Goal: Task Accomplishment & Management: Complete application form

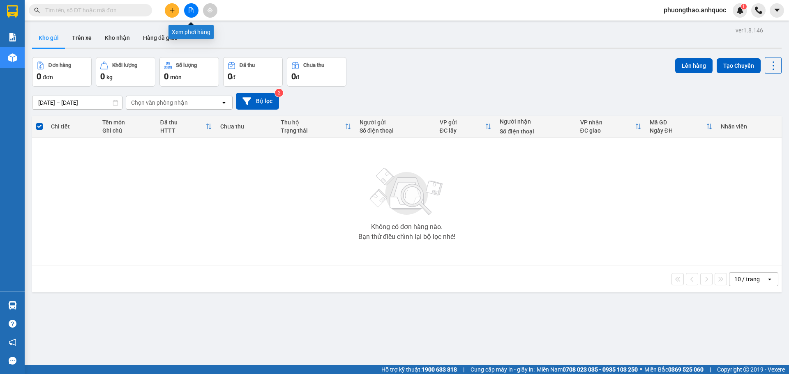
click at [195, 14] on button at bounding box center [191, 10] width 14 height 14
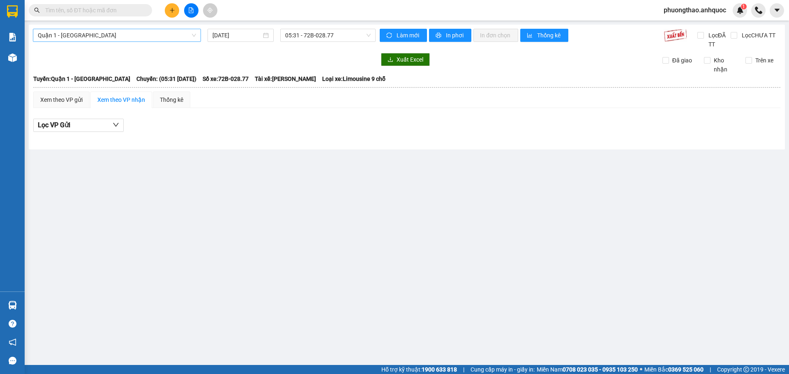
click at [168, 38] on span "Quận 1 - [GEOGRAPHIC_DATA]" at bounding box center [117, 35] width 158 height 12
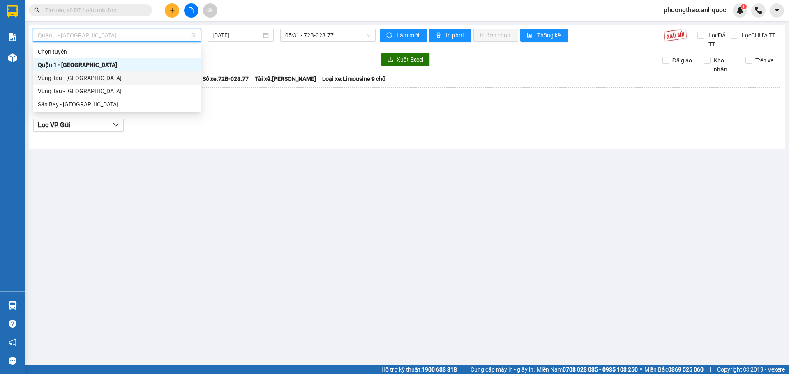
click at [155, 82] on div "Vũng Tàu - [GEOGRAPHIC_DATA]" at bounding box center [117, 78] width 158 height 9
type input "[DATE]"
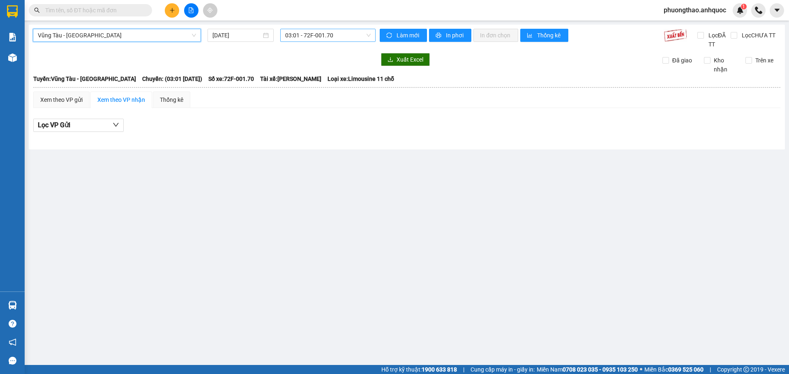
click at [304, 32] on span "03:01 - 72F-001.70" at bounding box center [327, 35] width 85 height 12
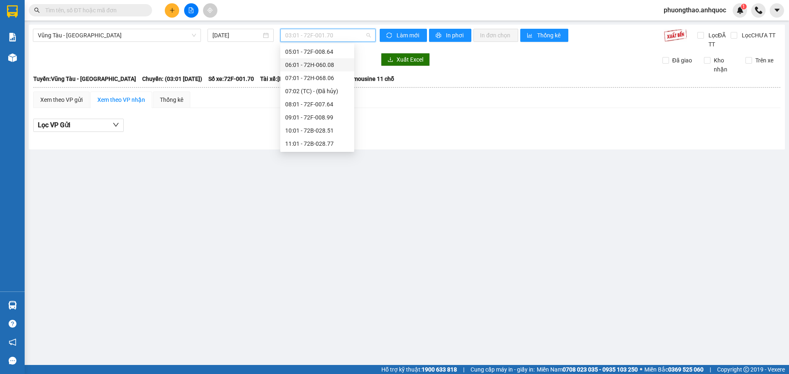
scroll to position [123, 0]
click at [306, 48] on div "10:01 - 72B-028.51" at bounding box center [317, 46] width 64 height 9
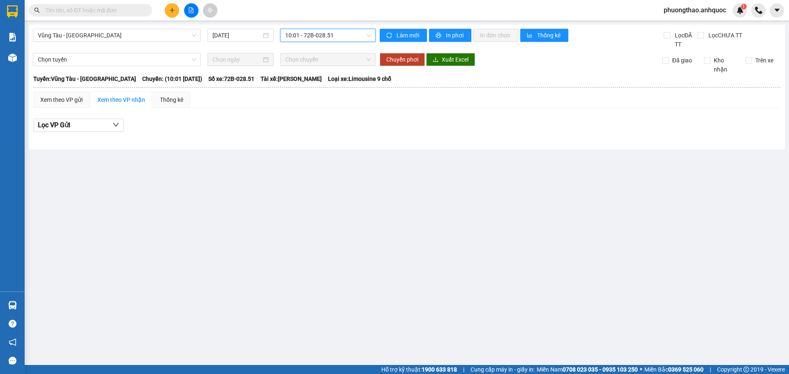
click at [308, 36] on span "10:01 - 72B-028.51" at bounding box center [327, 35] width 85 height 12
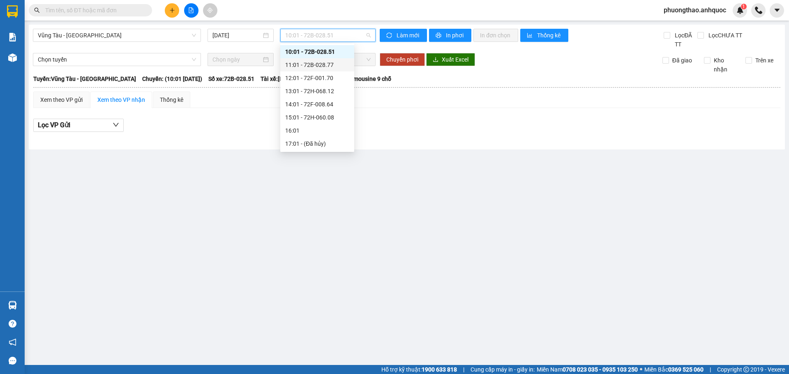
click at [309, 67] on div "11:01 - 72B-028.77" at bounding box center [317, 64] width 64 height 9
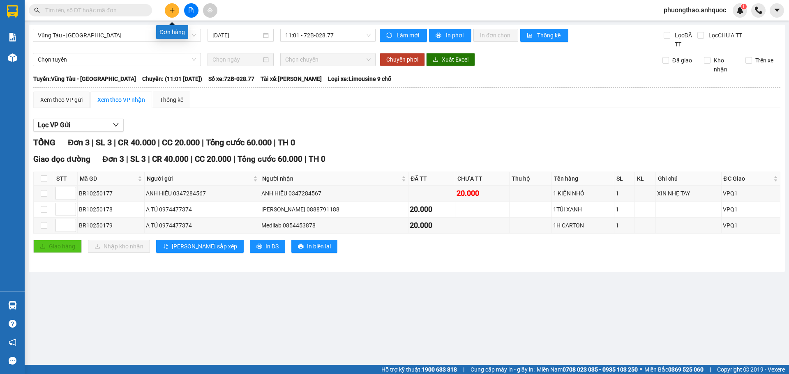
click at [168, 9] on button at bounding box center [172, 10] width 14 height 14
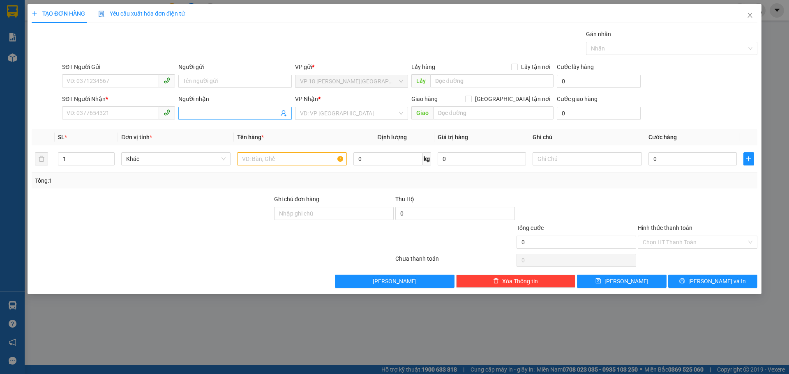
click at [216, 118] on span at bounding box center [234, 113] width 113 height 13
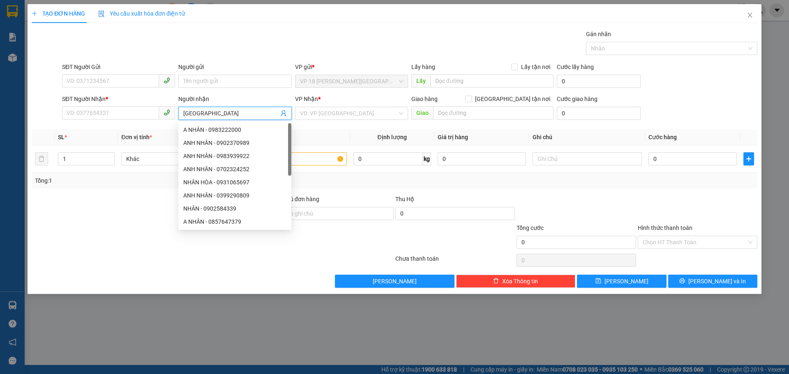
type input "NHẬT MỸ 3"
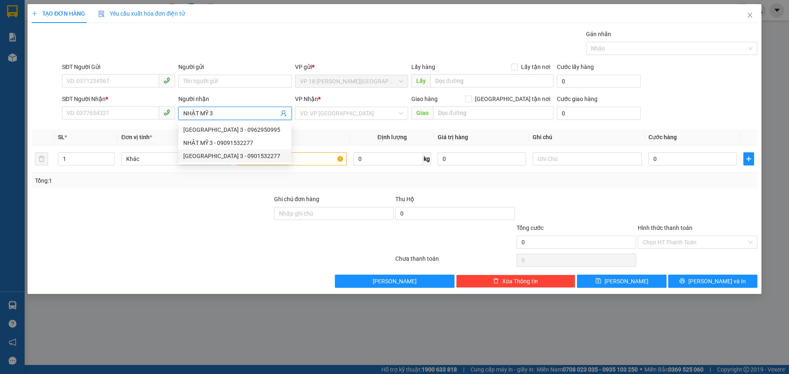
click at [245, 160] on div "[GEOGRAPHIC_DATA] 3 - 0901532277" at bounding box center [234, 156] width 103 height 9
type input "0901532277"
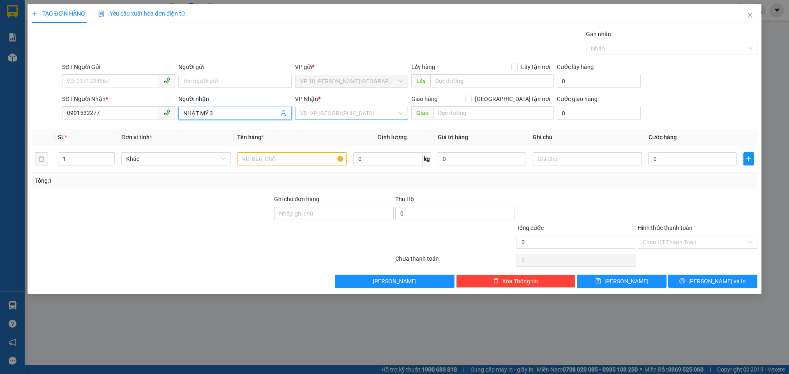
type input "NHẬT MỸ 3"
click at [318, 118] on input "search" at bounding box center [348, 113] width 97 height 12
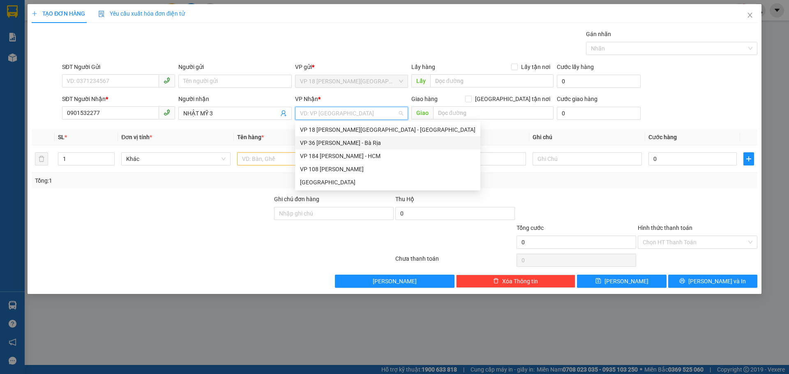
drag, startPoint x: 336, startPoint y: 168, endPoint x: 336, endPoint y: 141, distance: 26.7
click at [336, 141] on div "VP 18 Nguyễn Thái Bình - Quận 1 VP 36 Lê Thành Duy - Bà Rịa VP 184 Nguyễn Văn T…" at bounding box center [387, 156] width 185 height 66
click at [336, 141] on div "VP 36 [PERSON_NAME] - Bà Rịa" at bounding box center [387, 142] width 175 height 9
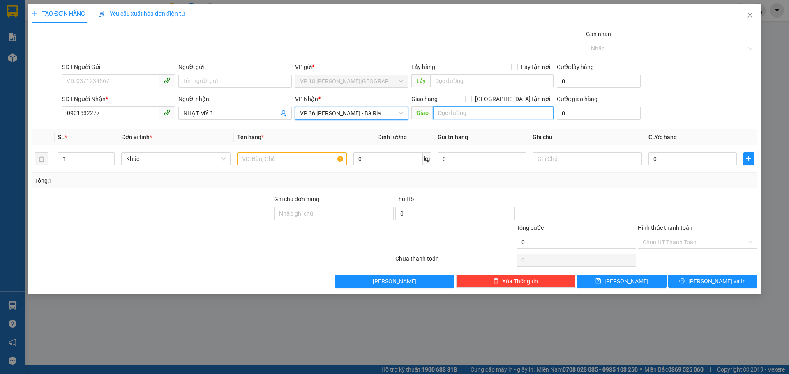
click at [445, 113] on input "text" at bounding box center [493, 112] width 120 height 13
type input "CẦU [PERSON_NAME]"
click at [300, 159] on input "text" at bounding box center [291, 158] width 109 height 13
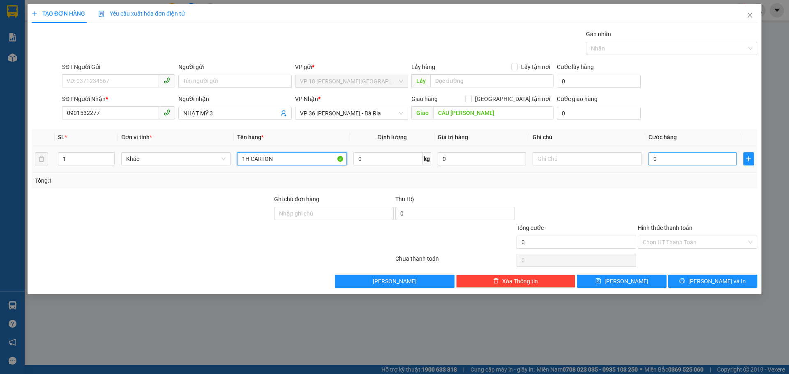
type input "1H CARTON"
click at [681, 153] on input "0" at bounding box center [692, 158] width 88 height 13
type input "2"
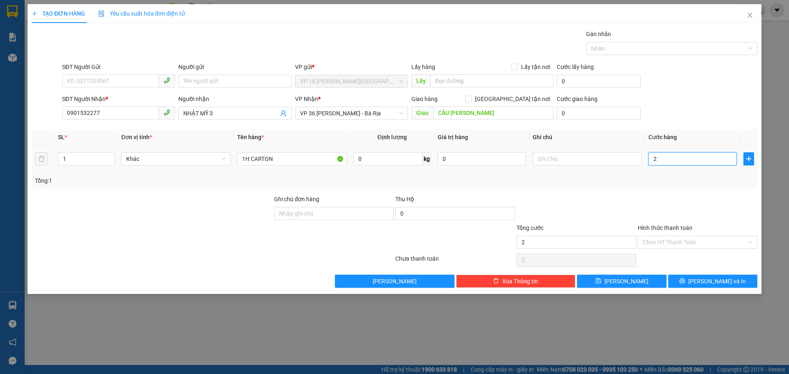
type input "20"
type input "200"
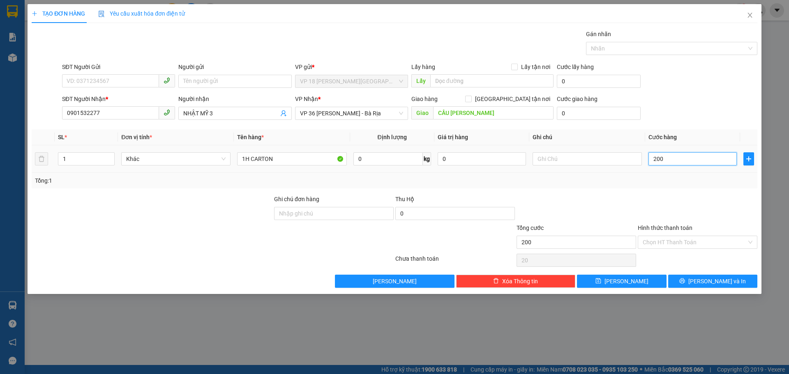
type input "200"
type input "2.000"
type input "20.000"
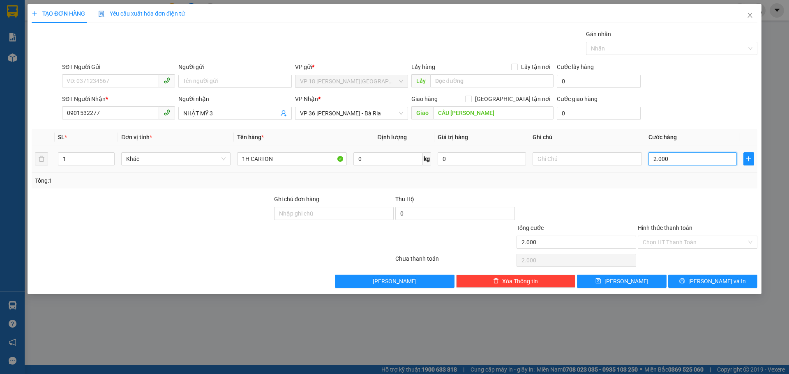
type input "20.000"
click at [670, 281] on button "[PERSON_NAME] và In" at bounding box center [712, 281] width 89 height 13
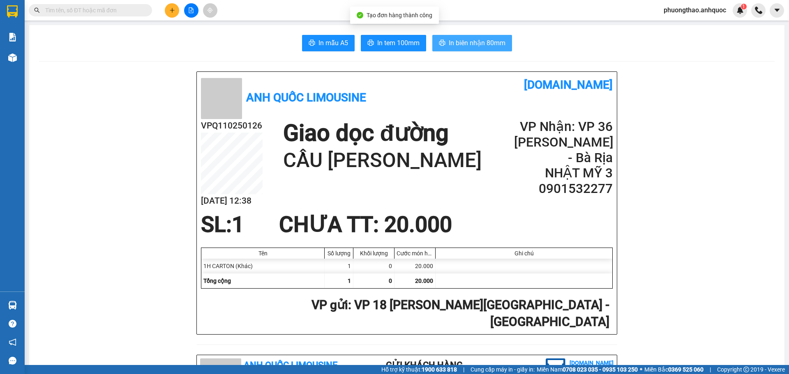
click at [435, 45] on button "In biên nhận 80mm" at bounding box center [472, 43] width 80 height 16
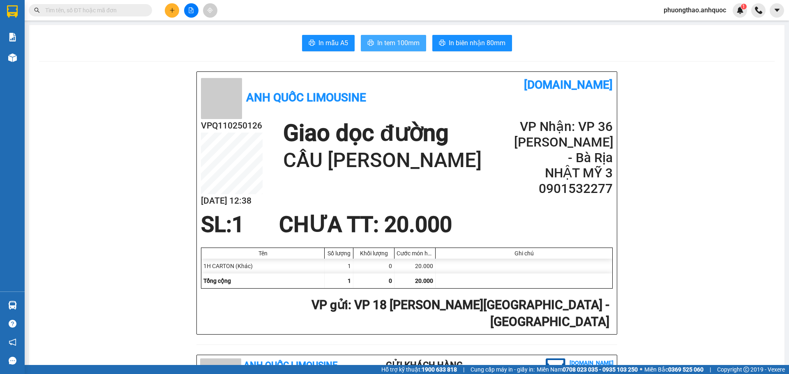
click at [417, 51] on button "In tem 100mm" at bounding box center [393, 43] width 65 height 16
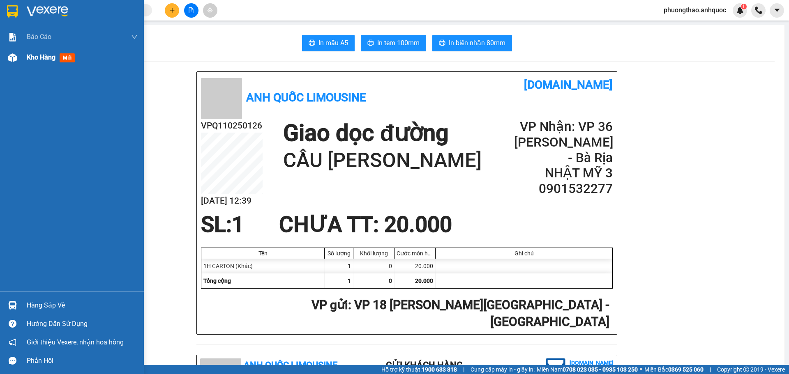
click at [29, 54] on span "Kho hàng" at bounding box center [41, 57] width 29 height 8
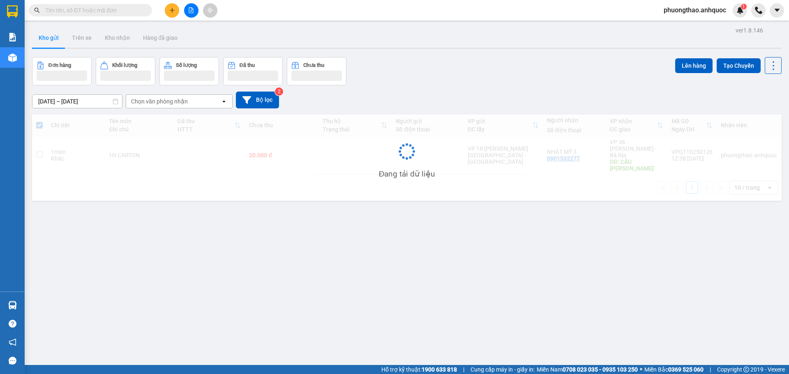
click at [230, 212] on div "ver 1.8.146 Kho gửi Trên xe Kho nhận Hàng đã giao Đơn hàng Khối lượng Số lượng …" at bounding box center [407, 212] width 756 height 374
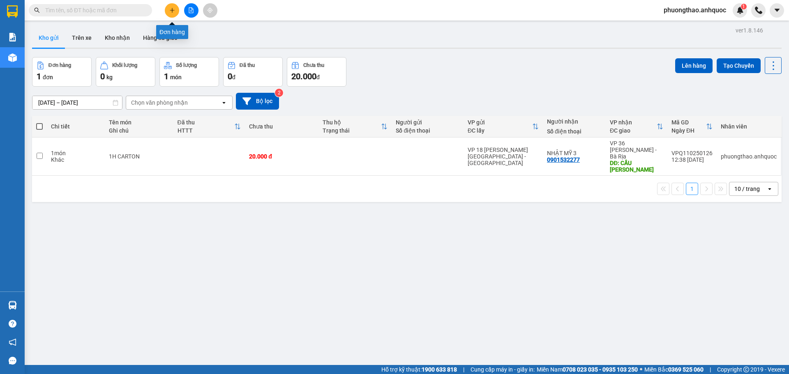
click at [167, 12] on button at bounding box center [172, 10] width 14 height 14
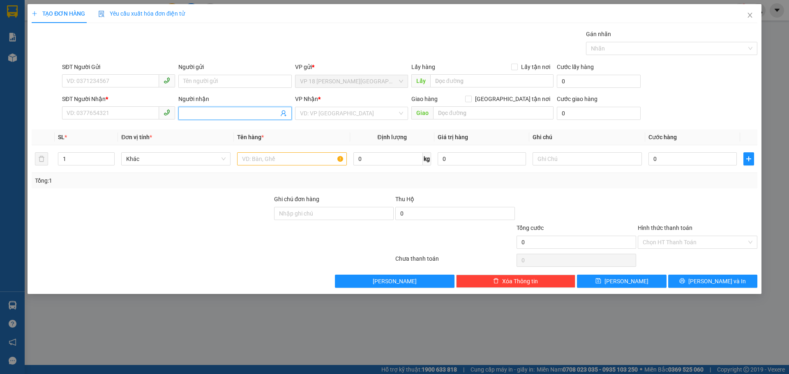
click at [196, 115] on input "Người nhận" at bounding box center [230, 113] width 95 height 9
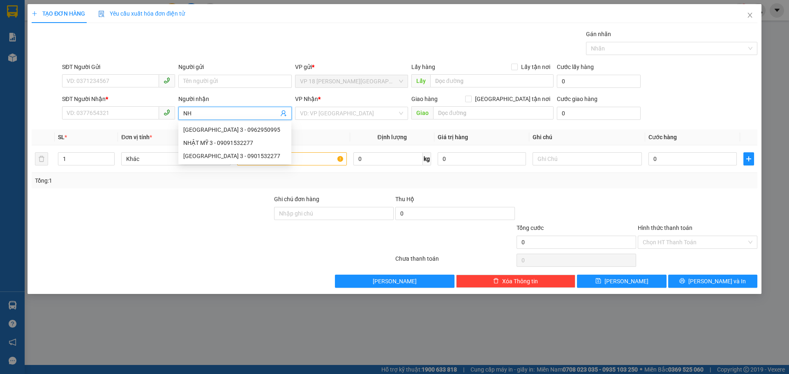
type input "N"
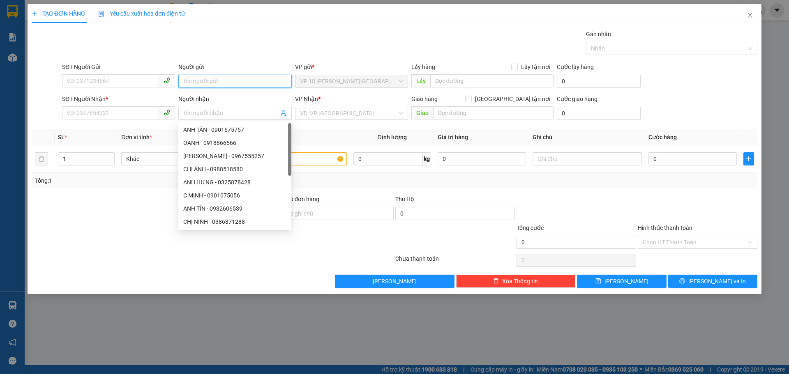
click at [211, 84] on input "Người gửi" at bounding box center [234, 81] width 113 height 13
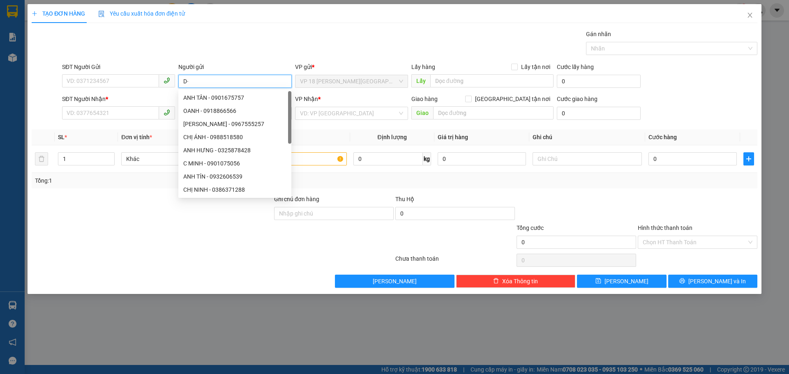
type input "D"
type input "ĐẠI DƯƠNG"
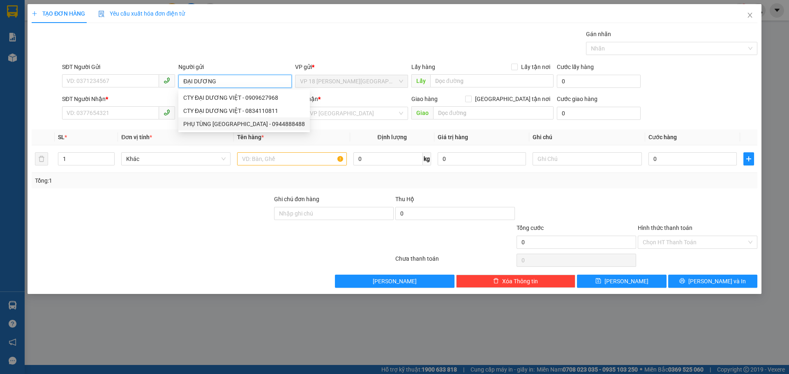
click at [267, 127] on div "PHỤ TÙNG ĐẠI DƯƠNG - 0944888488" at bounding box center [244, 124] width 122 height 9
type input "0944888488"
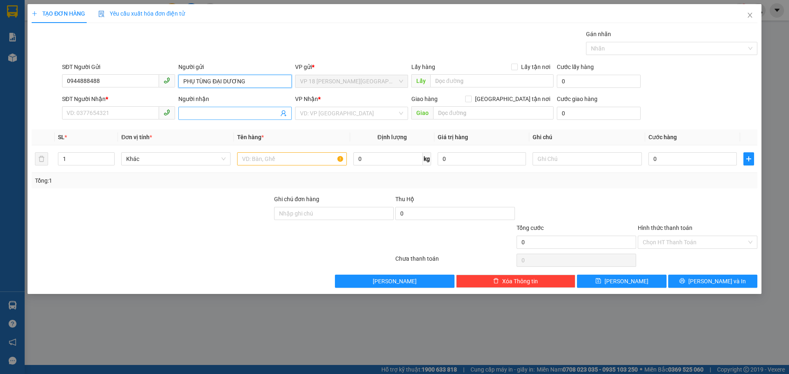
type input "PHỤ TÙNG ĐẠI DƯƠNG"
click at [191, 112] on input "Người nhận" at bounding box center [230, 113] width 95 height 9
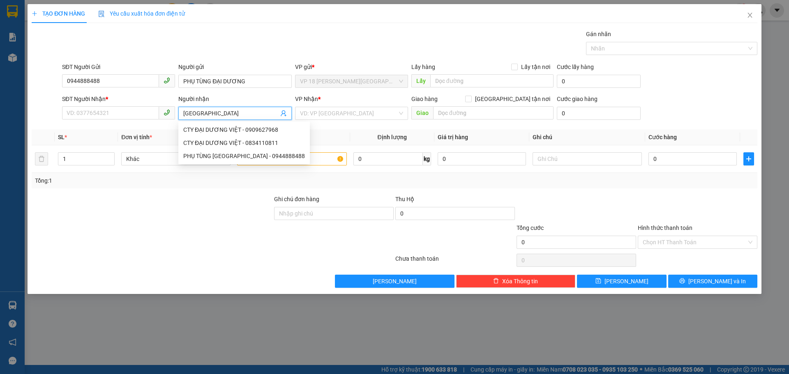
type input "NHẬT MỸ 1"
click at [251, 168] on div "[GEOGRAPHIC_DATA] 1 - 0933338479" at bounding box center [234, 169] width 103 height 9
type input "0933338479"
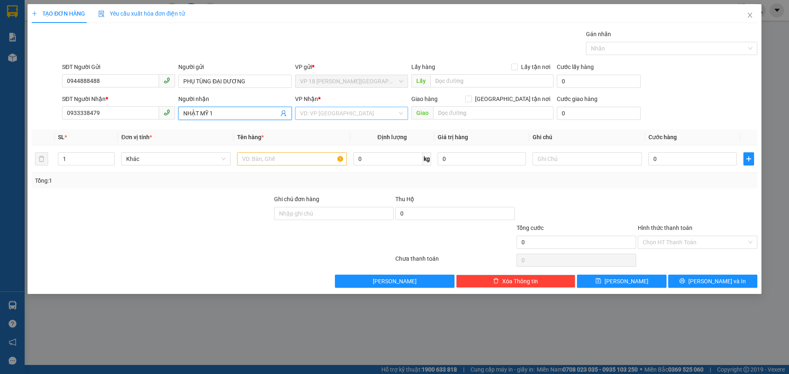
type input "NHẬT MỸ 1"
click at [302, 113] on input "search" at bounding box center [348, 113] width 97 height 12
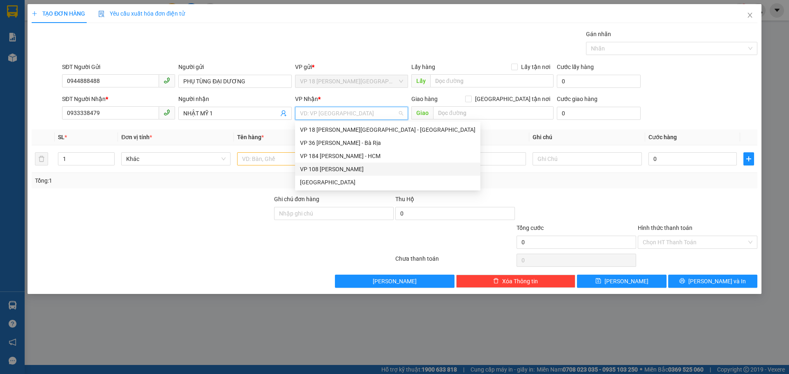
click at [321, 166] on div "VP 108 [PERSON_NAME]" at bounding box center [387, 169] width 175 height 9
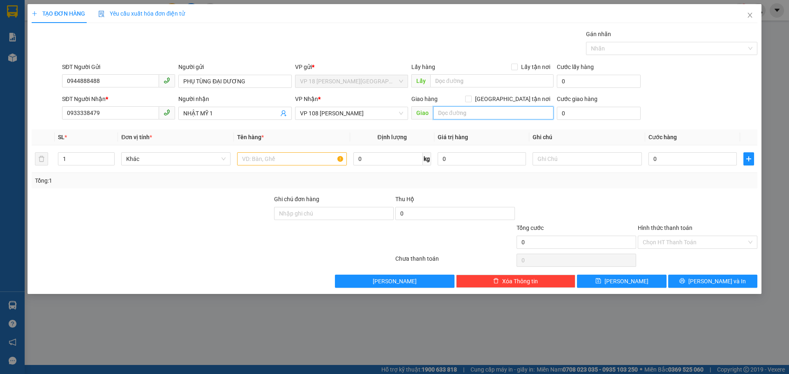
click at [454, 114] on input "text" at bounding box center [493, 112] width 120 height 13
type input "VPVT"
click at [299, 162] on input "text" at bounding box center [291, 158] width 109 height 13
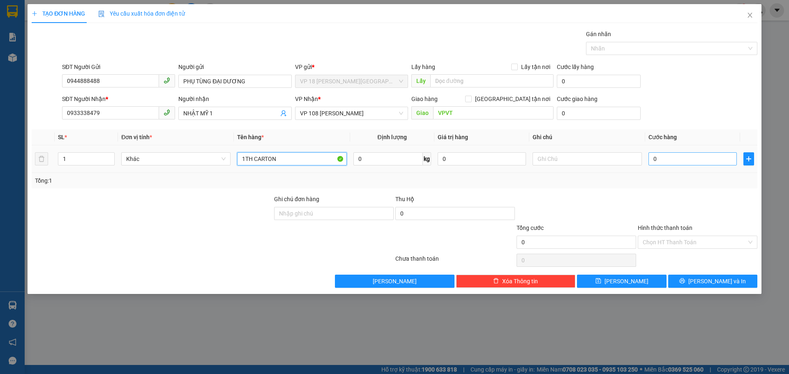
type input "1TH CARTON"
click at [679, 161] on input "0" at bounding box center [692, 158] width 88 height 13
type input "5"
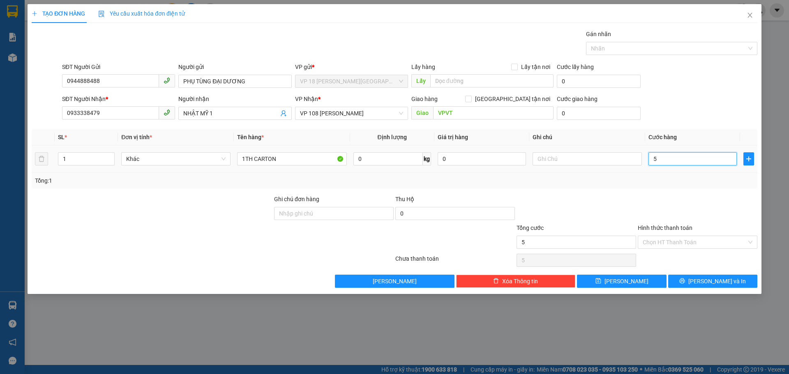
type input "50"
type input "500"
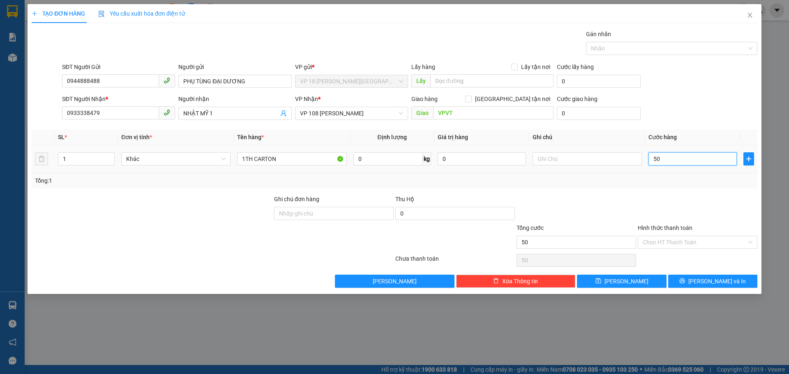
type input "500"
type input "5.000"
type input "50.000"
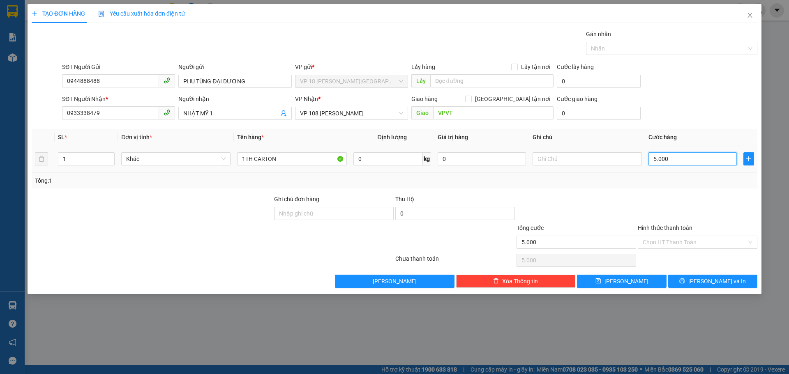
type input "50.000"
click at [681, 281] on button "[PERSON_NAME] và In" at bounding box center [712, 281] width 89 height 13
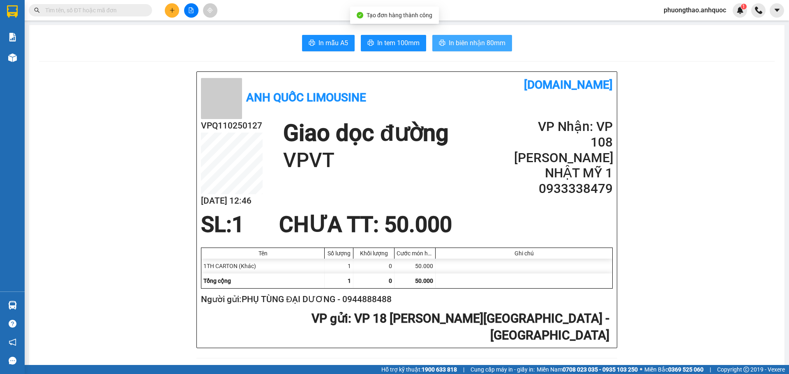
click at [462, 45] on span "In biên nhận 80mm" at bounding box center [477, 43] width 57 height 10
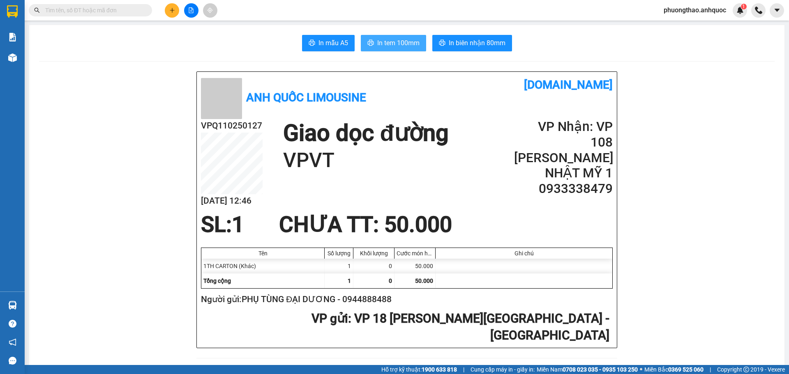
click at [378, 41] on span "In tem 100mm" at bounding box center [398, 43] width 42 height 10
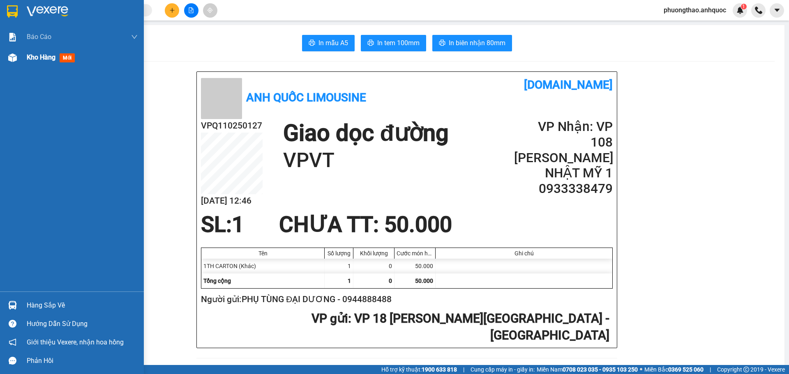
click at [18, 58] on div at bounding box center [12, 58] width 14 height 14
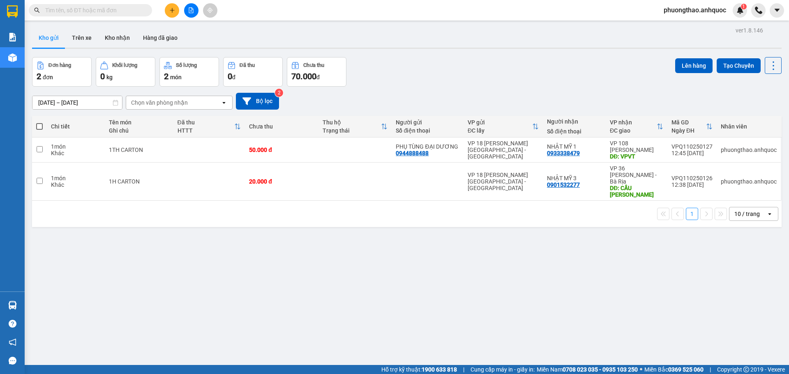
click at [316, 277] on div "ver 1.8.146 Kho gửi Trên xe Kho nhận Hàng đã giao Đơn hàng 2 đơn Khối lượng 0 k…" at bounding box center [407, 212] width 756 height 374
click at [170, 151] on td "1TH CARTON" at bounding box center [139, 150] width 68 height 25
checkbox input "true"
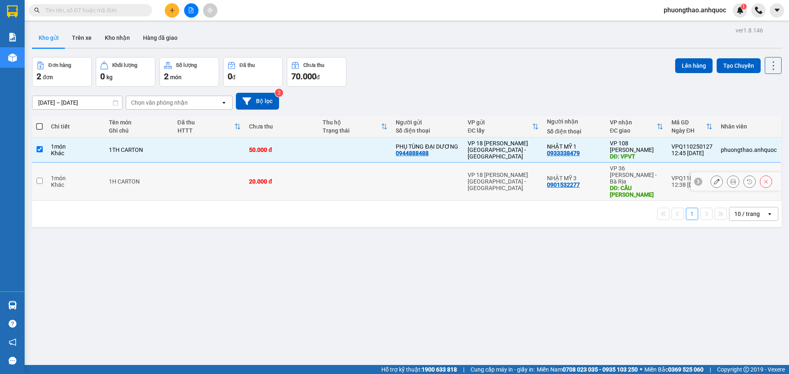
click at [168, 170] on td "1H CARTON" at bounding box center [139, 182] width 68 height 38
checkbox input "true"
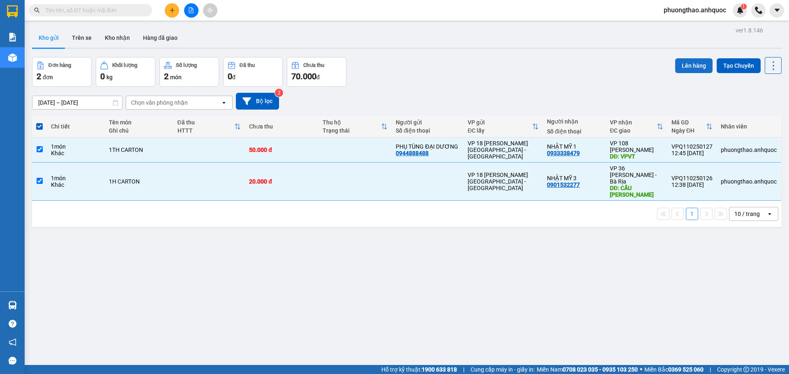
click at [683, 67] on button "Lên hàng" at bounding box center [693, 65] width 37 height 15
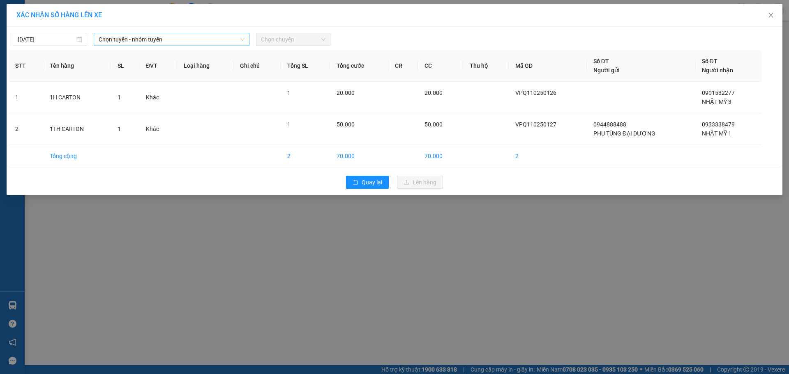
click at [184, 42] on span "Chọn tuyến - nhóm tuyến" at bounding box center [172, 39] width 146 height 12
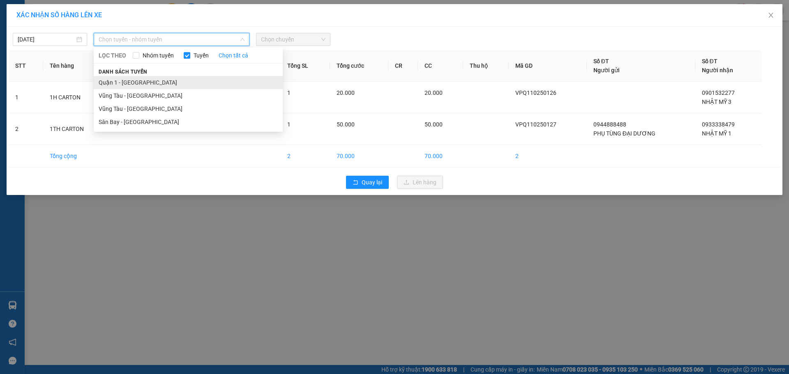
click at [120, 79] on li "Quận 1 - [GEOGRAPHIC_DATA]" at bounding box center [188, 82] width 189 height 13
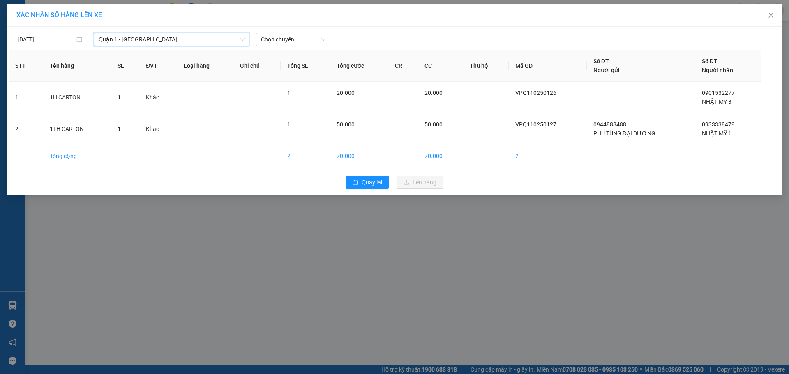
click at [273, 42] on span "Chọn chuyến" at bounding box center [293, 39] width 64 height 12
type input "899"
click at [286, 60] on div "13:31 - 72F-008.99" at bounding box center [293, 55] width 74 height 13
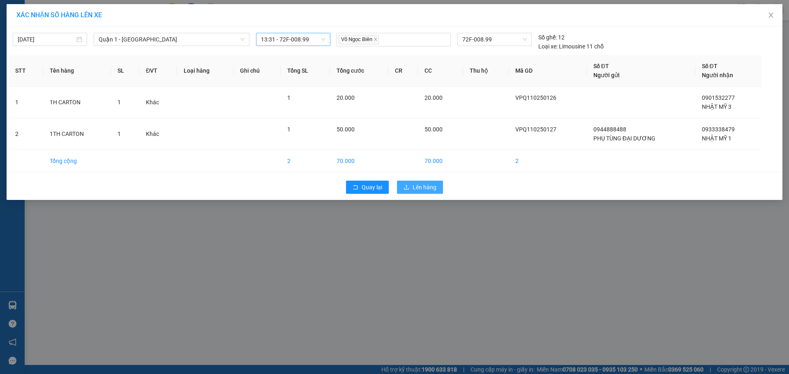
click at [410, 191] on button "Lên hàng" at bounding box center [420, 187] width 46 height 13
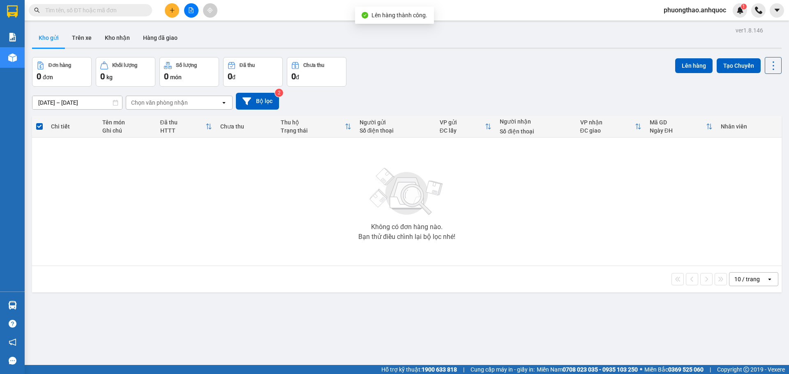
click at [192, 7] on button at bounding box center [191, 10] width 14 height 14
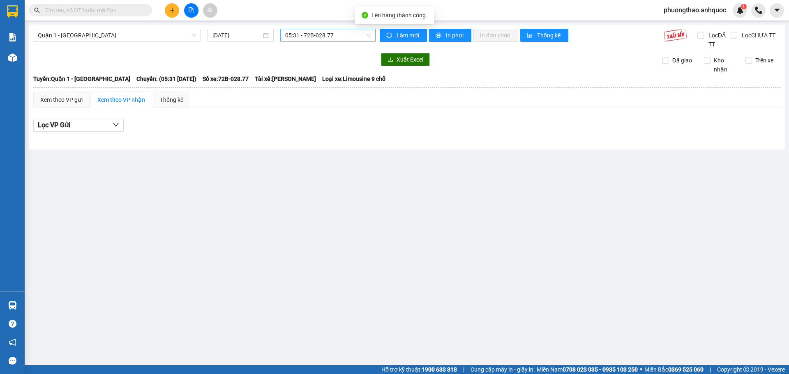
click at [315, 38] on span "05:31 - 72B-028.77" at bounding box center [327, 35] width 85 height 12
type input "899"
click at [314, 53] on div "13:31 - 72F-008.99" at bounding box center [317, 51] width 64 height 9
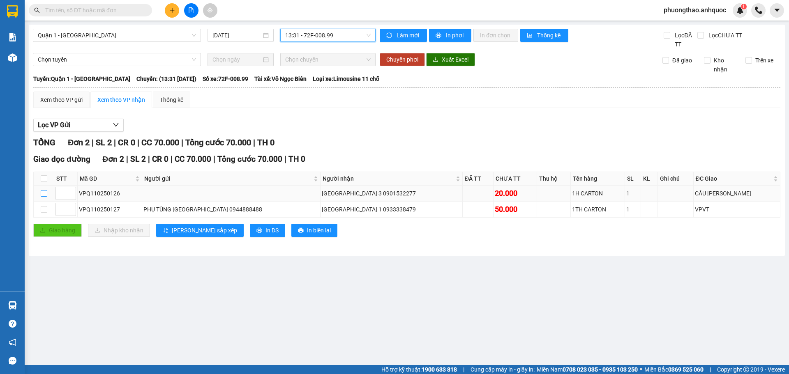
click at [44, 193] on input "checkbox" at bounding box center [44, 193] width 7 height 7
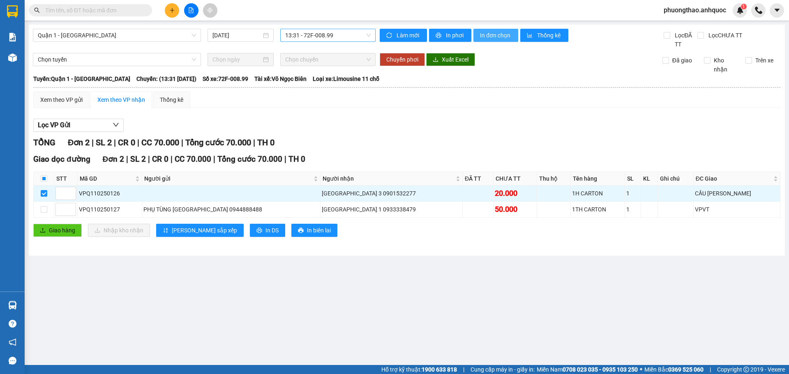
click at [491, 35] on span "In đơn chọn" at bounding box center [496, 35] width 32 height 9
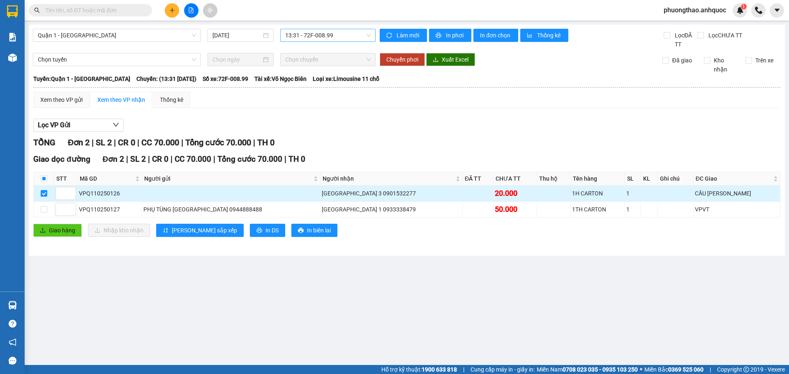
click at [47, 195] on input "checkbox" at bounding box center [44, 193] width 7 height 7
checkbox input "false"
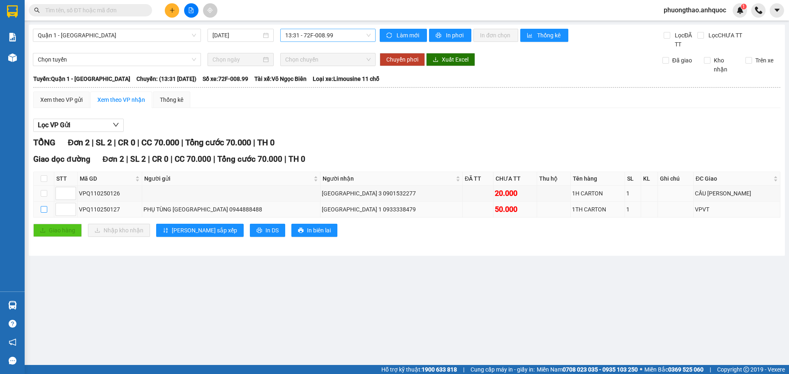
click at [44, 210] on input "checkbox" at bounding box center [44, 209] width 7 height 7
checkbox input "true"
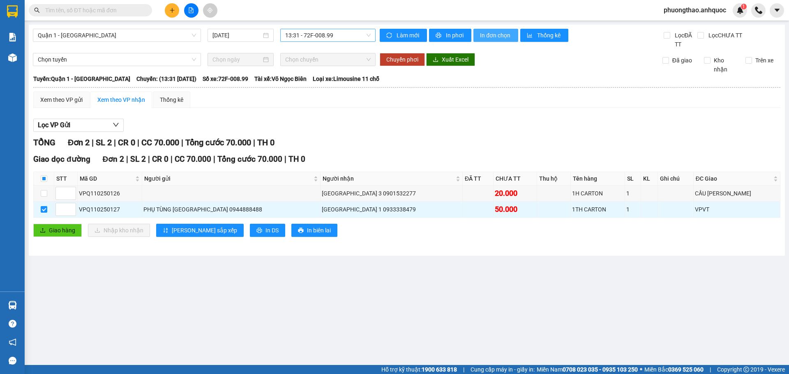
click at [494, 34] on span "In đơn chọn" at bounding box center [496, 35] width 32 height 9
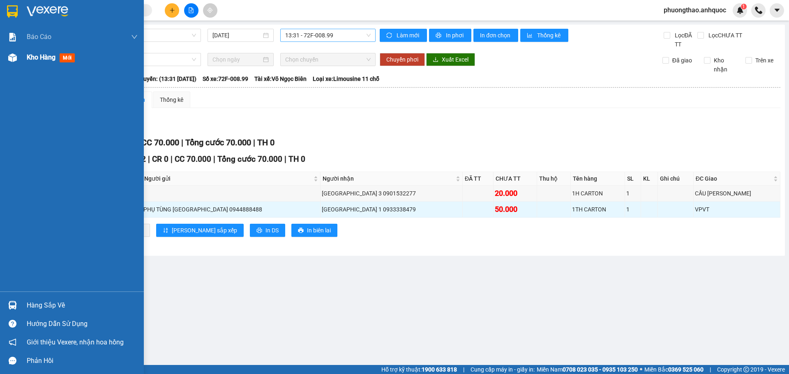
click at [16, 55] on img at bounding box center [12, 57] width 9 height 9
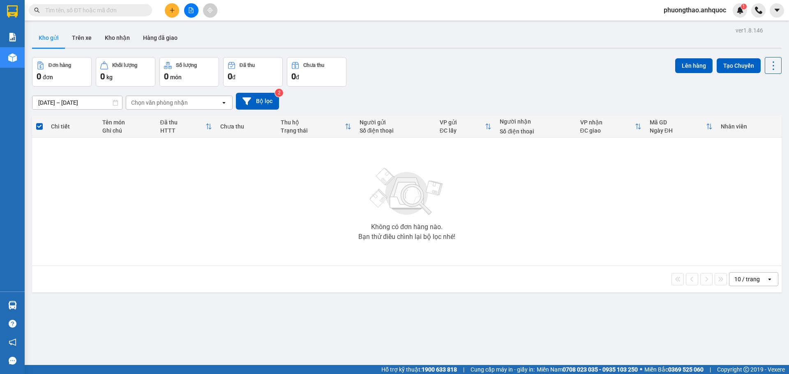
click at [195, 13] on button at bounding box center [191, 10] width 14 height 14
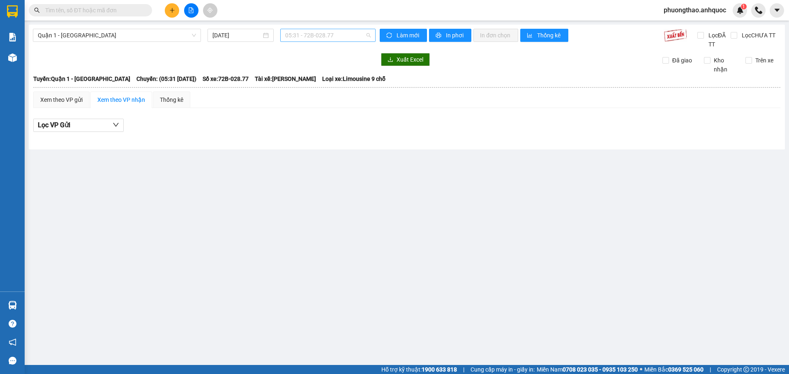
click at [352, 39] on span "05:31 - 72B-028.77" at bounding box center [327, 35] width 85 height 12
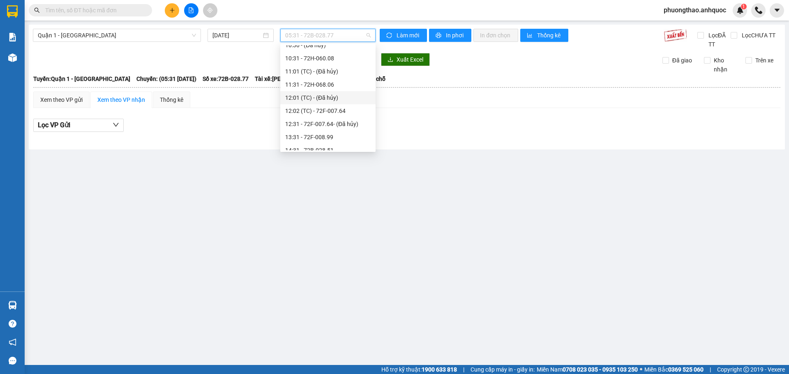
scroll to position [164, 0]
click at [318, 98] on div "12:02 (TC) - 72F-007.64" at bounding box center [327, 97] width 85 height 9
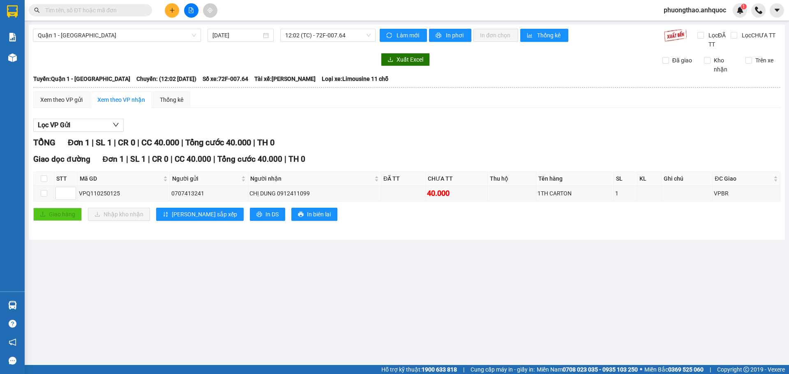
click at [200, 245] on main "Quận 1 - Vũng Tàu 13/10/2025 12:02 (TC) - 72F-007.64 Làm mới In phơi In đơn chọ…" at bounding box center [394, 182] width 789 height 365
click at [452, 28] on div "Quận 1 - Vũng Tàu 13/10/2025 12:02 (TC) - 72F-007.64 Làm mới In phơi In đơn chọ…" at bounding box center [407, 132] width 756 height 215
click at [452, 31] on span "In phơi" at bounding box center [455, 35] width 19 height 9
click at [316, 34] on span "12:02 (TC) - 72F-007.64" at bounding box center [327, 35] width 85 height 12
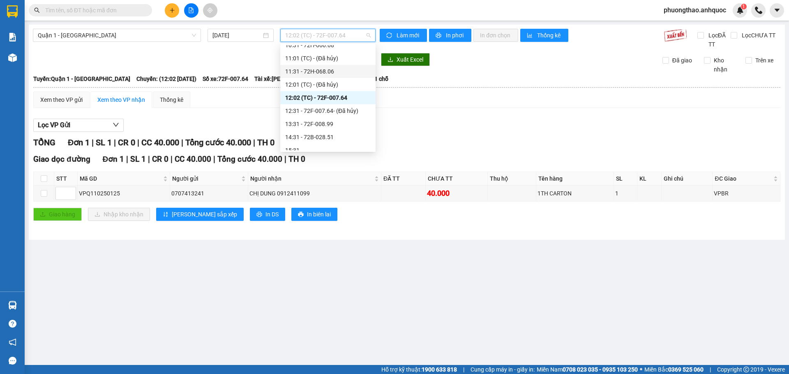
click at [308, 69] on div "11:31 - 72H-068.06" at bounding box center [327, 71] width 85 height 9
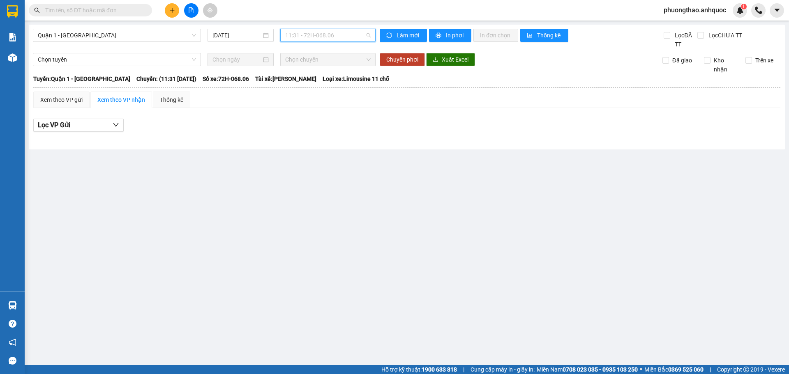
click at [315, 37] on span "11:31 - 72H-068.06" at bounding box center [327, 35] width 85 height 12
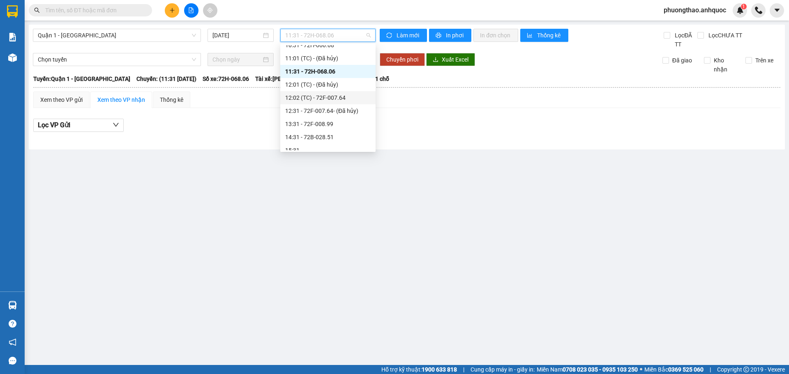
click at [323, 100] on div "12:02 (TC) - 72F-007.64" at bounding box center [327, 97] width 85 height 9
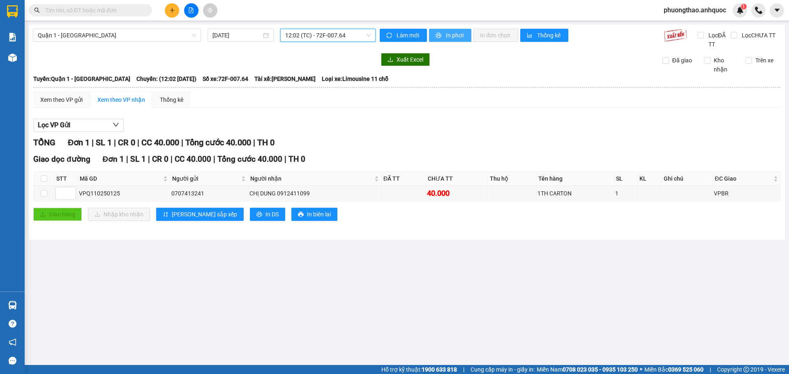
click at [438, 39] on button "In phơi" at bounding box center [450, 35] width 42 height 13
click at [197, 282] on main "Quận 1 - Vũng Tàu 13/10/2025 12:02 (TC) - 72F-007.64 Làm mới In phơi In đơn chọ…" at bounding box center [394, 182] width 789 height 365
click at [352, 35] on span "12:02 (TC) - 72F-007.64" at bounding box center [327, 35] width 85 height 12
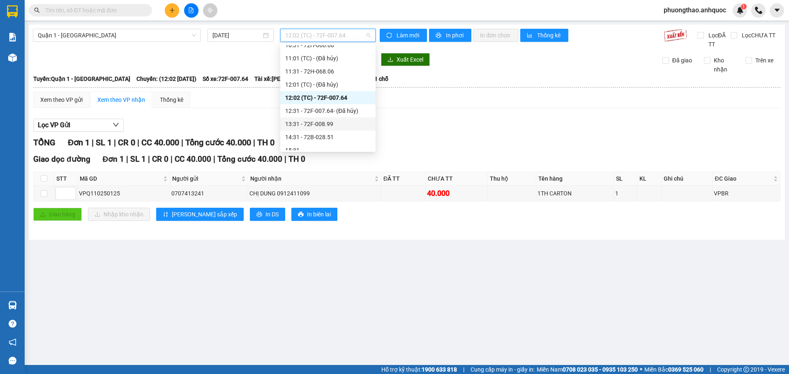
click at [335, 126] on div "13:31 - 72F-008.99" at bounding box center [327, 124] width 85 height 9
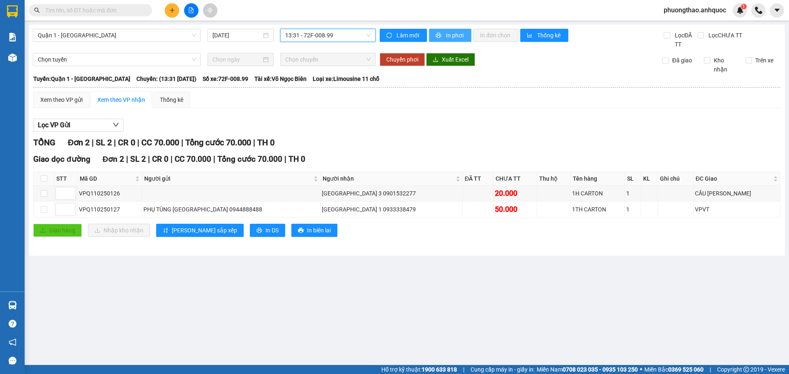
click at [461, 39] on span "In phơi" at bounding box center [455, 35] width 19 height 9
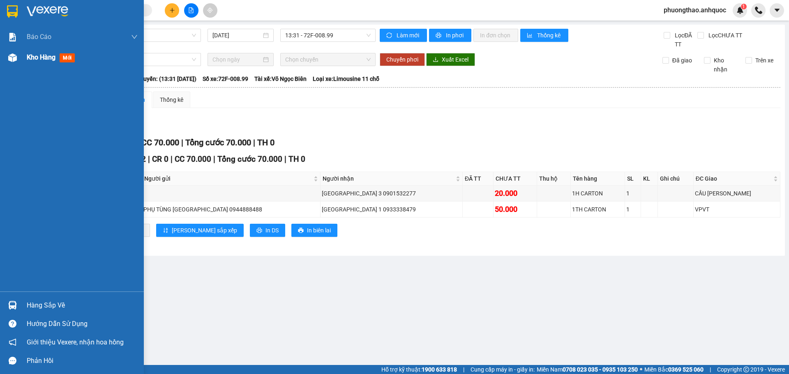
click at [14, 59] on img at bounding box center [12, 57] width 9 height 9
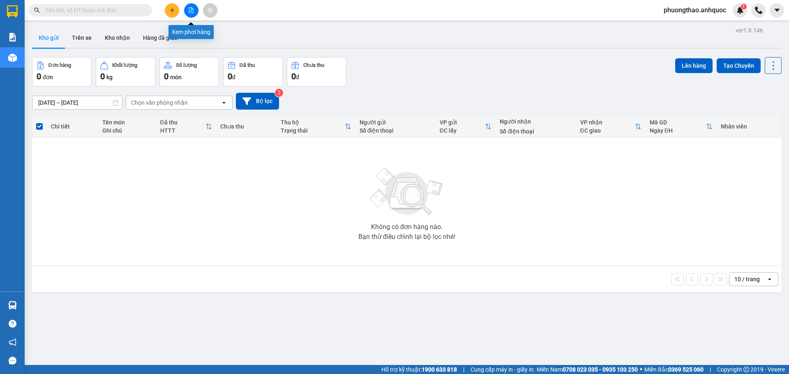
click at [189, 8] on icon "file-add" at bounding box center [191, 10] width 5 height 6
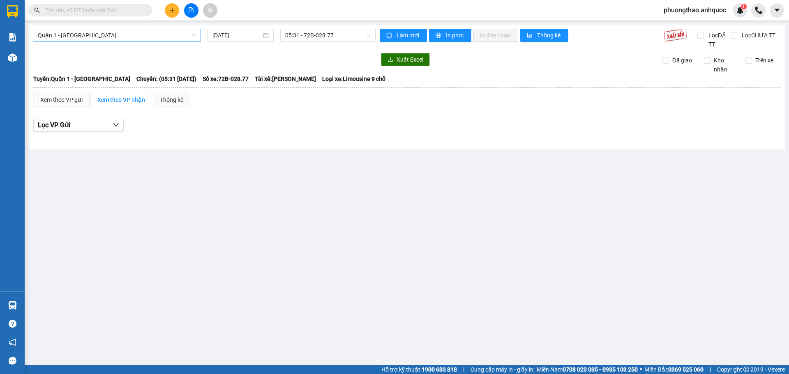
click at [136, 31] on span "Quận 1 - [GEOGRAPHIC_DATA]" at bounding box center [117, 35] width 158 height 12
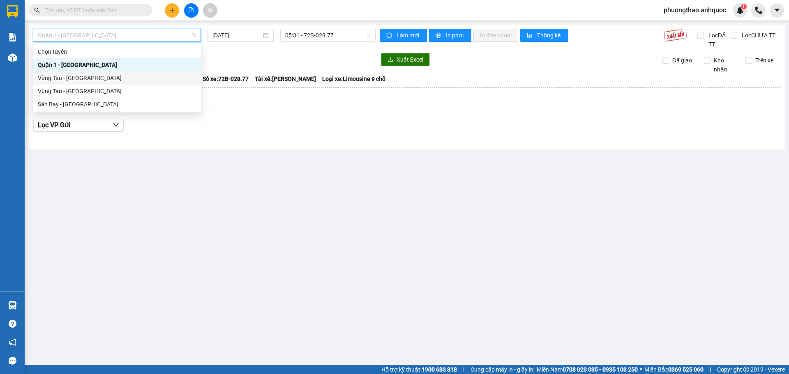
click at [123, 75] on div "Vũng Tàu - [GEOGRAPHIC_DATA]" at bounding box center [117, 78] width 158 height 9
type input "[DATE]"
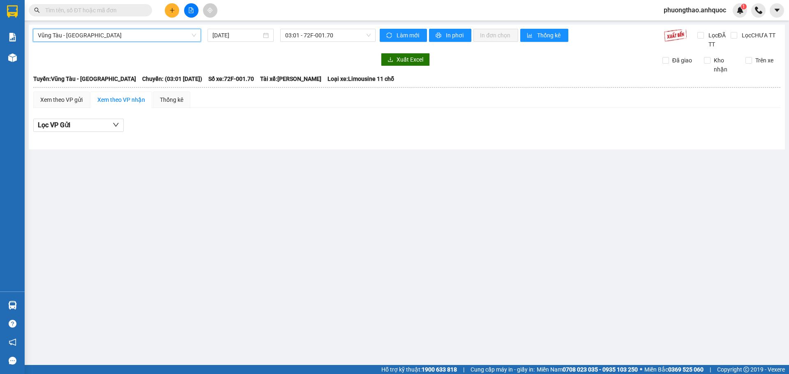
click at [297, 42] on div "Vũng Tàu - Quận 1 Vũng Tàu - Quận 1 13/10/2025 03:01 - 72F-001.70" at bounding box center [204, 39] width 343 height 20
click at [297, 38] on span "03:01 - 72F-001.70" at bounding box center [327, 35] width 85 height 12
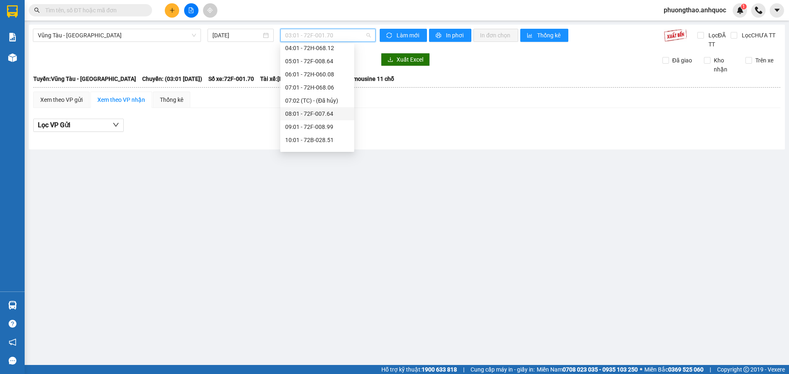
scroll to position [41, 0]
click at [315, 127] on div "10:01 - 72B-028.51" at bounding box center [317, 128] width 64 height 9
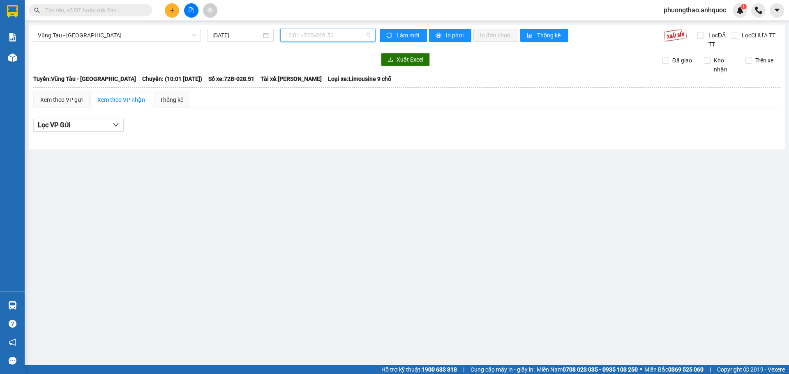
click at [317, 32] on span "10:01 - 72B-028.51" at bounding box center [327, 35] width 85 height 12
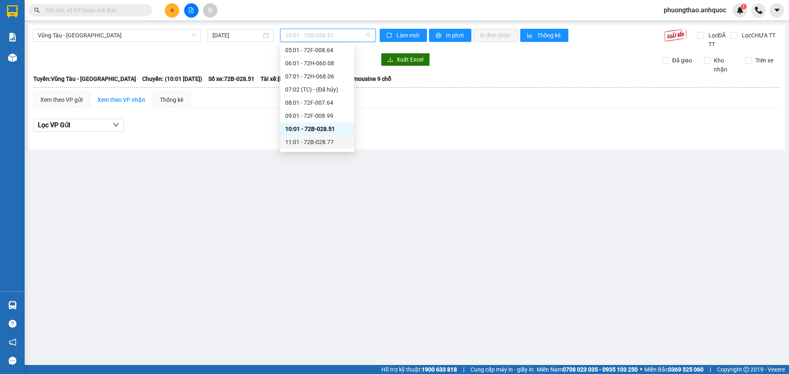
click at [311, 139] on div "11:01 - 72B-028.77" at bounding box center [317, 142] width 64 height 9
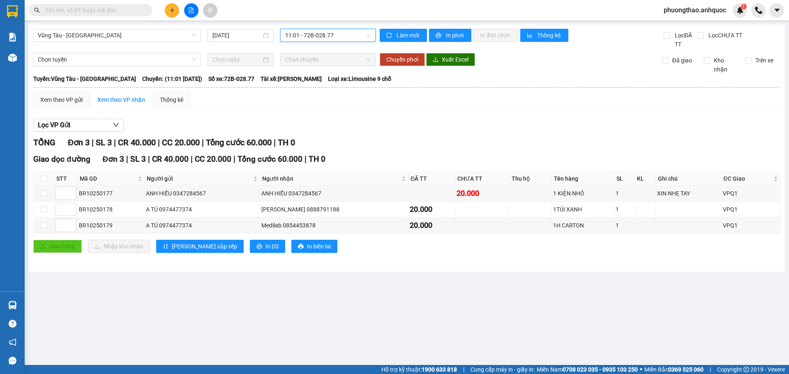
click at [697, 8] on span "phuongthao.anhquoc" at bounding box center [695, 10] width 76 height 10
click at [688, 26] on span "Đăng xuất" at bounding box center [698, 25] width 60 height 9
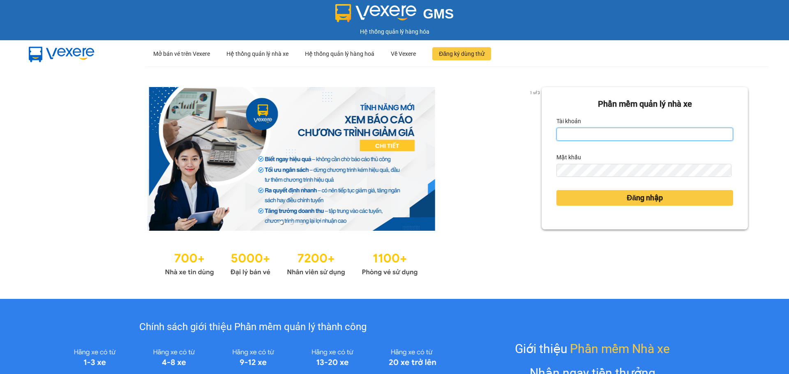
type input "ngoctrang.anhquoc"
click at [653, 141] on input "ngoctrang.anhquoc" at bounding box center [644, 134] width 177 height 13
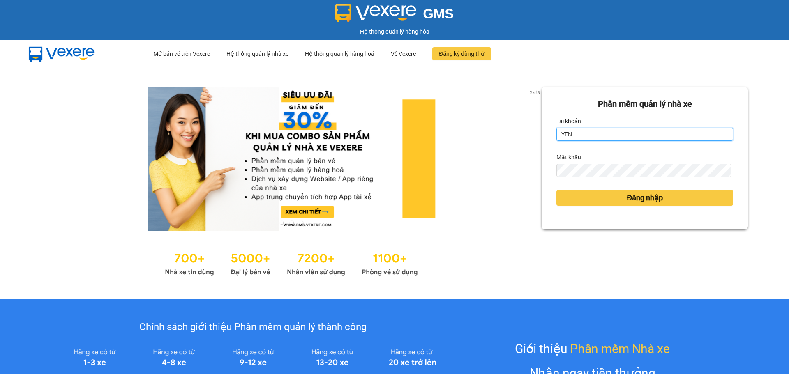
type input "yenthanh.anhquoc"
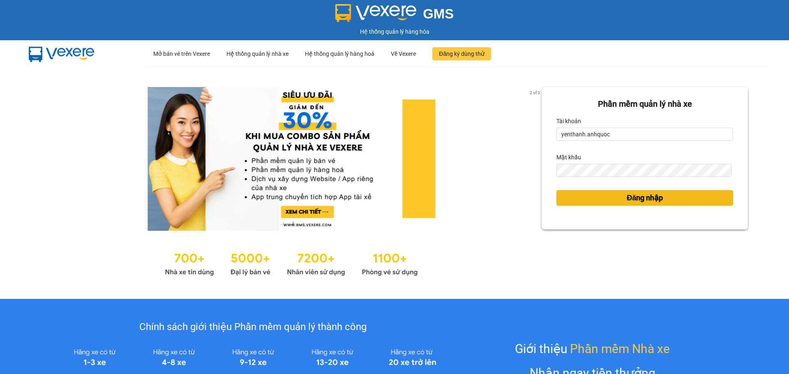
click at [633, 199] on span "Đăng nhập" at bounding box center [644, 198] width 36 height 12
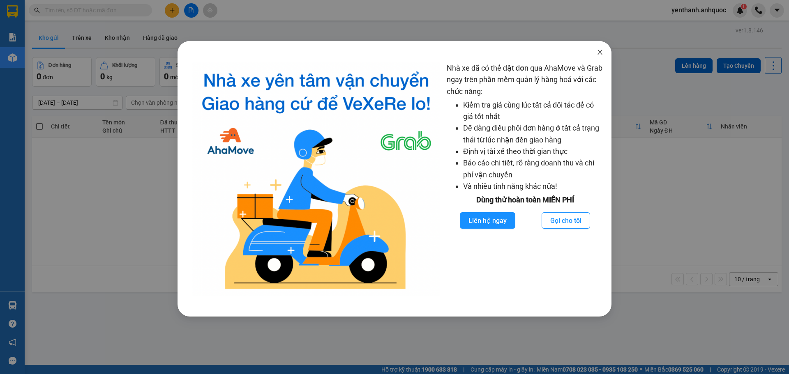
click at [599, 52] on icon "close" at bounding box center [599, 52] width 5 height 5
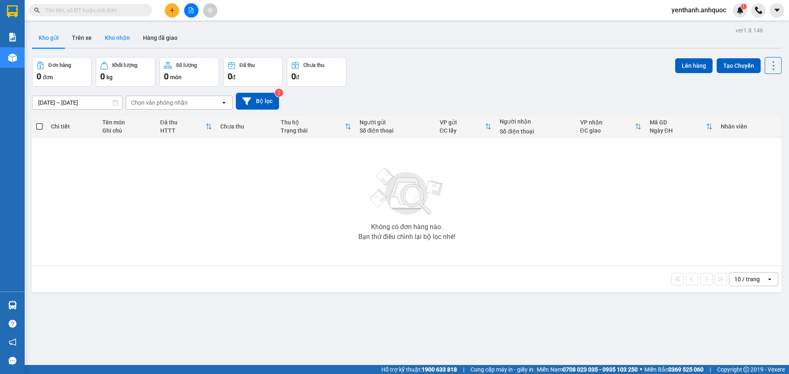
click at [104, 40] on button "Kho nhận" at bounding box center [117, 38] width 38 height 20
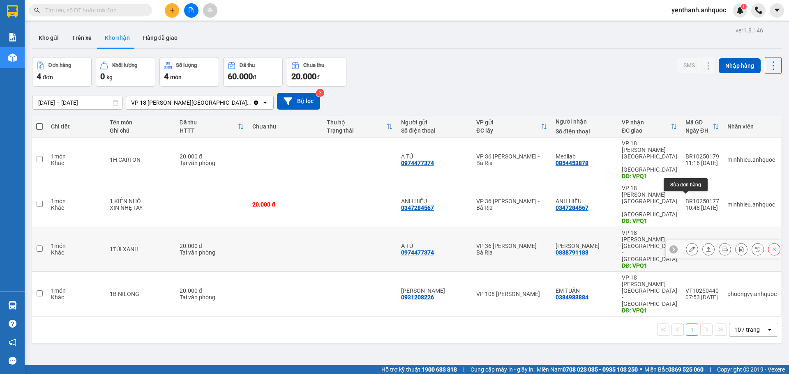
click at [689, 246] on icon at bounding box center [692, 249] width 6 height 6
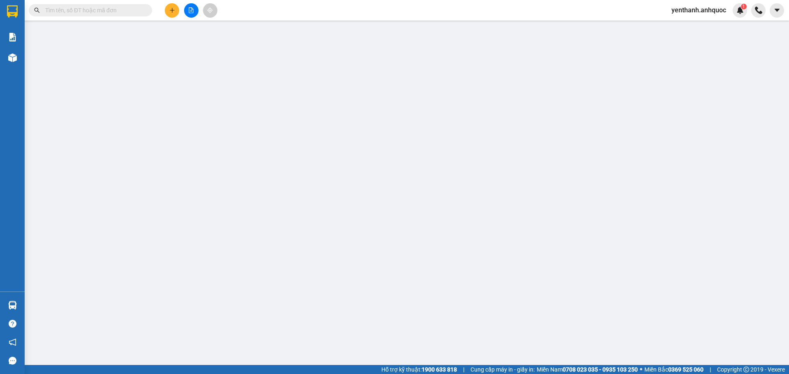
type input "0974477374"
type input "A TÚ"
type input "0888791188"
type input "[PERSON_NAME]"
type input "VPQ1"
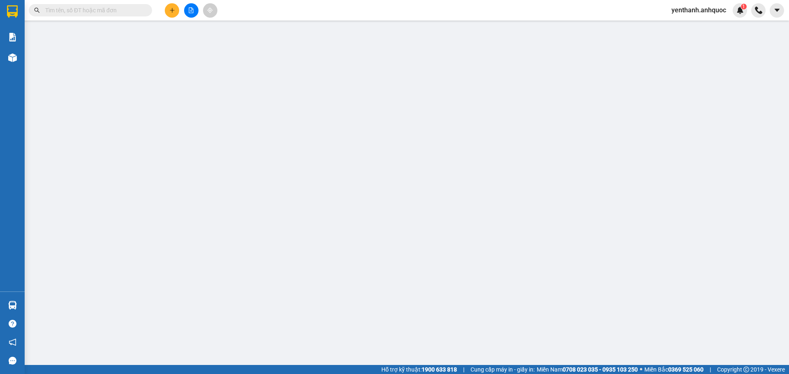
type input "20.000"
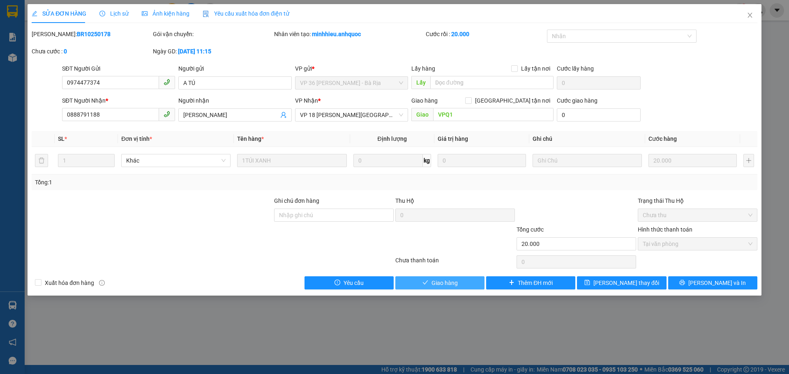
click at [457, 287] on span "Giao hàng" at bounding box center [444, 282] width 26 height 9
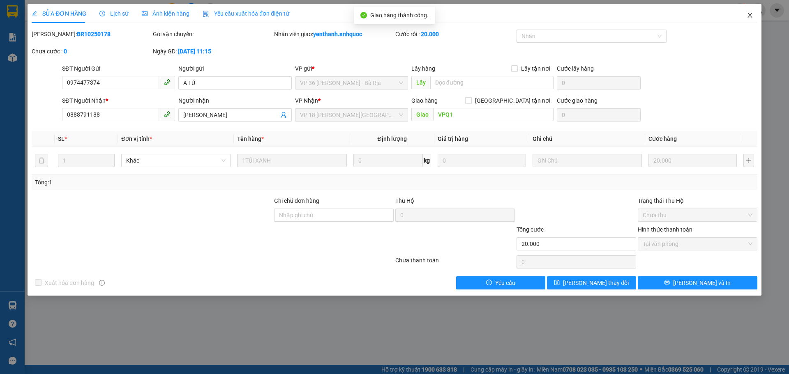
click at [753, 16] on span "Close" at bounding box center [749, 15] width 23 height 23
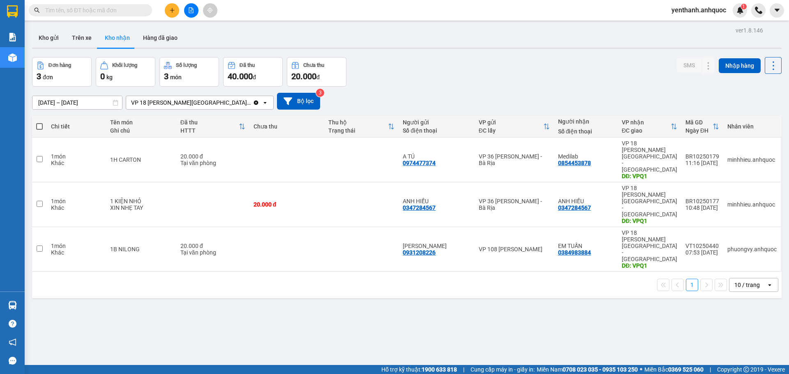
click at [175, 13] on button at bounding box center [172, 10] width 14 height 14
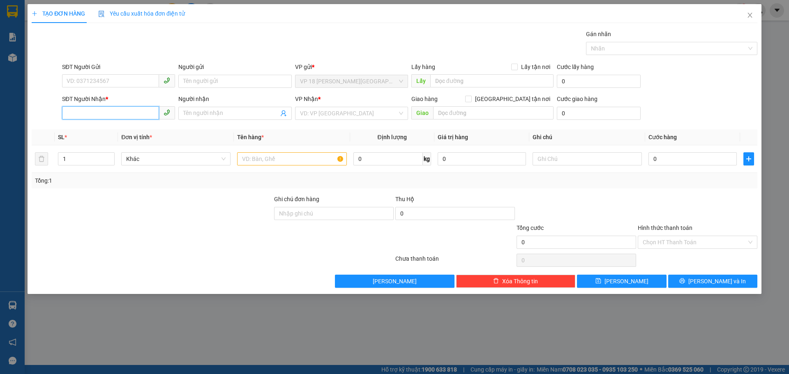
click at [120, 113] on input "SĐT Người Nhận *" at bounding box center [110, 112] width 97 height 13
click at [132, 129] on div "0901532277 - [GEOGRAPHIC_DATA] 3" at bounding box center [118, 129] width 103 height 9
type input "0901532277"
type input "NHẬT MỸ 3"
type input "CẦU [PERSON_NAME]"
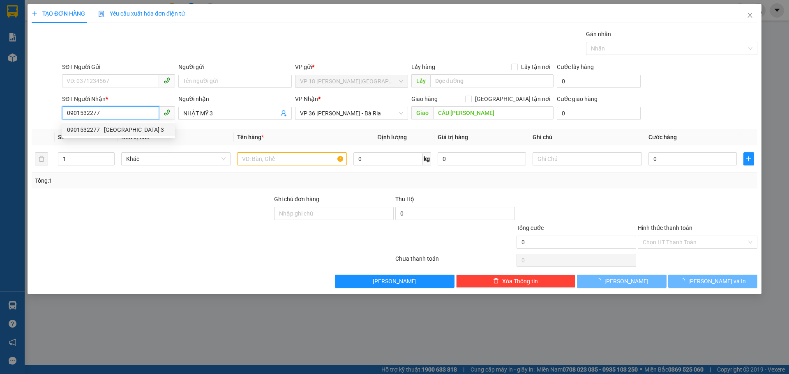
type input "20.000"
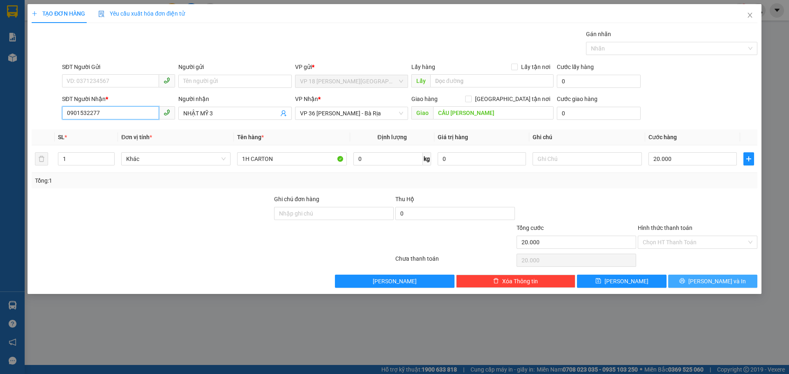
type input "0901532277"
click at [688, 283] on button "[PERSON_NAME] và In" at bounding box center [712, 281] width 89 height 13
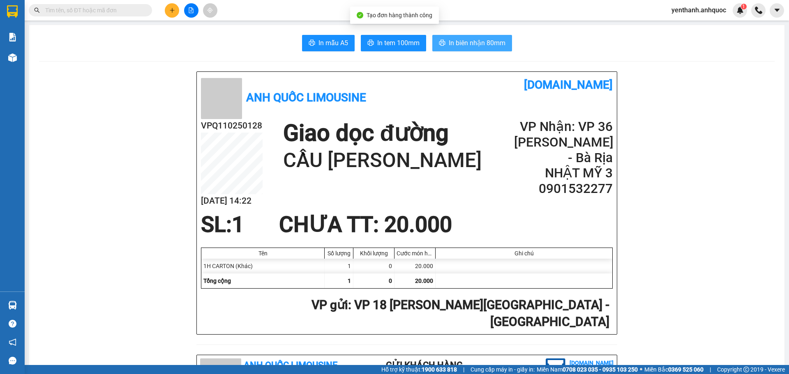
click at [479, 44] on span "In biên nhận 80mm" at bounding box center [477, 43] width 57 height 10
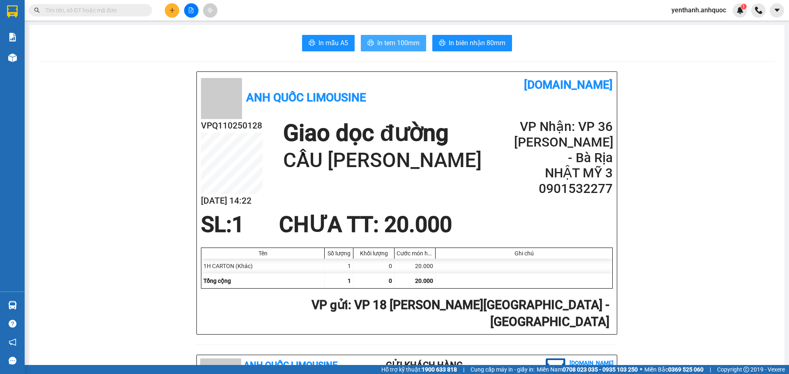
click at [377, 46] on span "In tem 100mm" at bounding box center [398, 43] width 42 height 10
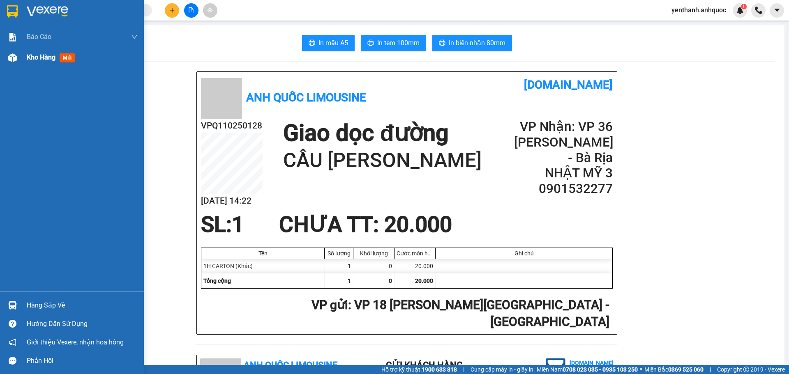
click at [36, 54] on span "Kho hàng" at bounding box center [41, 57] width 29 height 8
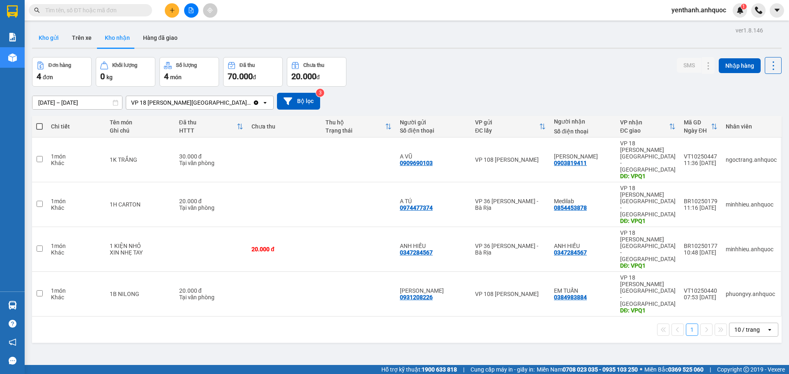
click at [47, 44] on button "Kho gửi" at bounding box center [48, 38] width 33 height 20
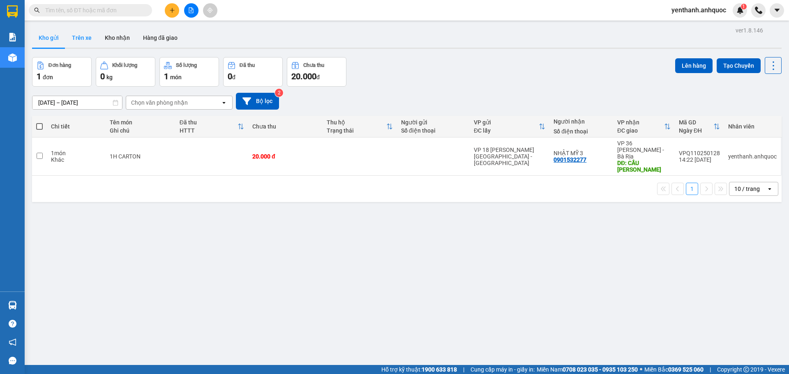
click at [87, 40] on button "Trên xe" at bounding box center [81, 38] width 33 height 20
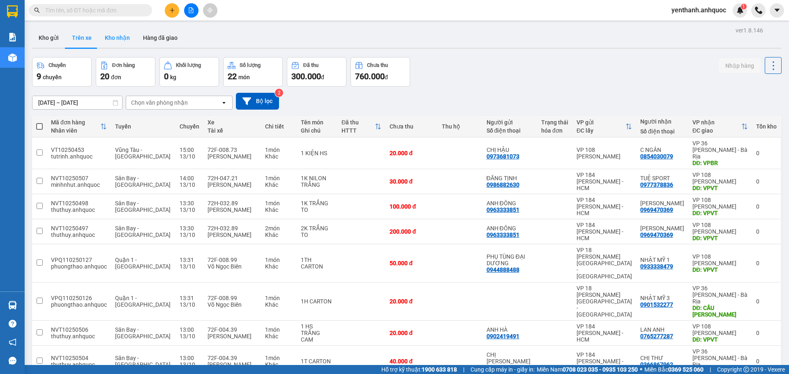
click at [127, 43] on button "Kho nhận" at bounding box center [117, 38] width 38 height 20
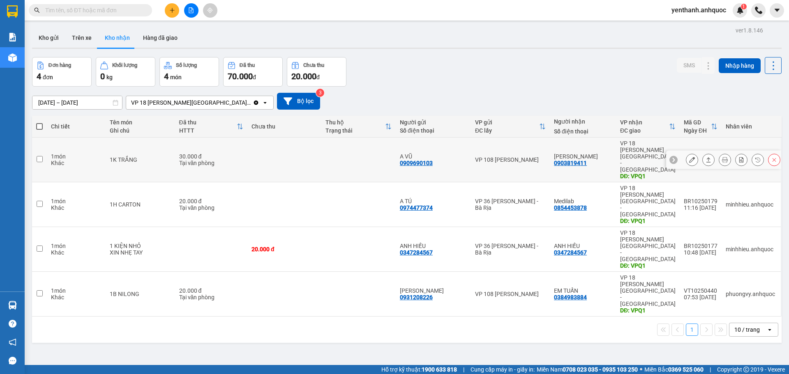
click at [677, 151] on div at bounding box center [723, 160] width 115 height 18
click at [686, 153] on button at bounding box center [692, 160] width 12 height 14
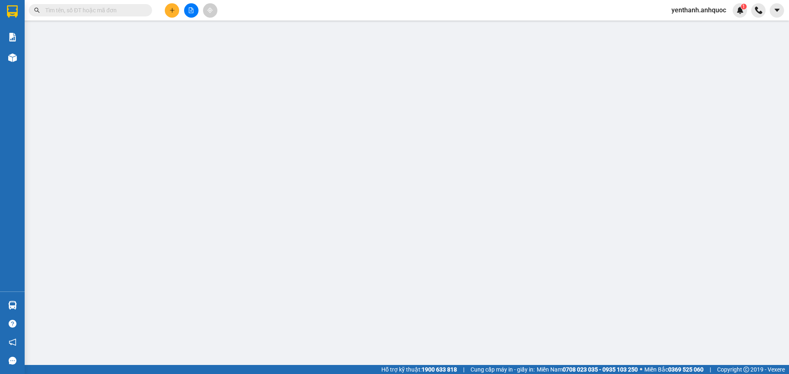
type input "0909690103"
type input "A VŨ"
type input "0903819411"
type input "[PERSON_NAME]"
type input "VPQ1"
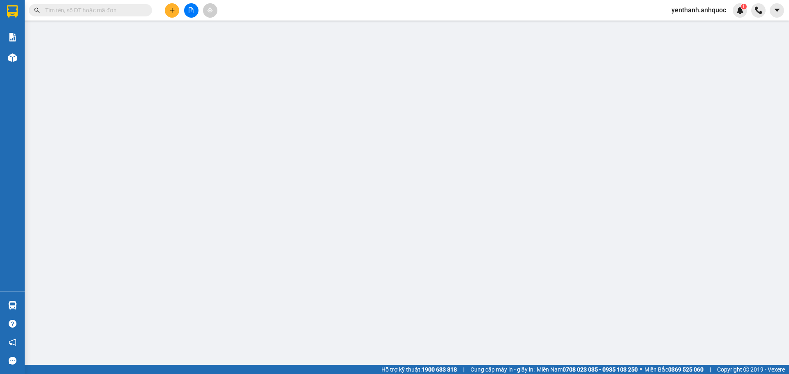
type input "CK SCB 13/10"
type input "30.000"
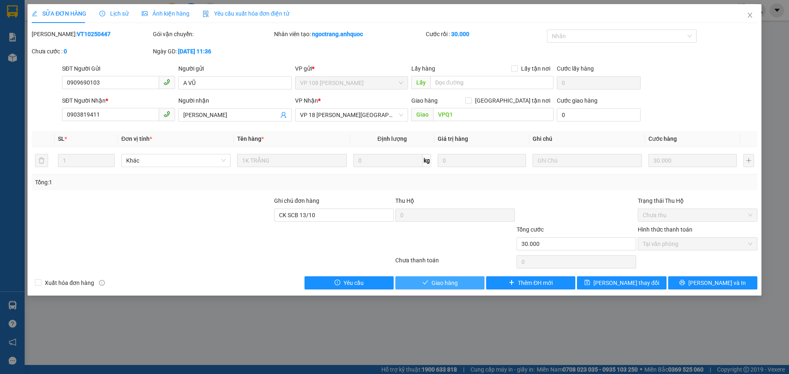
click at [453, 284] on span "Giao hàng" at bounding box center [444, 282] width 26 height 9
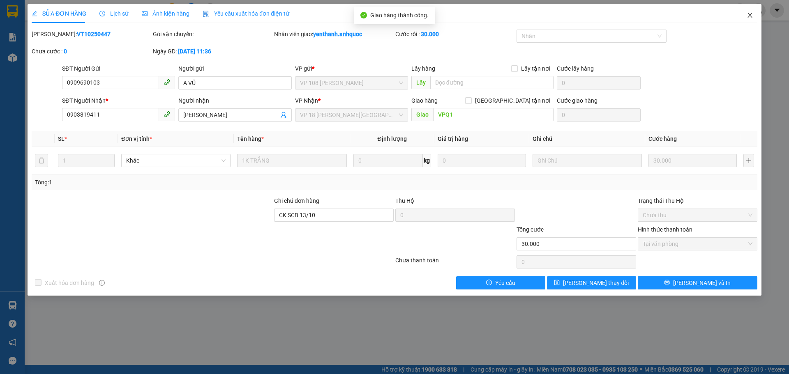
click at [745, 19] on span "Close" at bounding box center [749, 15] width 23 height 23
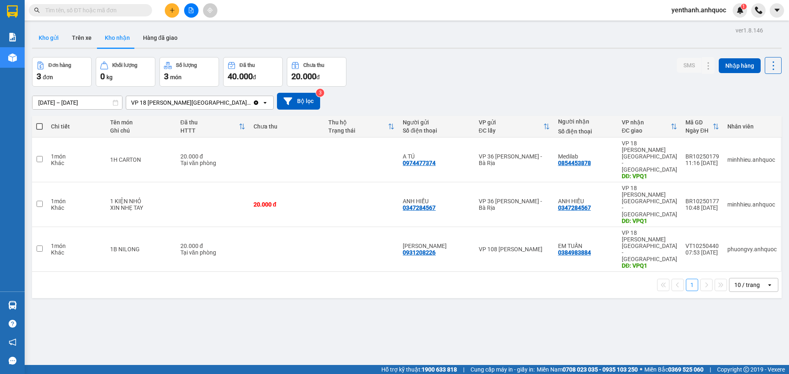
click at [48, 31] on button "Kho gửi" at bounding box center [48, 38] width 33 height 20
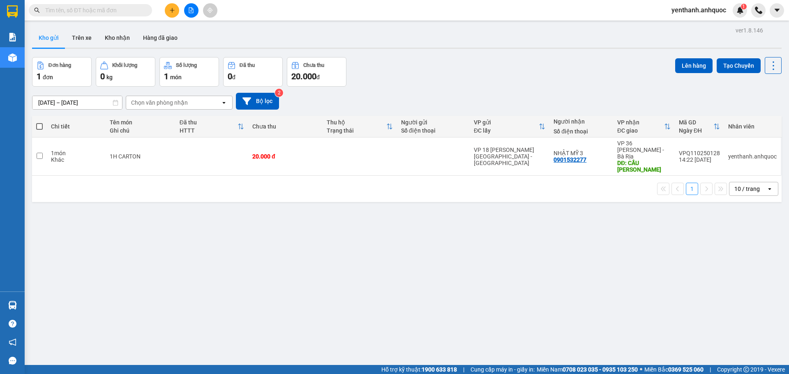
click at [41, 129] on span at bounding box center [39, 126] width 7 height 7
click at [39, 122] on input "checkbox" at bounding box center [39, 122] width 0 height 0
checkbox input "true"
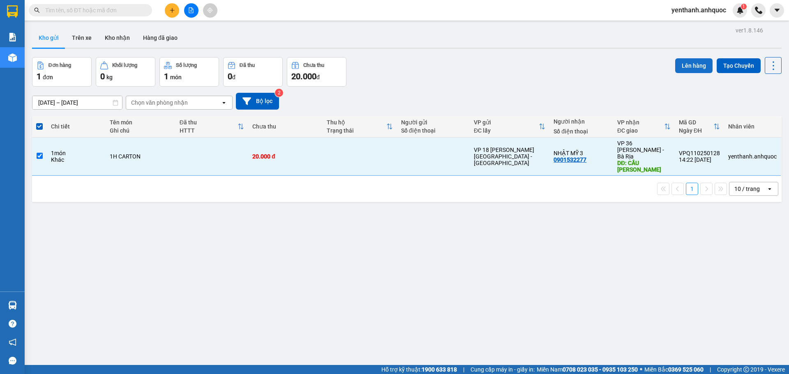
click at [685, 69] on button "Lên hàng" at bounding box center [693, 65] width 37 height 15
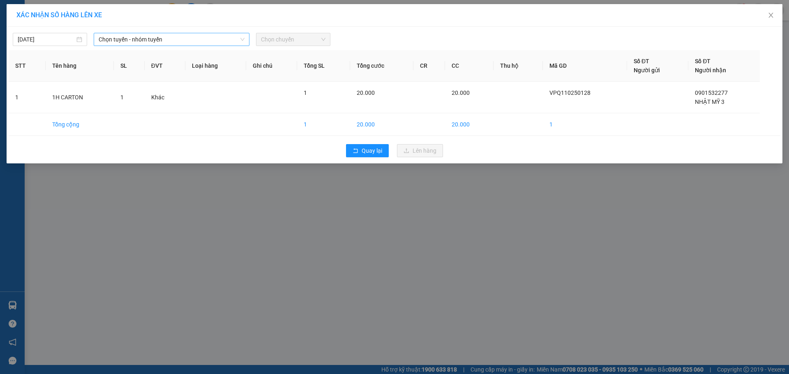
click at [163, 43] on span "Chọn tuyến - nhóm tuyến" at bounding box center [172, 39] width 146 height 12
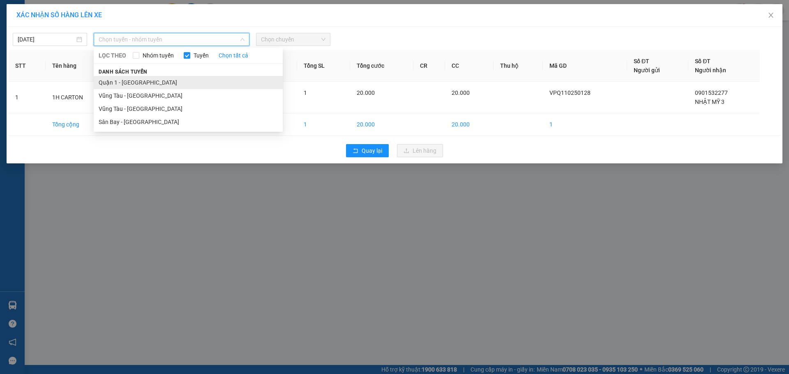
click at [163, 81] on li "Quận 1 - [GEOGRAPHIC_DATA]" at bounding box center [188, 82] width 189 height 13
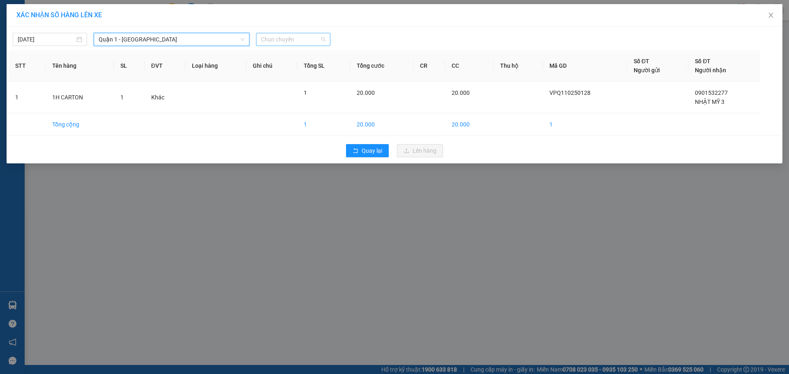
click at [285, 38] on span "Chọn chuyến" at bounding box center [293, 39] width 64 height 12
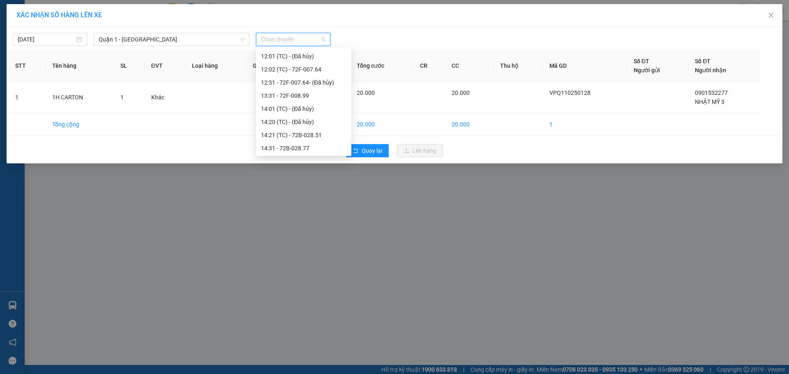
scroll to position [205, 0]
click at [311, 137] on div "14:31 - 72B-028.77" at bounding box center [303, 139] width 85 height 9
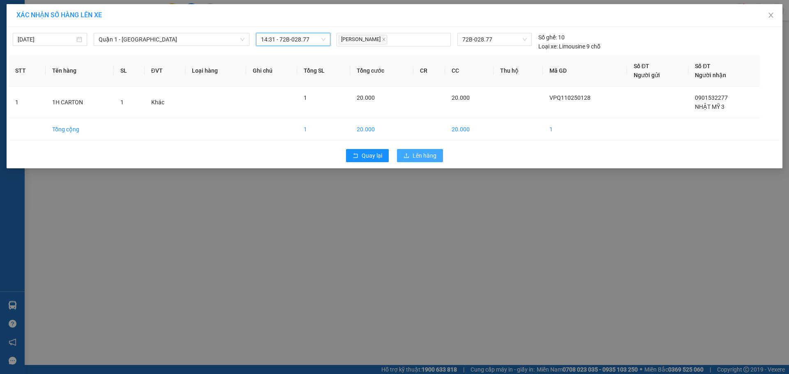
click at [440, 154] on button "Lên hàng" at bounding box center [420, 155] width 46 height 13
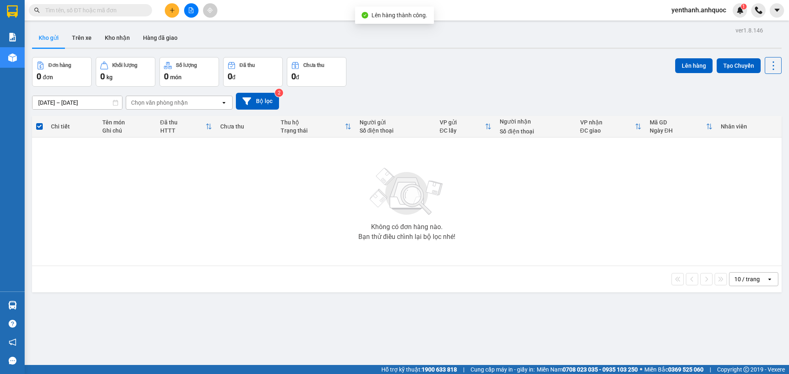
click at [189, 12] on icon "file-add" at bounding box center [191, 10] width 5 height 6
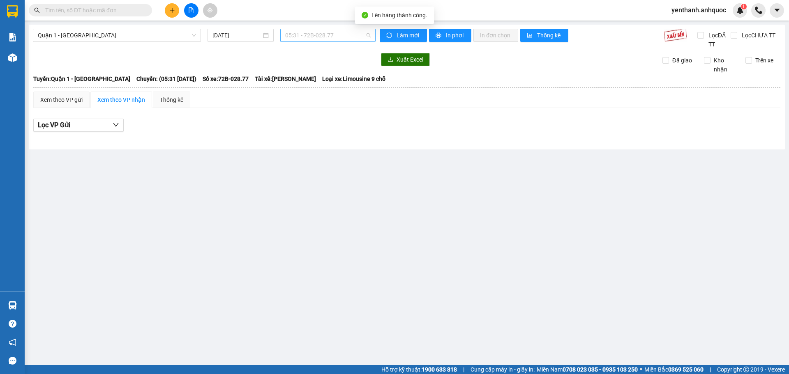
click at [336, 37] on span "05:31 - 72B-028.77" at bounding box center [327, 35] width 85 height 12
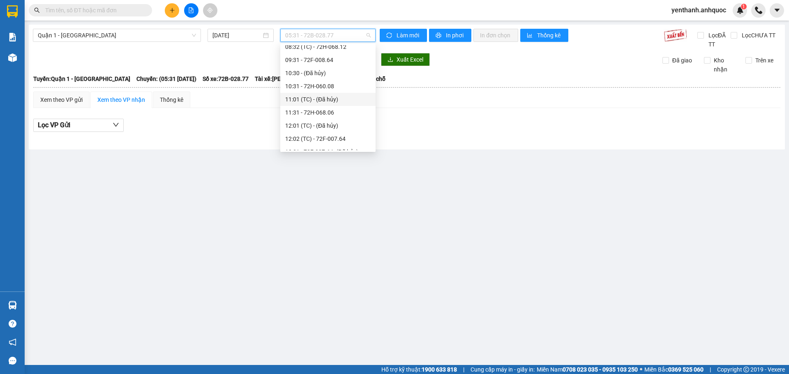
scroll to position [205, 0]
click at [324, 136] on div "14:31 - 72B-028.77" at bounding box center [327, 135] width 85 height 9
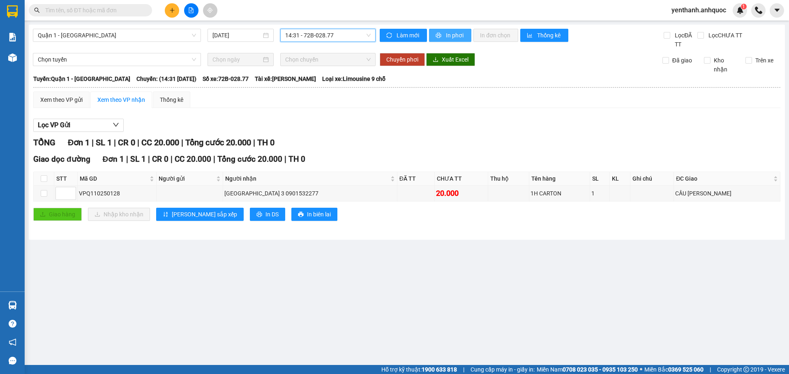
click at [458, 35] on span "In phơi" at bounding box center [455, 35] width 19 height 9
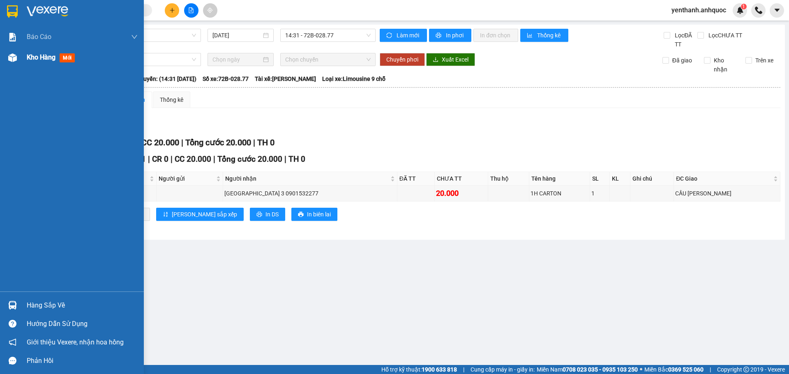
click at [10, 61] on img at bounding box center [12, 57] width 9 height 9
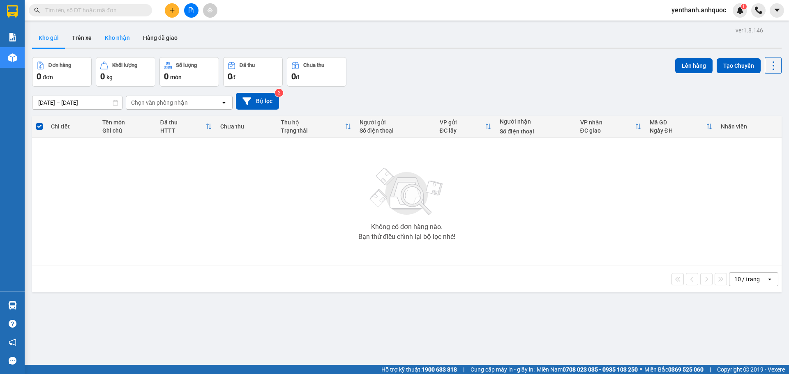
click at [120, 42] on button "Kho nhận" at bounding box center [117, 38] width 38 height 20
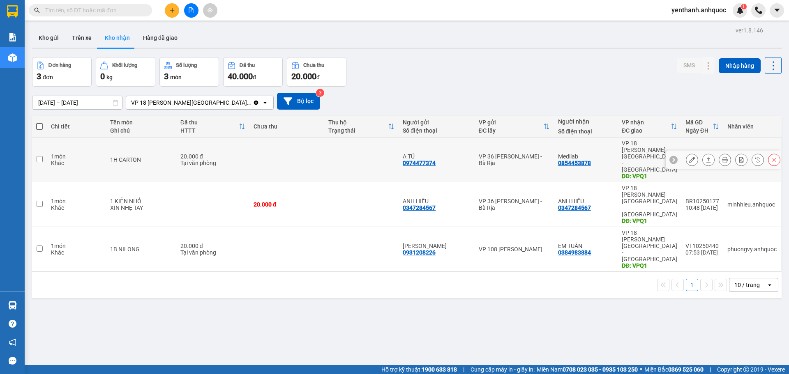
click at [689, 157] on icon at bounding box center [692, 160] width 6 height 6
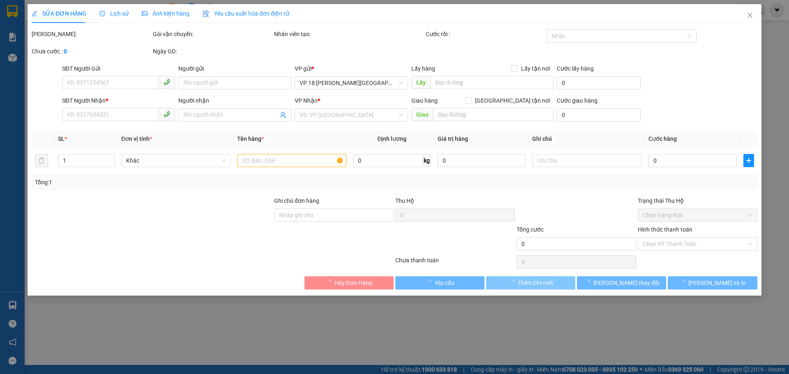
type input "0974477374"
type input "A TÚ"
type input "0854453878"
type input "Medilab"
type input "VPQ1"
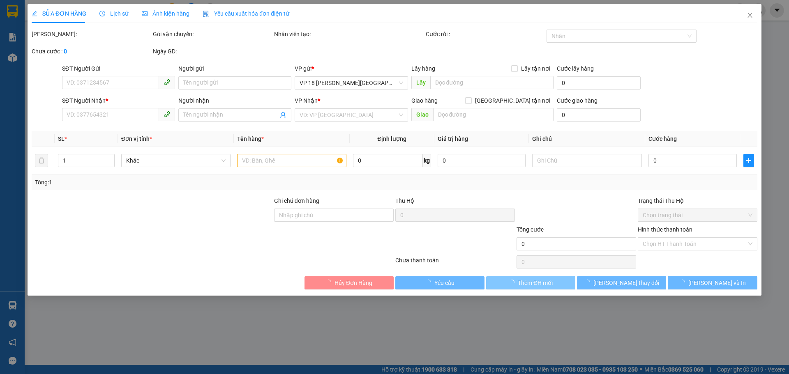
type input "20.000"
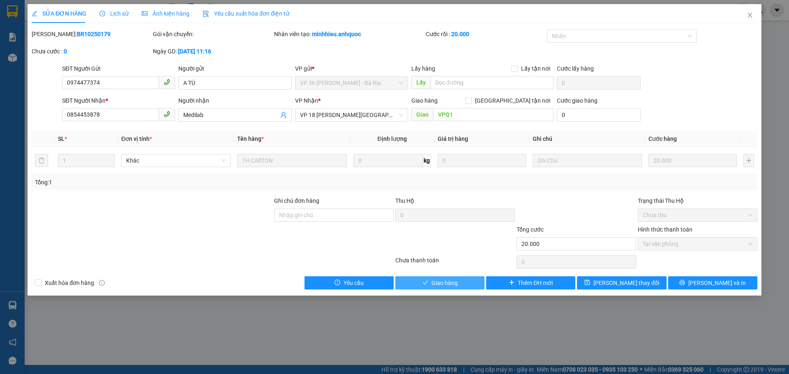
click at [454, 284] on span "Giao hàng" at bounding box center [444, 282] width 26 height 9
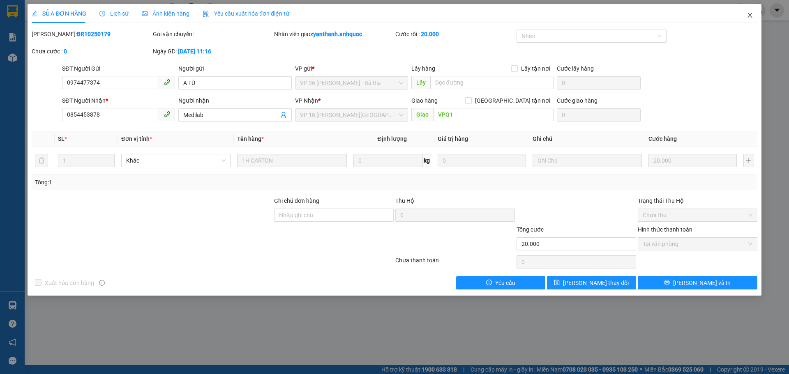
click at [749, 15] on icon "close" at bounding box center [749, 15] width 5 height 5
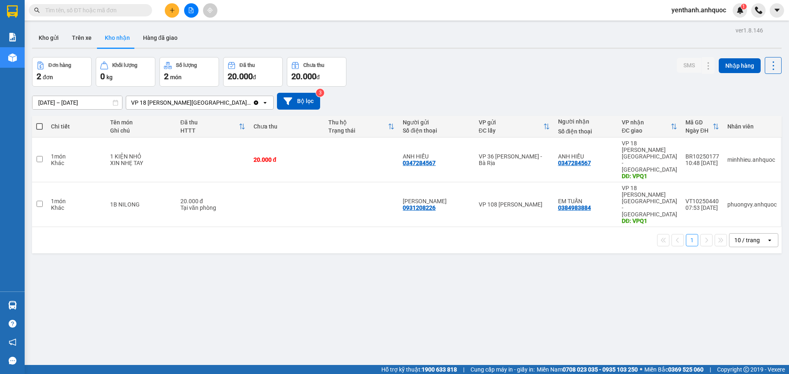
click at [99, 10] on input "text" at bounding box center [93, 10] width 97 height 9
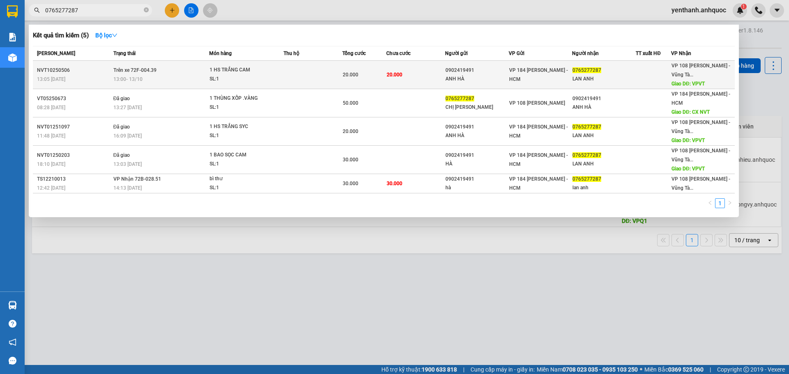
type input "0765277287"
click at [426, 76] on td "20.000" at bounding box center [415, 75] width 59 height 28
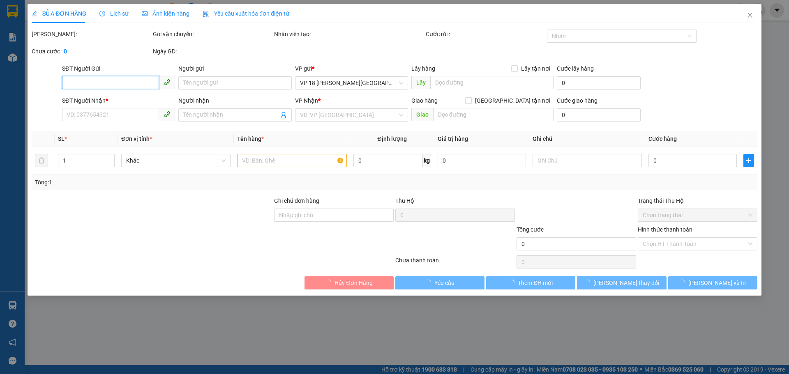
type input "0902419491"
type input "ANH HÀ"
type input "0765277287"
type input "LAN ANH"
type input "VPVT"
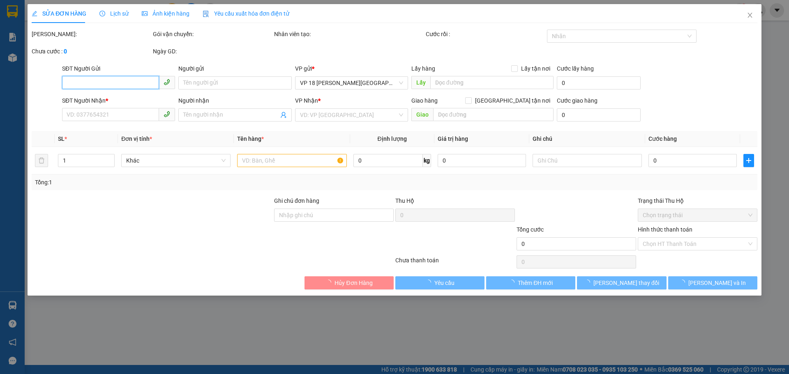
type input "20.000"
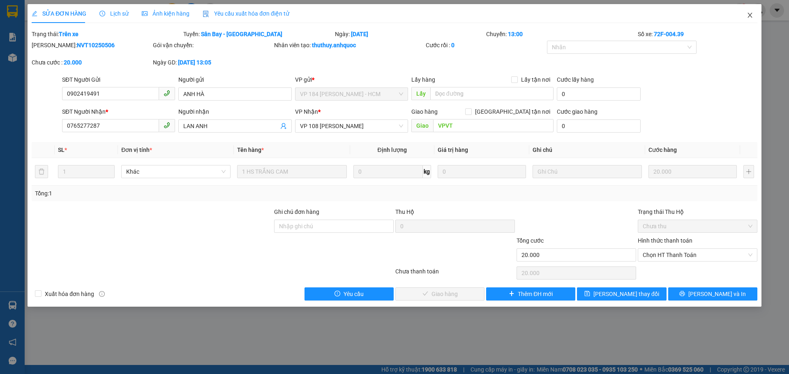
click at [752, 16] on icon "close" at bounding box center [749, 15] width 7 height 7
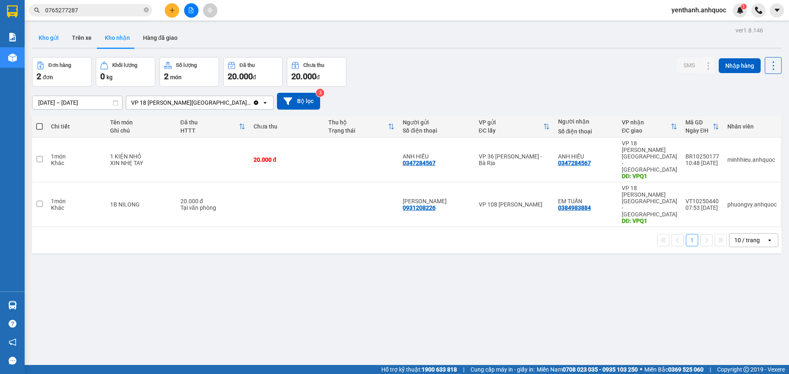
click at [45, 34] on button "Kho gửi" at bounding box center [48, 38] width 33 height 20
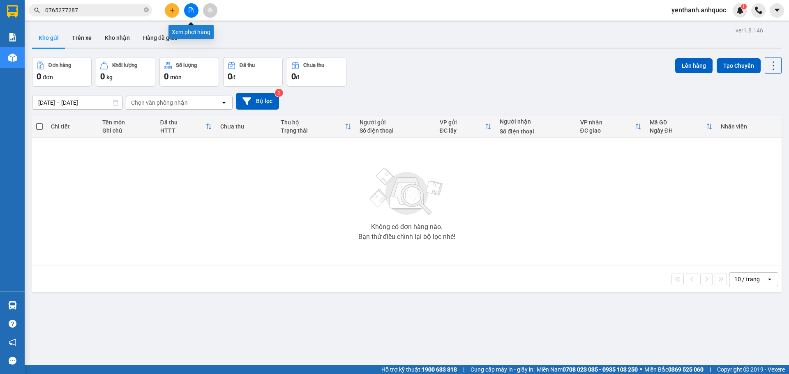
click at [190, 13] on icon "file-add" at bounding box center [191, 10] width 5 height 6
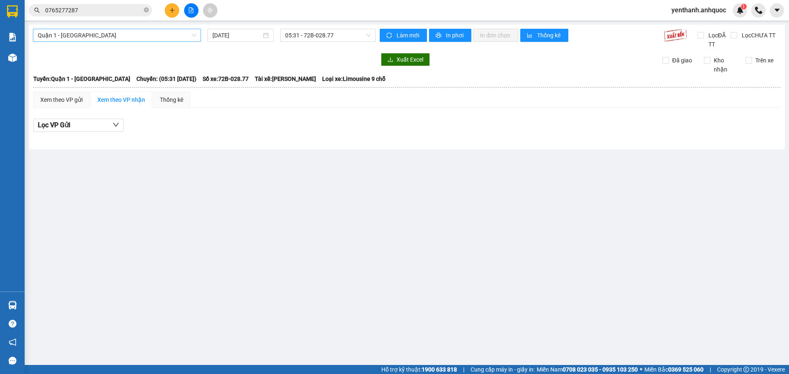
click at [166, 37] on span "Quận 1 - [GEOGRAPHIC_DATA]" at bounding box center [117, 35] width 158 height 12
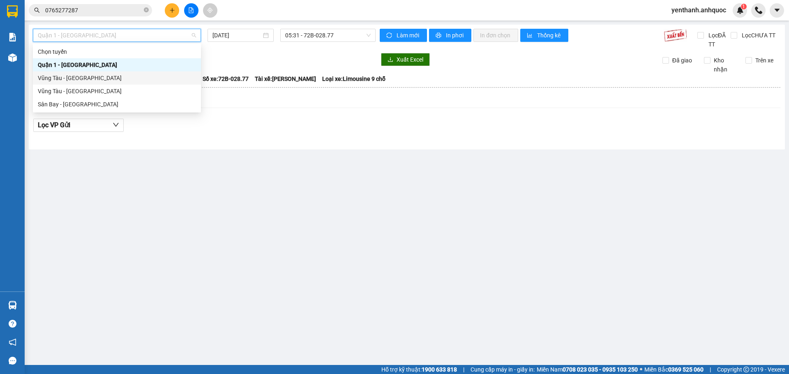
click at [137, 76] on div "Vũng Tàu - [GEOGRAPHIC_DATA]" at bounding box center [117, 78] width 158 height 9
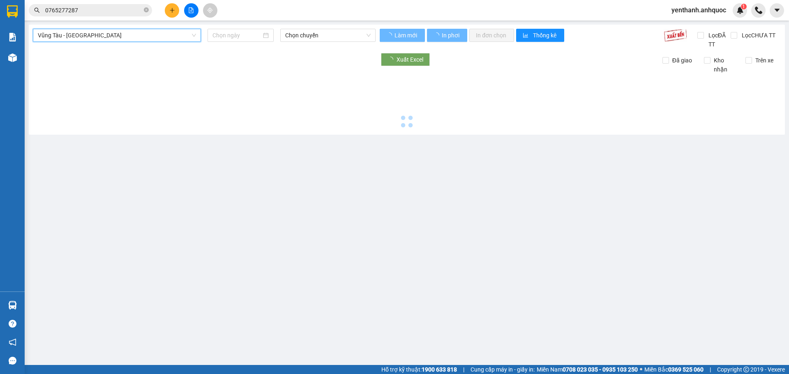
type input "[DATE]"
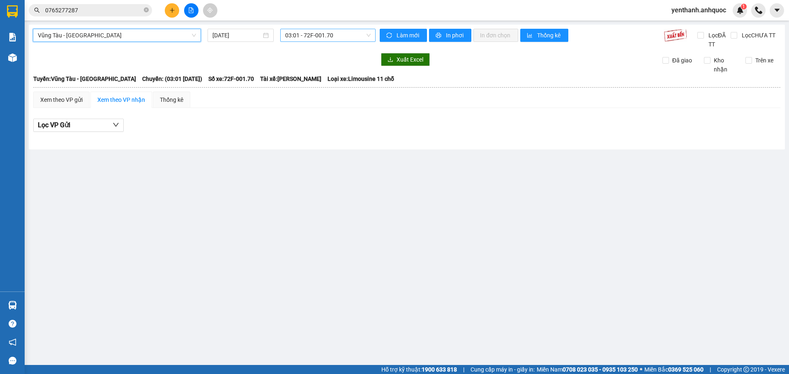
click at [313, 35] on span "03:01 - 72F-001.70" at bounding box center [327, 35] width 85 height 12
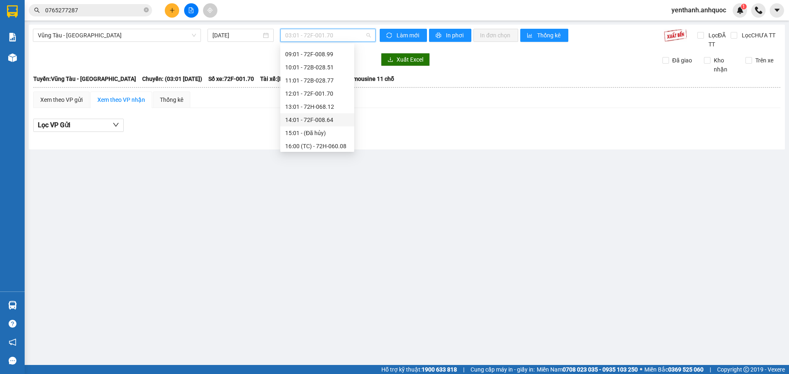
scroll to position [88, 0]
click at [330, 98] on div "11:01 - 72B-028.77" at bounding box center [317, 94] width 64 height 9
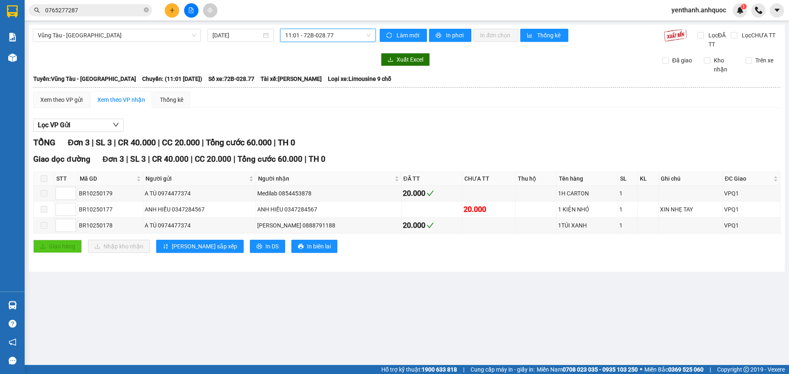
click at [345, 38] on span "11:01 - 72B-028.77" at bounding box center [327, 35] width 85 height 12
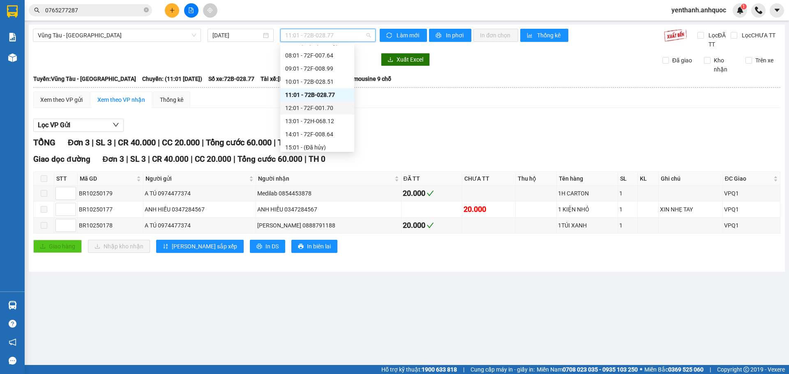
click at [327, 112] on div "12:01 - 72F-001.70" at bounding box center [317, 108] width 64 height 9
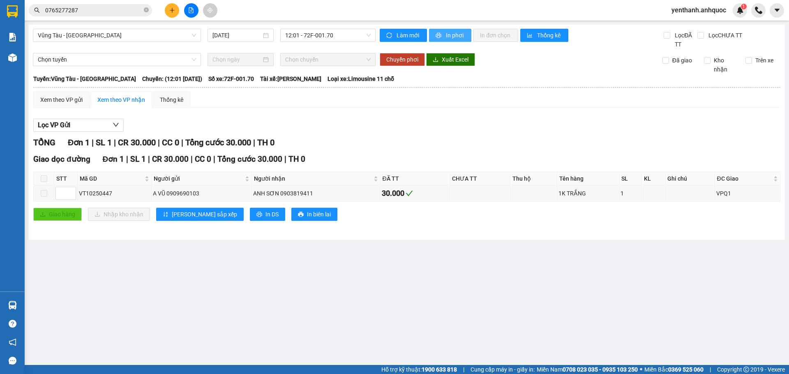
click at [455, 35] on span "In phơi" at bounding box center [455, 35] width 19 height 9
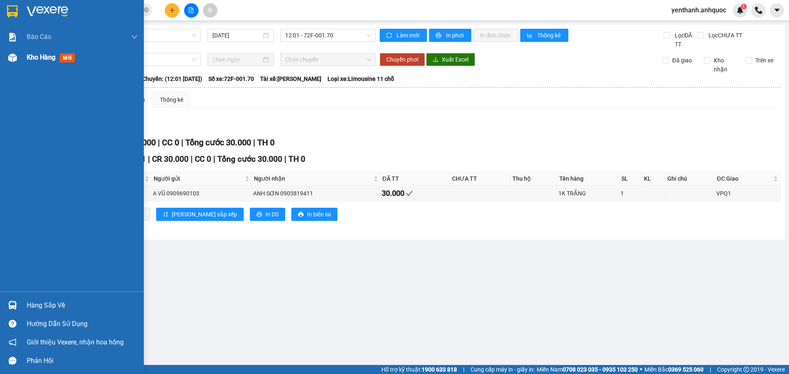
click at [16, 60] on img at bounding box center [12, 57] width 9 height 9
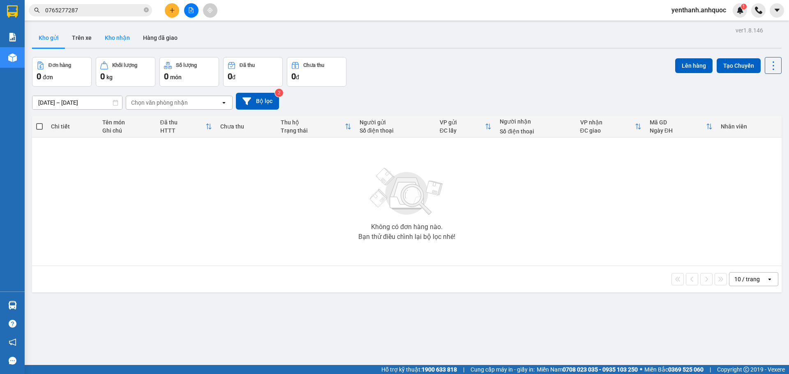
click at [124, 35] on button "Kho nhận" at bounding box center [117, 38] width 38 height 20
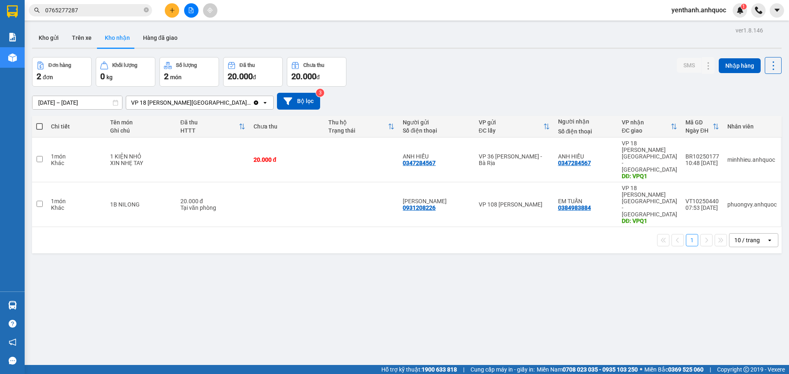
click at [195, 10] on button at bounding box center [191, 10] width 14 height 14
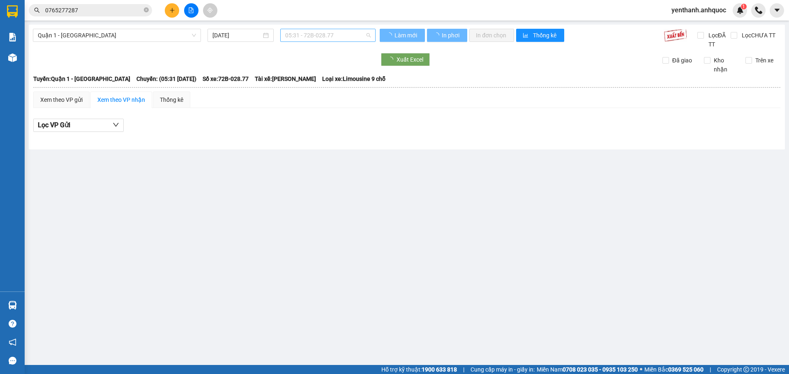
click at [338, 34] on span "05:31 - 72B-028.77" at bounding box center [327, 35] width 85 height 12
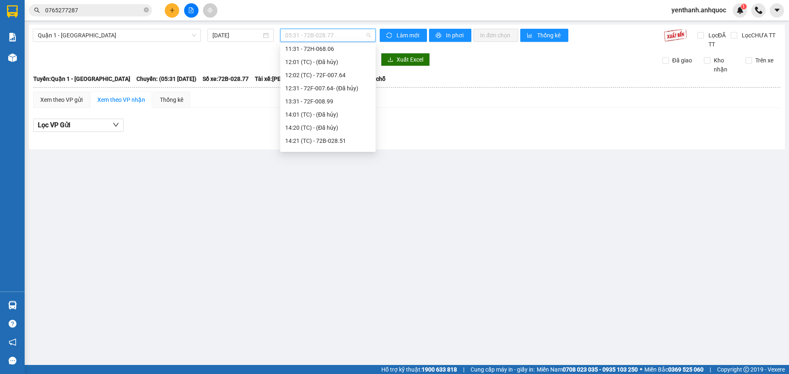
scroll to position [246, 0]
click at [335, 95] on div "14:31 - 72B-028.77" at bounding box center [327, 94] width 85 height 9
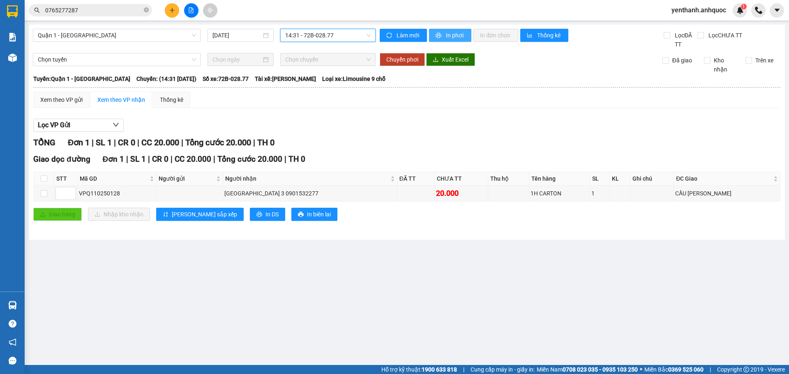
click at [438, 32] on button "In phơi" at bounding box center [450, 35] width 42 height 13
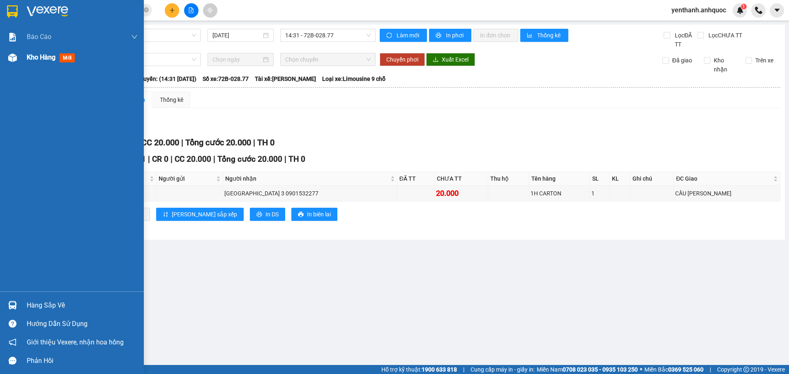
click at [14, 59] on img at bounding box center [12, 57] width 9 height 9
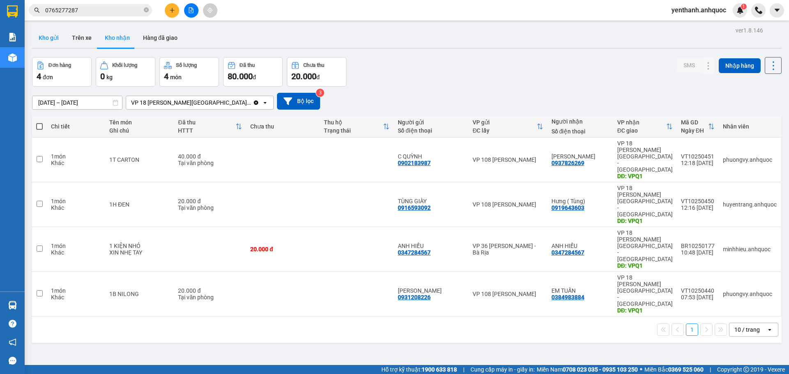
click at [41, 36] on button "Kho gửi" at bounding box center [48, 38] width 33 height 20
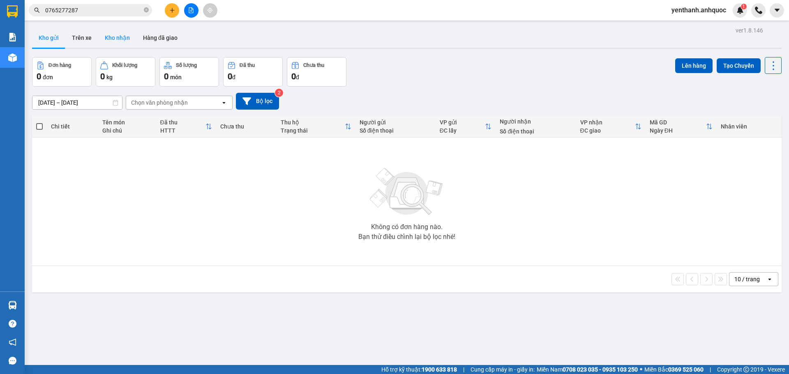
click at [124, 43] on button "Kho nhận" at bounding box center [117, 38] width 38 height 20
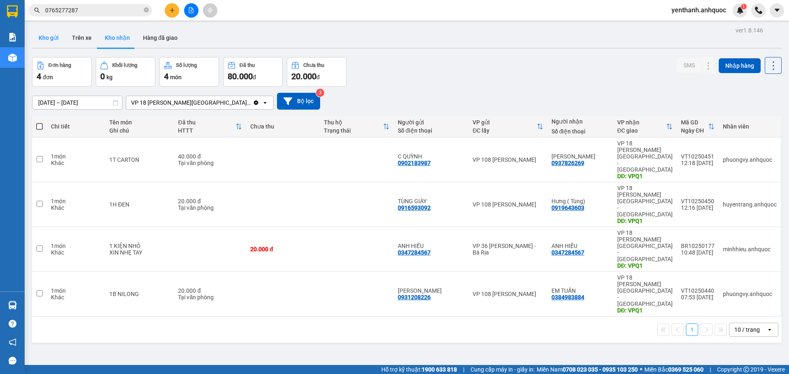
click at [46, 36] on button "Kho gửi" at bounding box center [48, 38] width 33 height 20
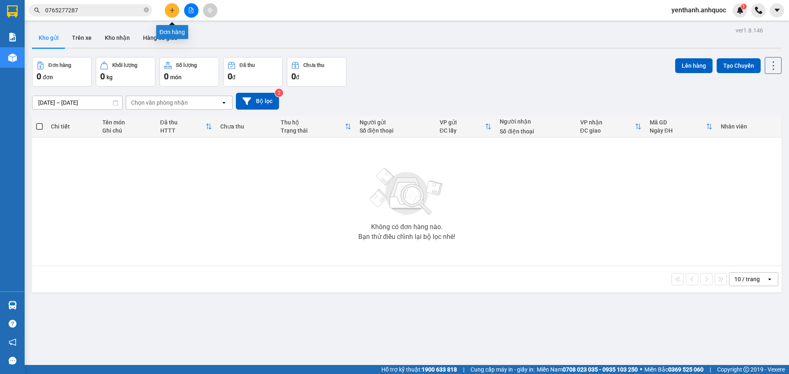
click at [173, 9] on icon "plus" at bounding box center [172, 10] width 6 height 6
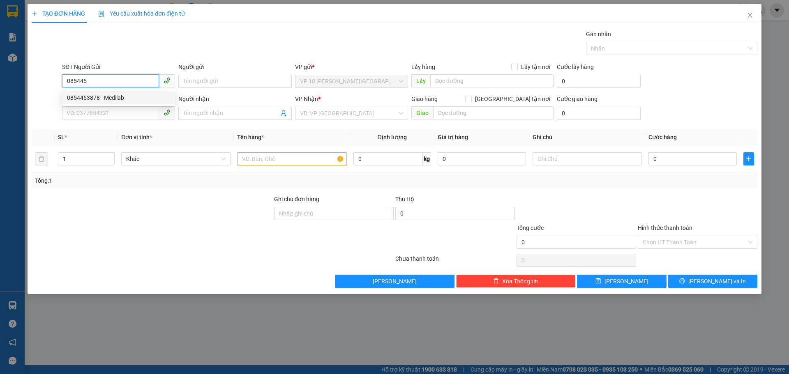
click at [126, 96] on div "0854453878 - Medilab" at bounding box center [118, 97] width 103 height 9
type input "0854453878"
type input "Medilab"
type input "0974477374"
type input "A TÚ"
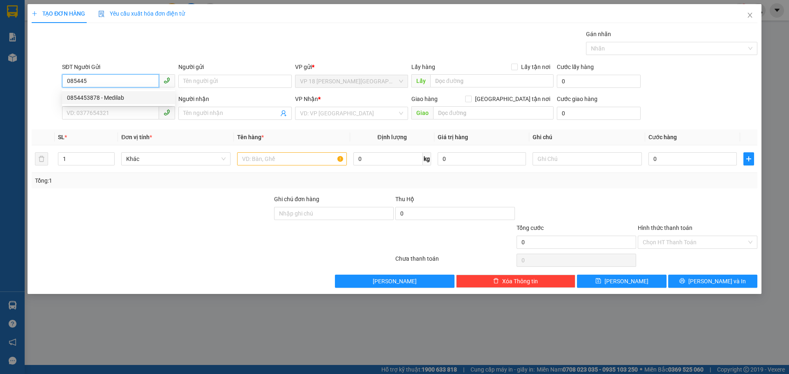
type input "VP BR"
type input "TM 8/10 THANH"
type input "20.000"
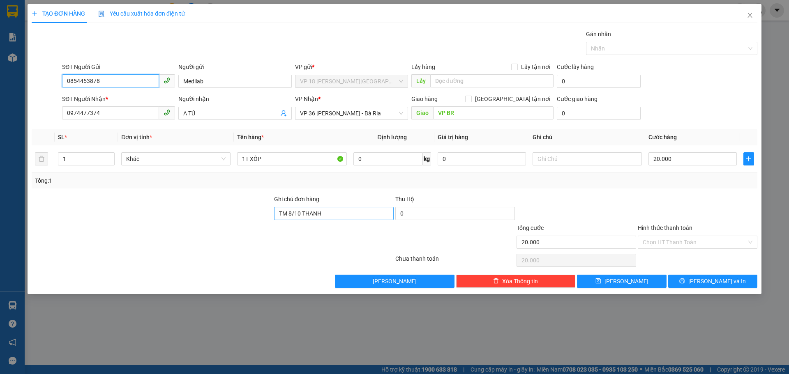
type input "0854453878"
click at [362, 216] on input "TM 8/10 THANH" at bounding box center [334, 213] width 120 height 13
click at [290, 211] on input "TM 8/10 THANH" at bounding box center [334, 213] width 120 height 13
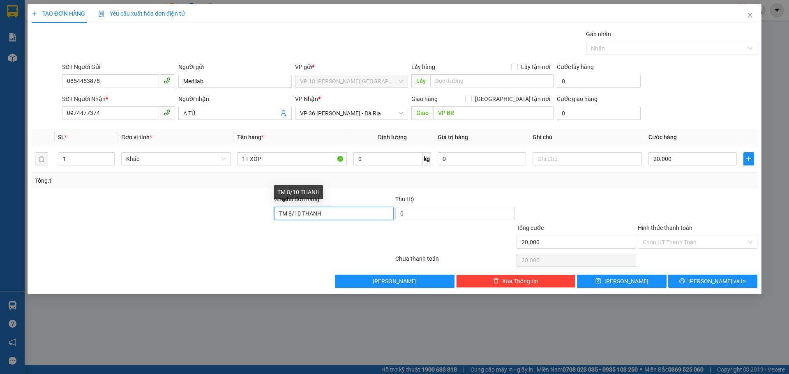
click at [291, 214] on input "TM 8/10 THANH" at bounding box center [334, 213] width 120 height 13
type input "TM 13/10 THANH"
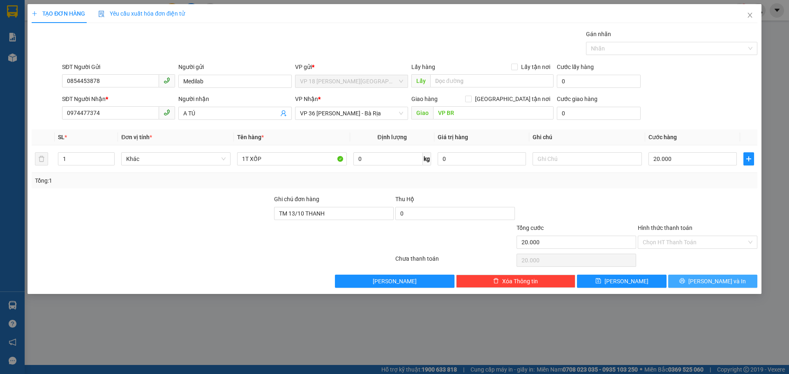
click at [680, 281] on button "[PERSON_NAME] và In" at bounding box center [712, 281] width 89 height 13
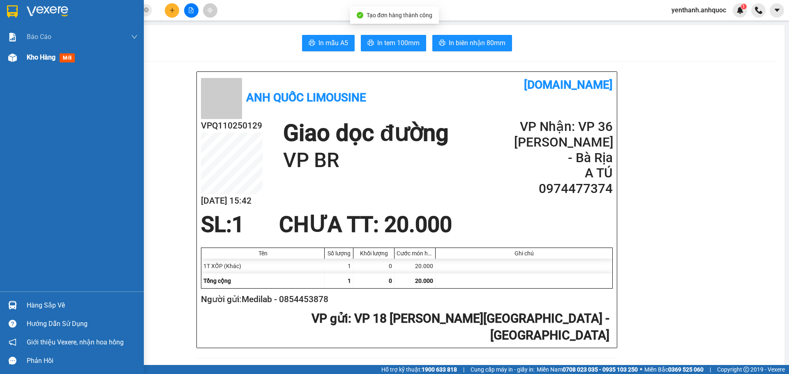
click at [21, 61] on div "Kho hàng mới" at bounding box center [72, 57] width 144 height 21
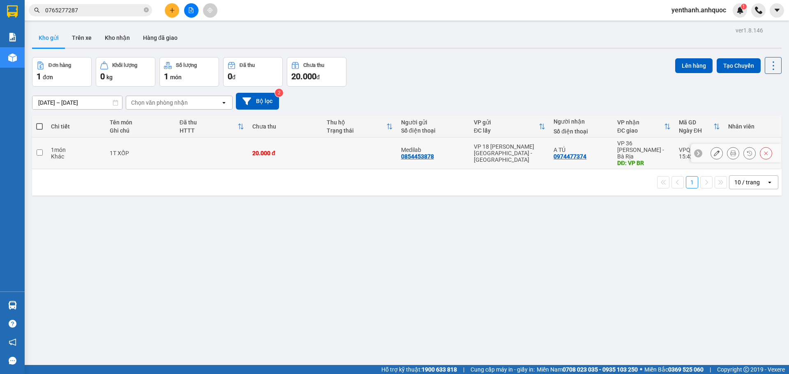
click at [713, 150] on icon at bounding box center [716, 153] width 6 height 6
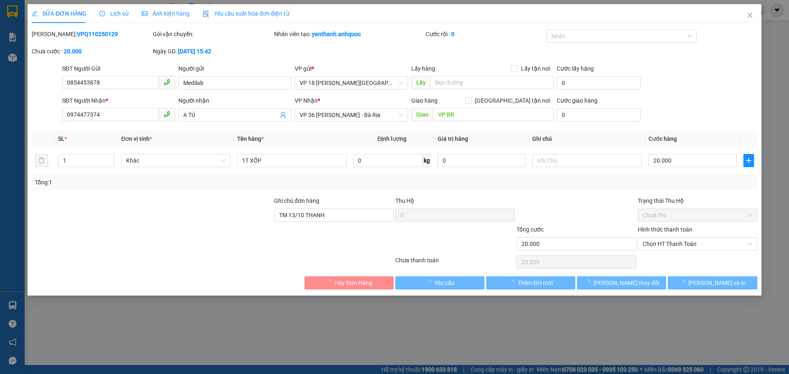
type input "0854453878"
type input "Medilab"
type input "0974477374"
type input "A TÚ"
type input "VP BR"
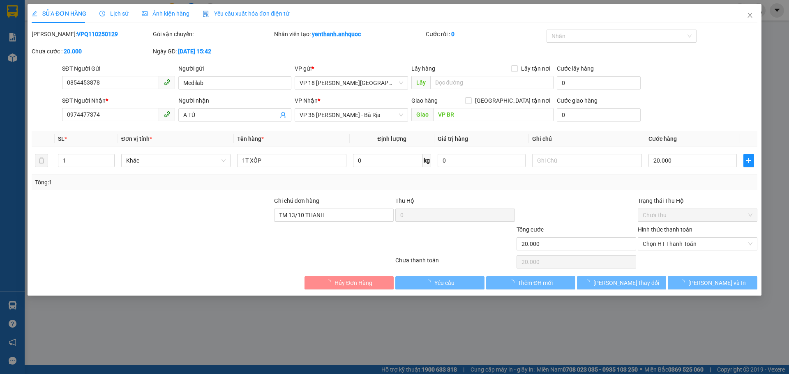
type input "TM 13/10 THANH"
type input "20.000"
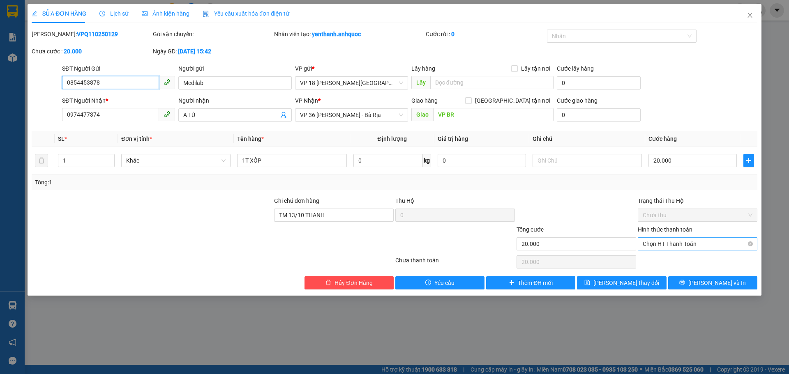
click at [679, 238] on span "Chọn HT Thanh Toán" at bounding box center [697, 244] width 110 height 12
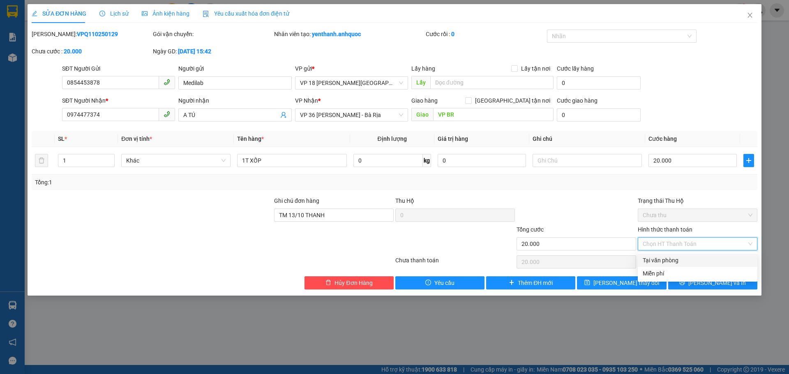
click at [678, 259] on div "Tại văn phòng" at bounding box center [697, 260] width 110 height 9
type input "0"
click at [681, 290] on div "SỬA ĐƠN HÀNG Lịch sử Ảnh kiện hàng Yêu cầu xuất hóa đơn điện tử Total Paid Fee …" at bounding box center [395, 150] width 734 height 292
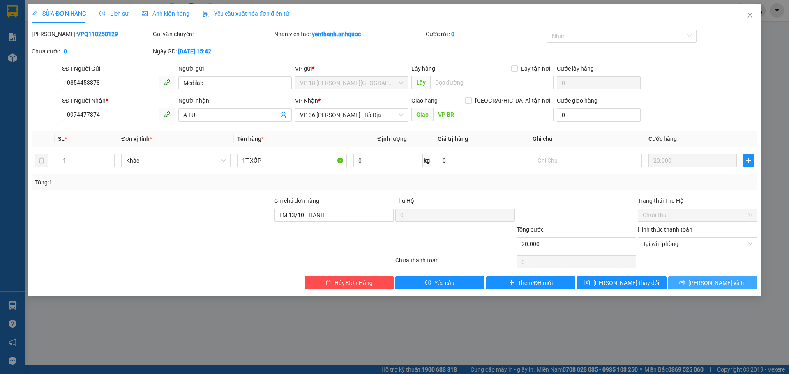
click at [681, 288] on button "[PERSON_NAME] và In" at bounding box center [712, 282] width 89 height 13
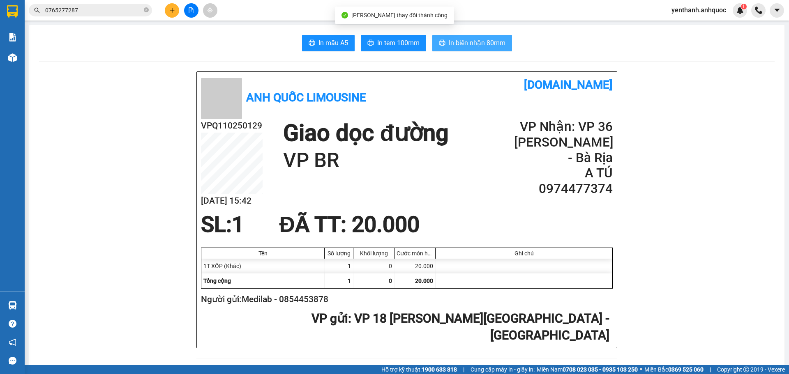
click at [464, 51] on button "In biên nhận 80mm" at bounding box center [472, 43] width 80 height 16
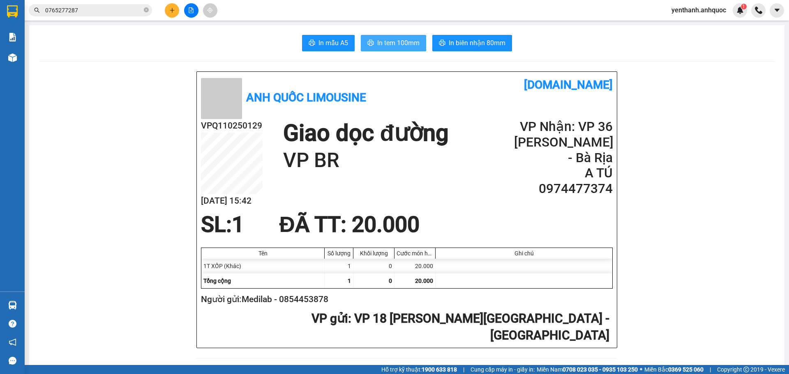
click at [386, 44] on span "In tem 100mm" at bounding box center [398, 43] width 42 height 10
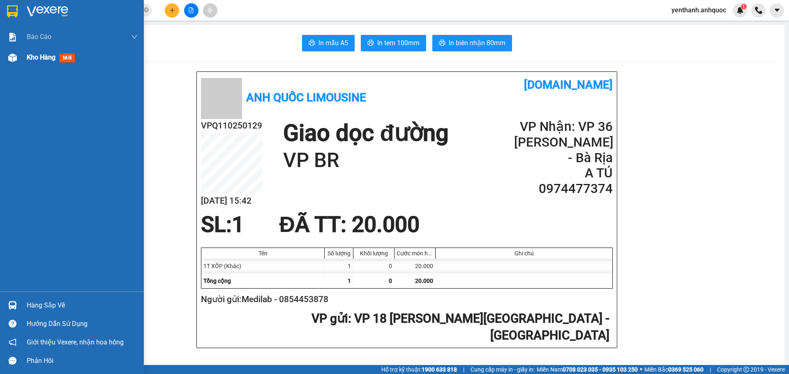
click at [28, 63] on div "Kho hàng mới" at bounding box center [82, 57] width 111 height 21
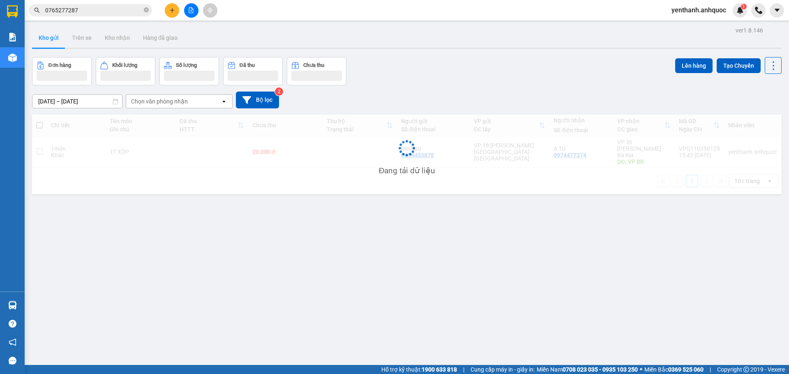
click at [190, 7] on icon "file-add" at bounding box center [191, 10] width 5 height 6
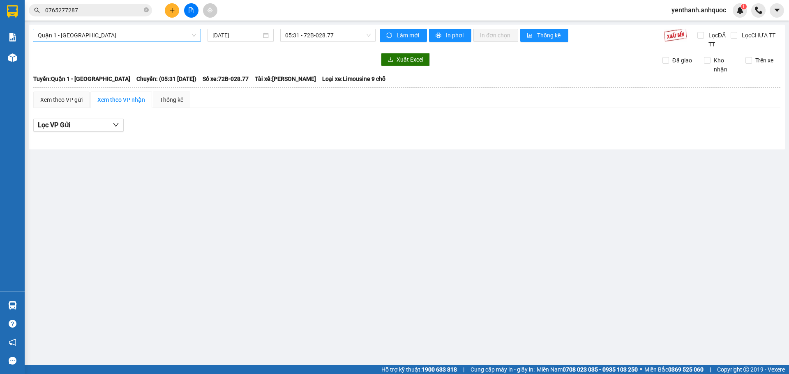
click at [124, 36] on span "Quận 1 - [GEOGRAPHIC_DATA]" at bounding box center [117, 35] width 158 height 12
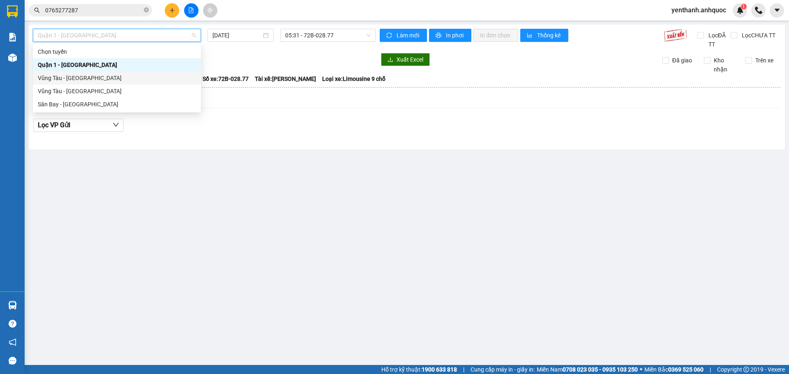
click at [122, 78] on div "Vũng Tàu - [GEOGRAPHIC_DATA]" at bounding box center [117, 78] width 158 height 9
type input "[DATE]"
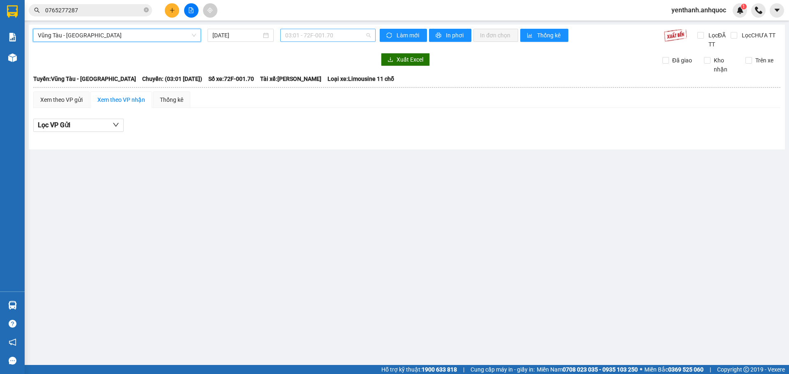
click at [321, 38] on span "03:01 - 72F-001.70" at bounding box center [327, 35] width 85 height 12
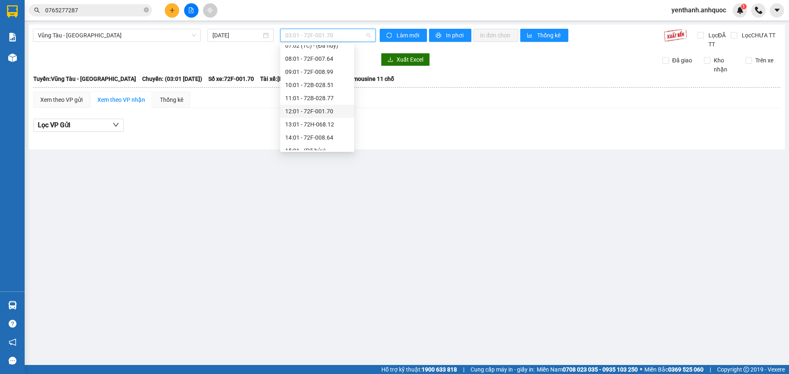
scroll to position [88, 0]
click at [333, 123] on div "13:01 - 72H-068.12" at bounding box center [317, 121] width 64 height 9
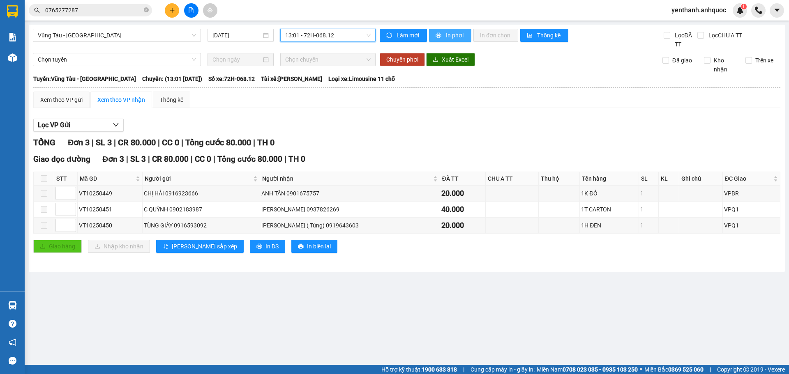
click at [455, 39] on span "In phơi" at bounding box center [455, 35] width 19 height 9
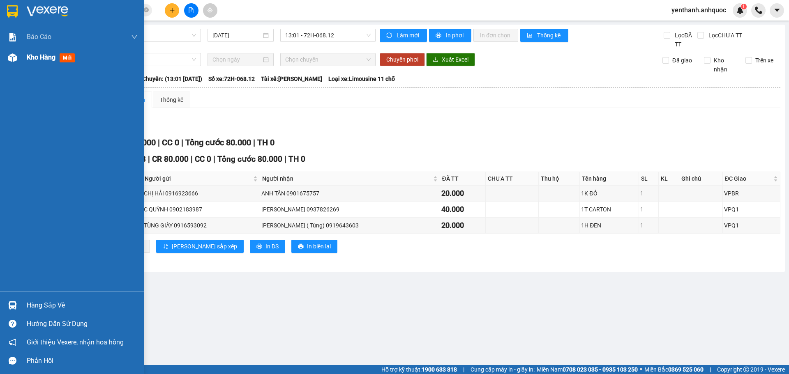
click at [31, 61] on span "Kho hàng" at bounding box center [41, 57] width 29 height 8
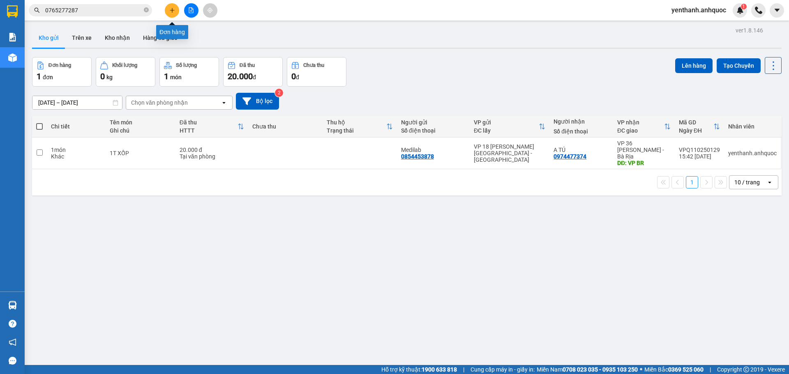
click at [177, 13] on button at bounding box center [172, 10] width 14 height 14
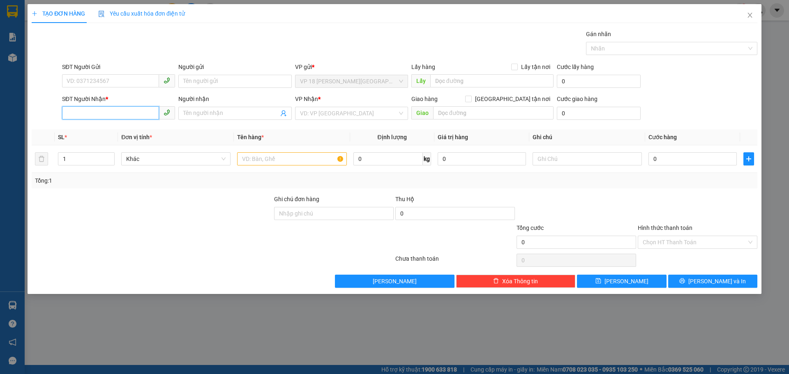
click at [109, 113] on input "SĐT Người Nhận *" at bounding box center [110, 112] width 97 height 13
click at [114, 124] on div "0347284567 - [PERSON_NAME]" at bounding box center [118, 129] width 113 height 13
type input "0347284567"
type input "ANH HIẾU"
type input "VPBR"
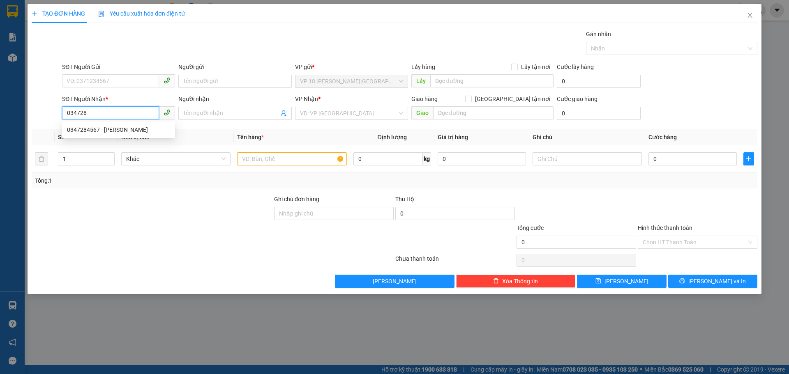
type input "TTTM VP"
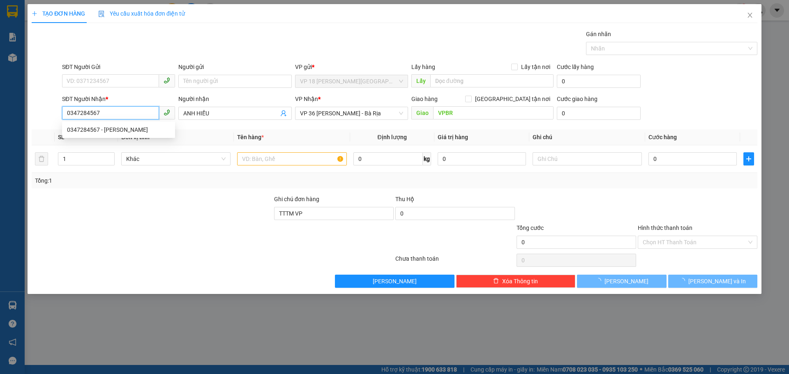
type input "20.000"
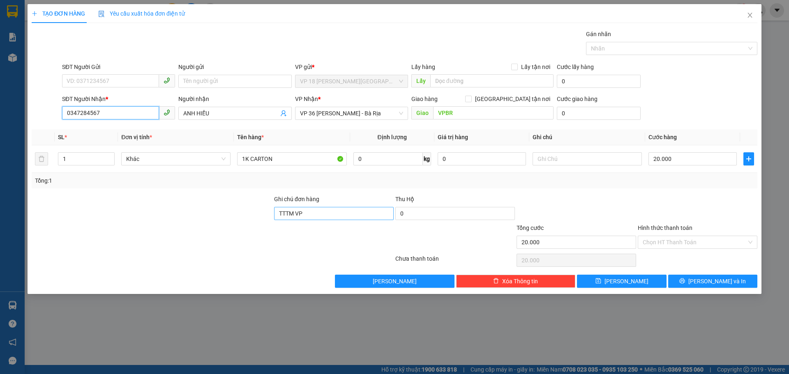
type input "0347284567"
click at [334, 215] on input "TTTM VP" at bounding box center [334, 213] width 120 height 13
click at [301, 169] on td "1K CARTON" at bounding box center [292, 159] width 116 height 28
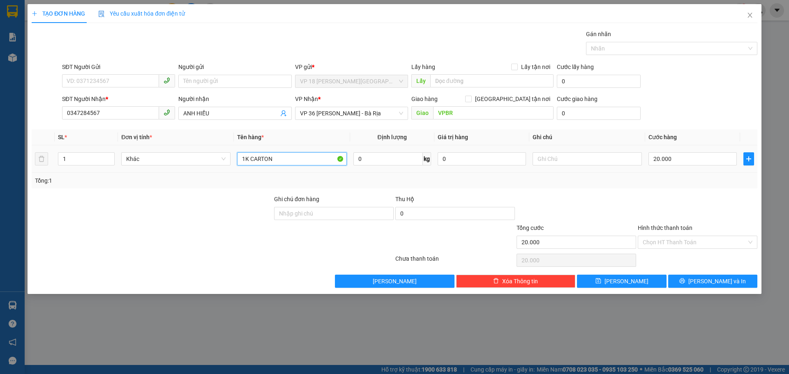
click at [295, 156] on input "1K CARTON" at bounding box center [291, 158] width 109 height 13
type input "1K HỒNG"
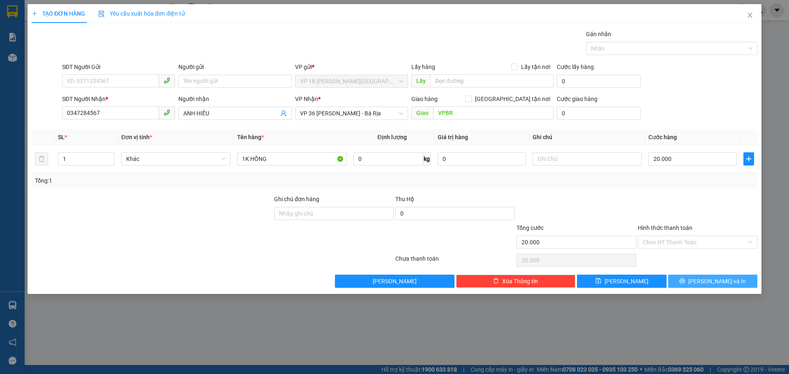
click at [687, 283] on button "[PERSON_NAME] và In" at bounding box center [712, 281] width 89 height 13
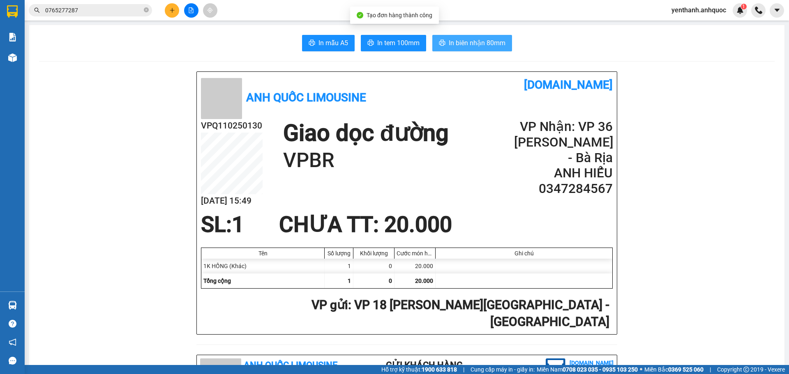
click at [457, 39] on span "In biên nhận 80mm" at bounding box center [477, 43] width 57 height 10
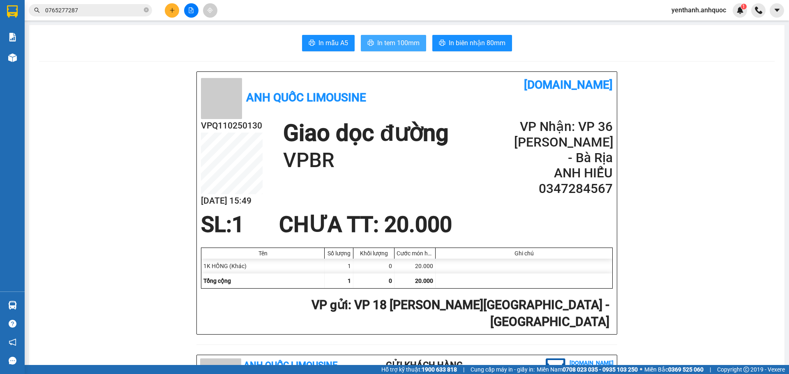
click at [384, 46] on span "In tem 100mm" at bounding box center [398, 43] width 42 height 10
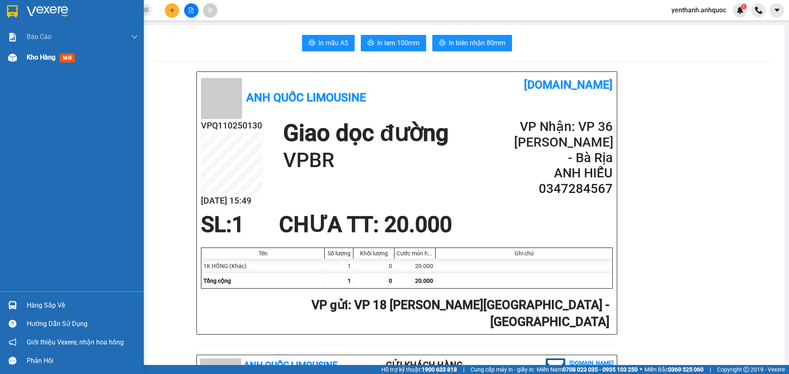
click at [40, 64] on div "Kho hàng mới" at bounding box center [82, 57] width 111 height 21
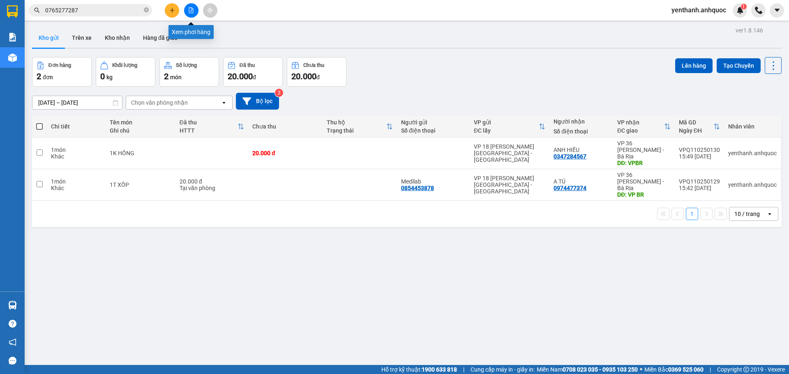
click at [192, 14] on button at bounding box center [191, 10] width 14 height 14
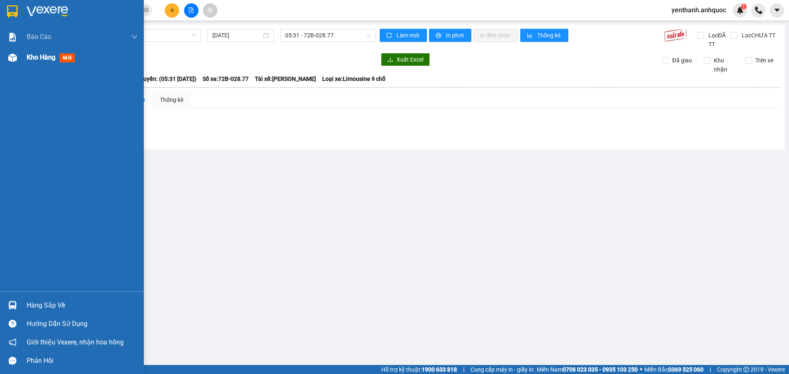
click at [25, 60] on div "Kho hàng mới" at bounding box center [72, 57] width 144 height 21
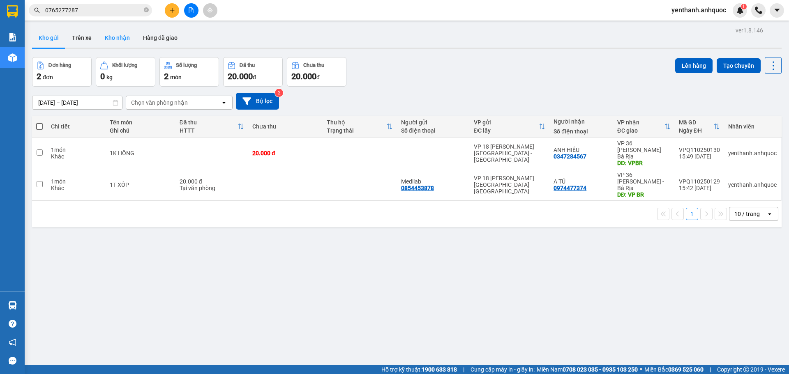
click at [106, 39] on button "Kho nhận" at bounding box center [117, 38] width 38 height 20
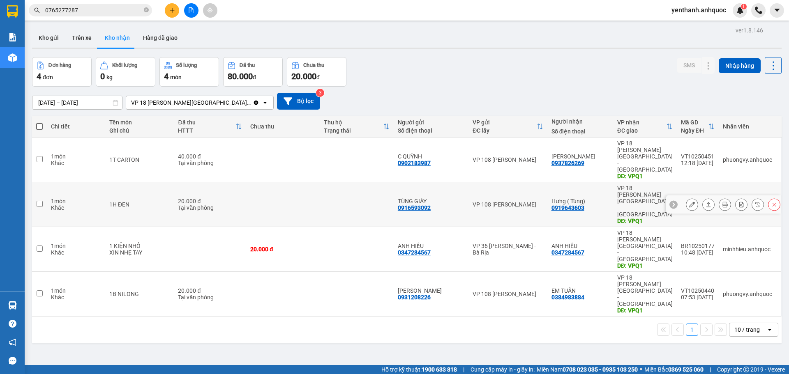
click at [686, 198] on button at bounding box center [692, 205] width 12 height 14
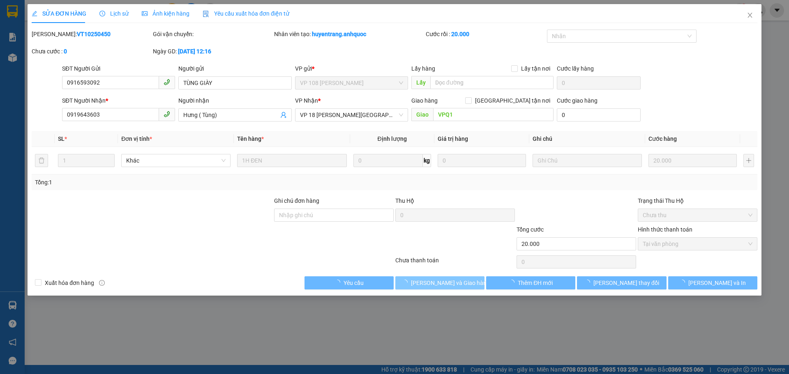
click at [440, 287] on span "[PERSON_NAME] và Giao hàng" at bounding box center [450, 282] width 79 height 9
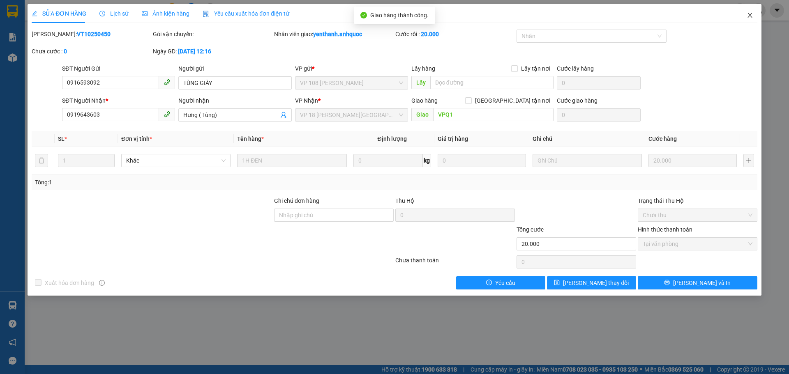
click at [747, 13] on icon "close" at bounding box center [749, 15] width 7 height 7
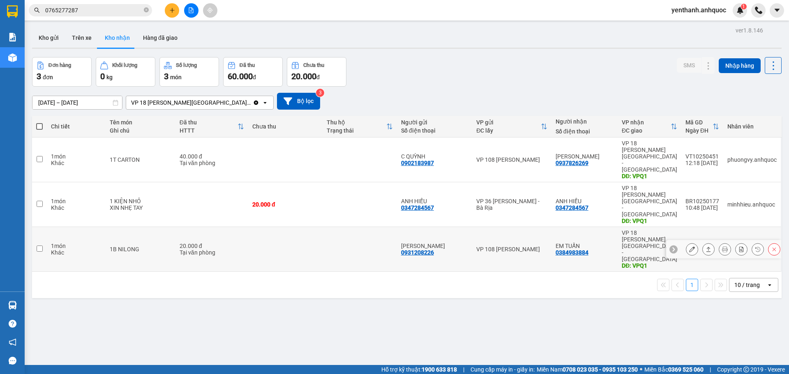
click at [689, 246] on icon at bounding box center [692, 249] width 6 height 6
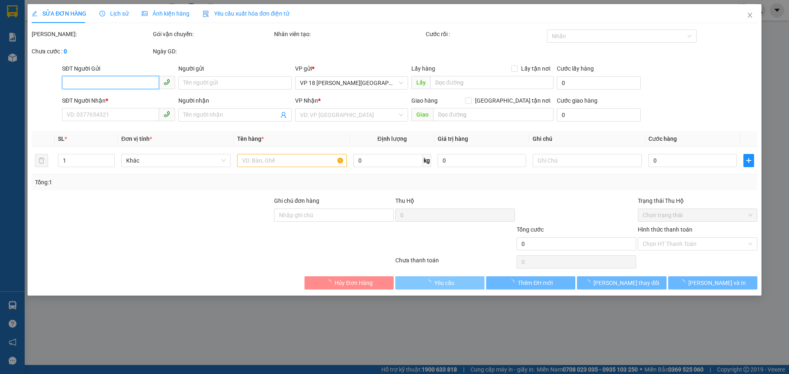
type input "0931208226"
type input "[PERSON_NAME]"
type input "0384983884"
type input "EM TUẤN"
type input "VPQ1"
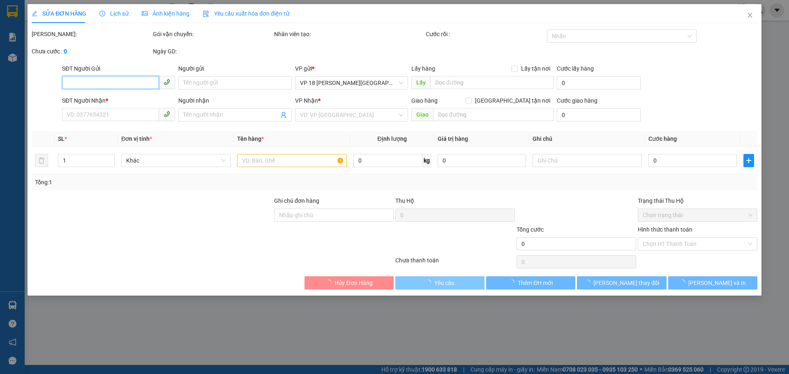
type input "20.000"
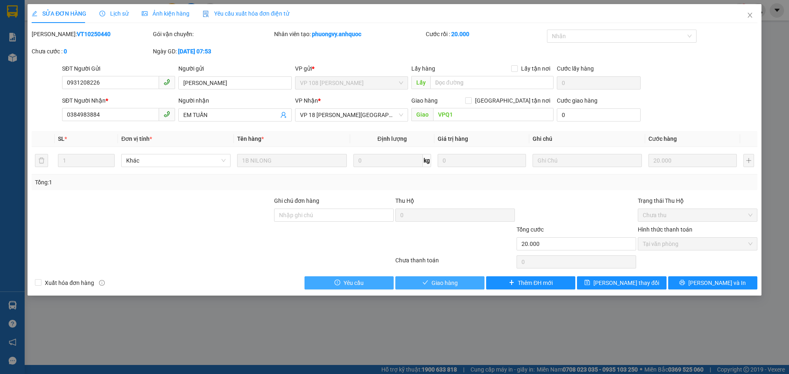
click at [455, 283] on span "Giao hàng" at bounding box center [444, 282] width 26 height 9
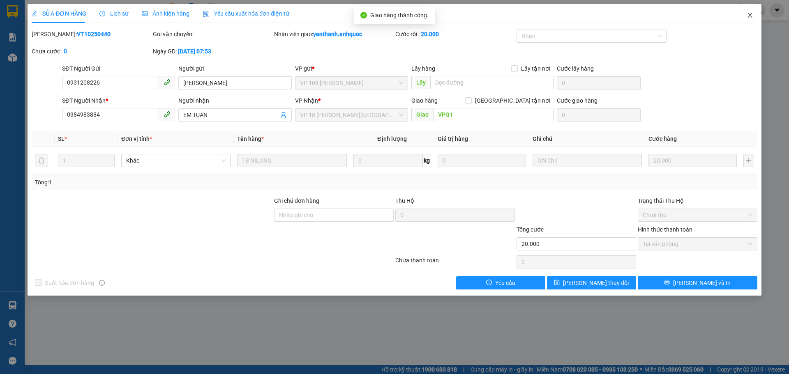
click at [753, 12] on span "Close" at bounding box center [749, 15] width 23 height 23
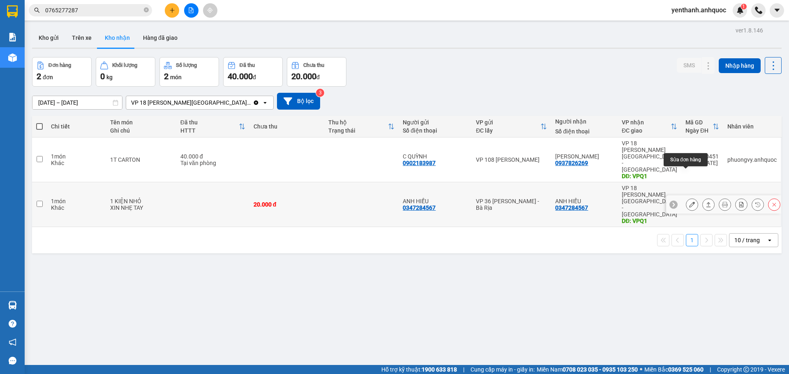
click at [689, 202] on icon at bounding box center [692, 205] width 6 height 6
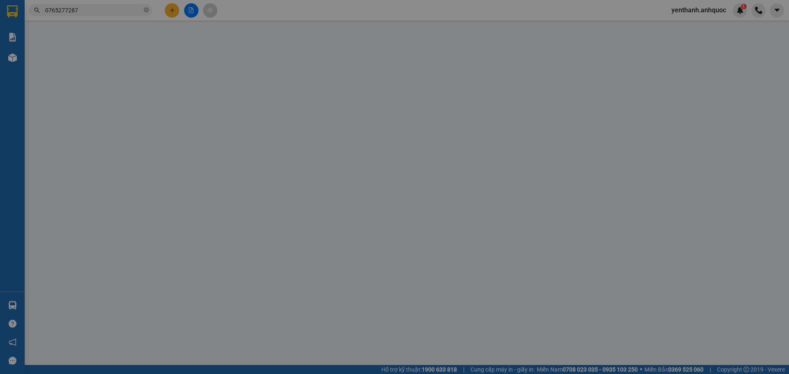
type input "0347284567"
type input "ANH HIẾU"
type input "0347284567"
type input "ANH HIẾU"
type input "VPQ1"
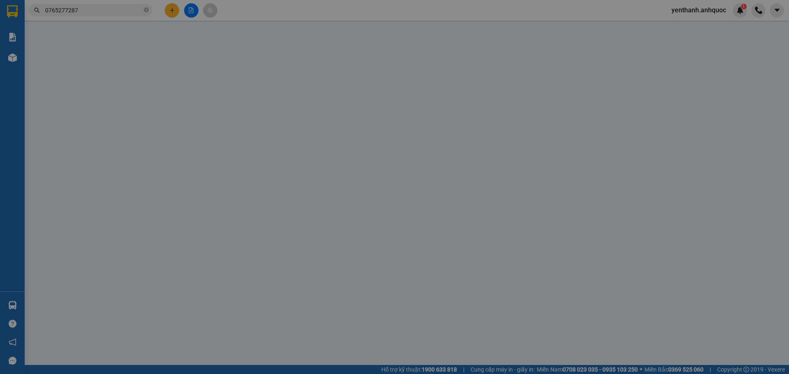
type input "20.000"
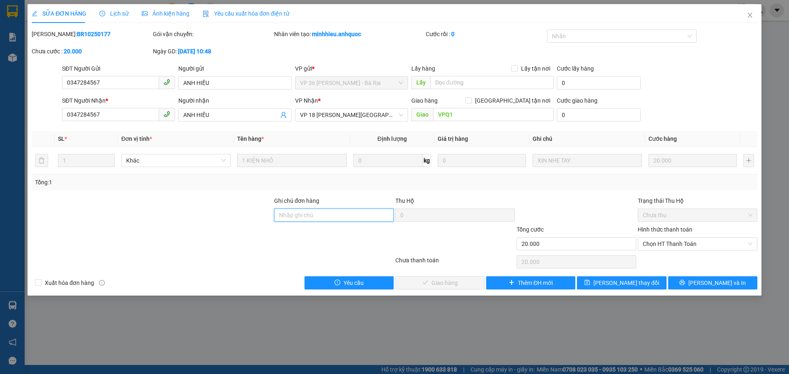
click at [323, 216] on input "Ghi chú đơn hàng" at bounding box center [334, 215] width 120 height 13
click at [678, 246] on span "Chọn HT Thanh Toán" at bounding box center [697, 244] width 110 height 12
type input "SCB 13/10 THANH"
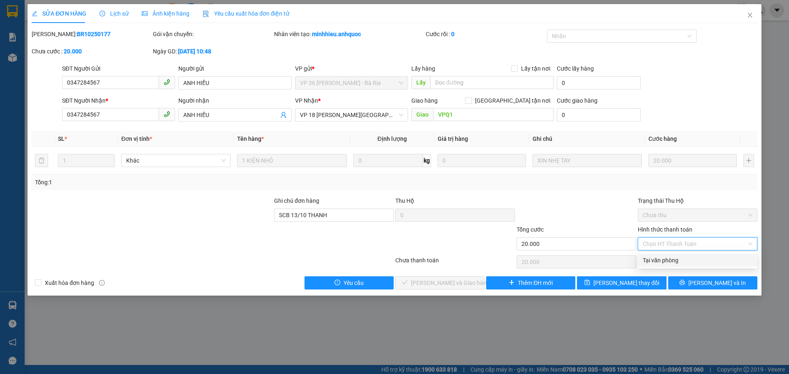
click at [671, 264] on div "Tại văn phòng" at bounding box center [697, 260] width 110 height 9
type input "0"
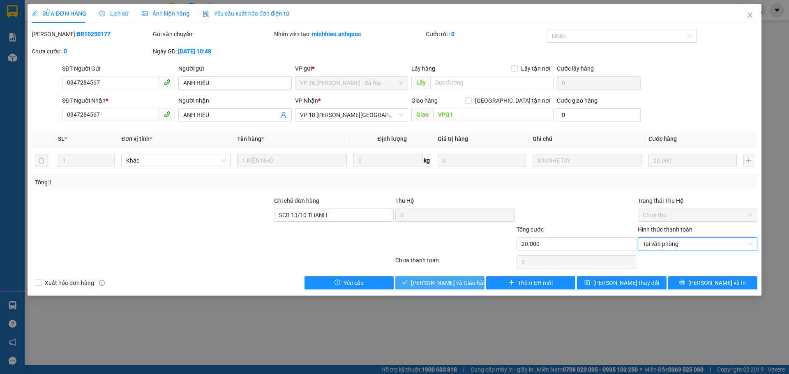
click at [437, 283] on span "[PERSON_NAME] và Giao hàng" at bounding box center [450, 282] width 79 height 9
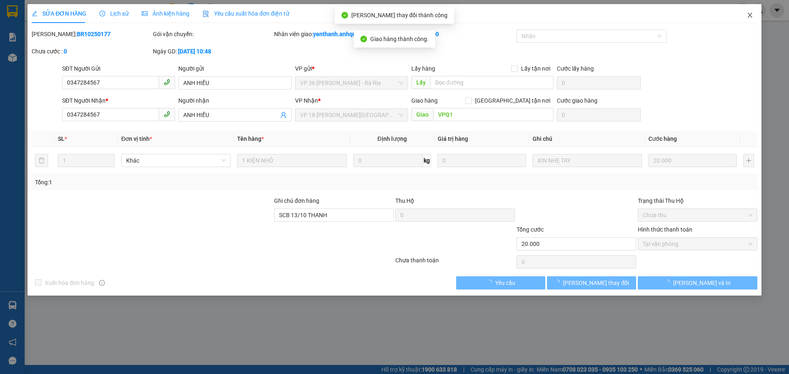
click at [752, 17] on icon "close" at bounding box center [749, 15] width 7 height 7
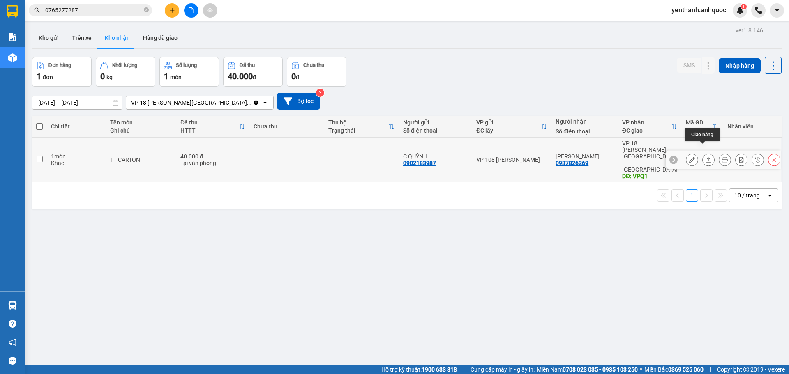
click at [702, 153] on button at bounding box center [708, 160] width 12 height 14
click at [689, 157] on icon at bounding box center [692, 160] width 6 height 6
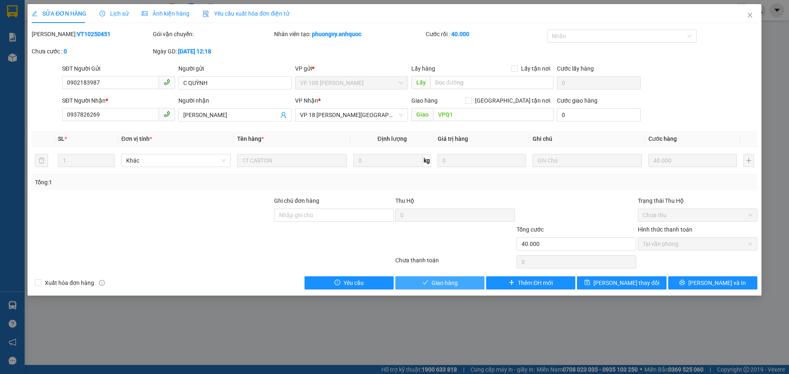
click at [453, 282] on span "Giao hàng" at bounding box center [444, 282] width 26 height 9
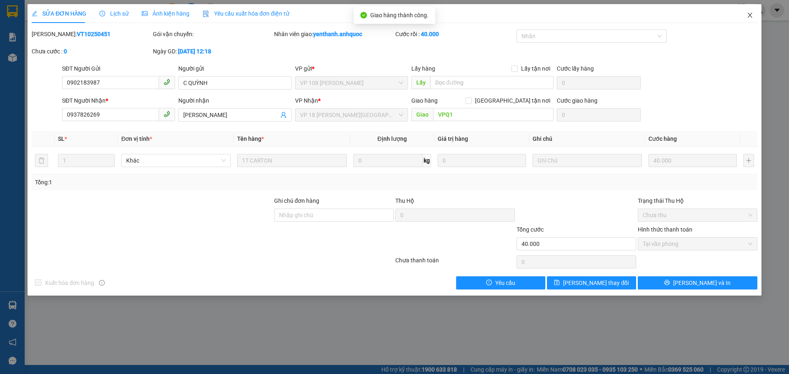
click at [746, 14] on span "Close" at bounding box center [749, 15] width 23 height 23
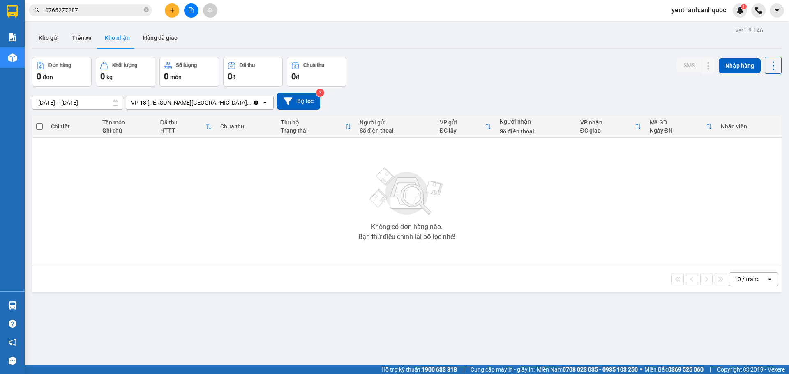
click at [66, 108] on div "ver 1.8.146 Kho gửi Trên xe Kho nhận Hàng đã giao Đơn hàng 0 đơn Khối lượng 0 k…" at bounding box center [407, 212] width 756 height 374
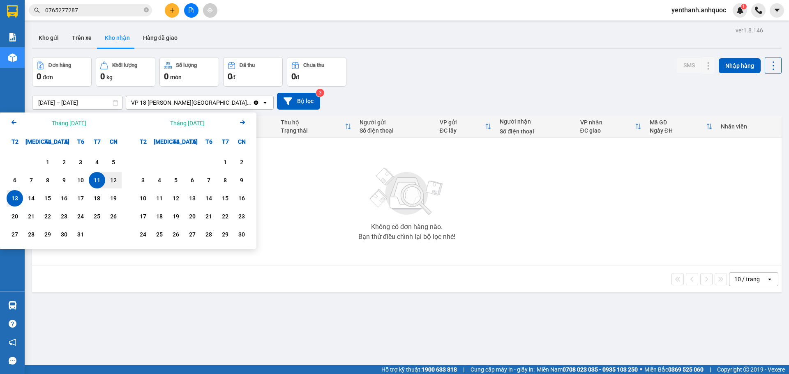
click at [12, 121] on icon "Arrow Left" at bounding box center [14, 122] width 10 height 10
click at [16, 166] on div "1" at bounding box center [15, 162] width 12 height 10
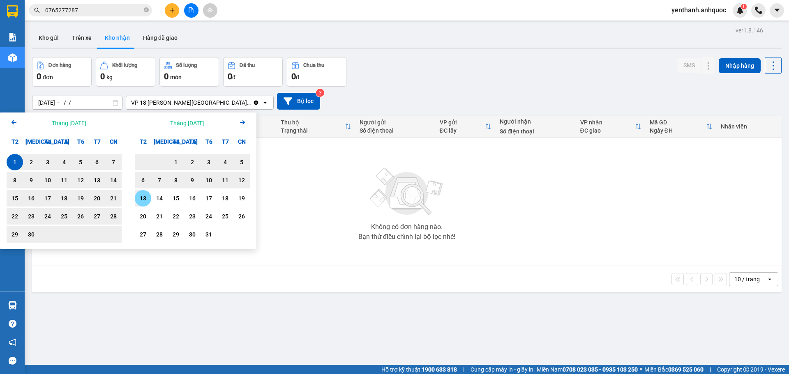
click at [140, 197] on div "13" at bounding box center [143, 198] width 12 height 10
type input "[DATE] – [DATE]"
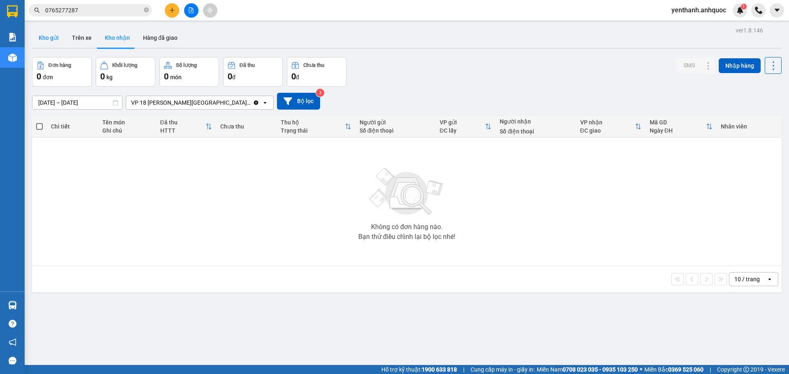
click at [52, 46] on button "Kho gửi" at bounding box center [48, 38] width 33 height 20
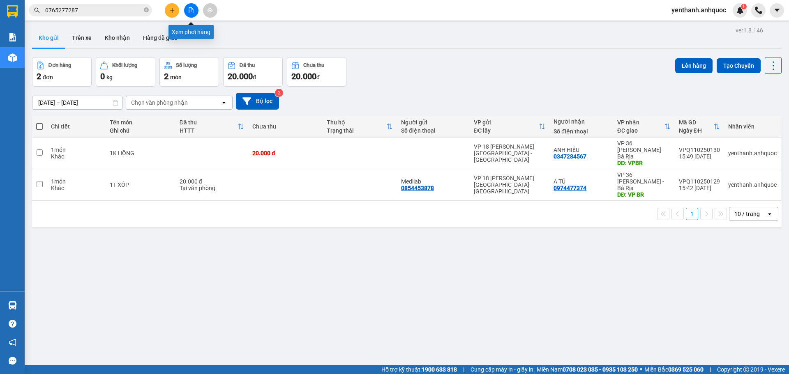
click at [196, 15] on button at bounding box center [191, 10] width 14 height 14
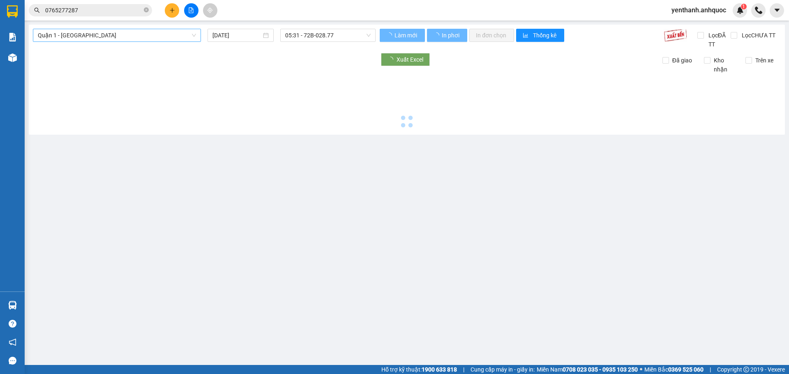
click at [158, 37] on span "Quận 1 - [GEOGRAPHIC_DATA]" at bounding box center [117, 35] width 158 height 12
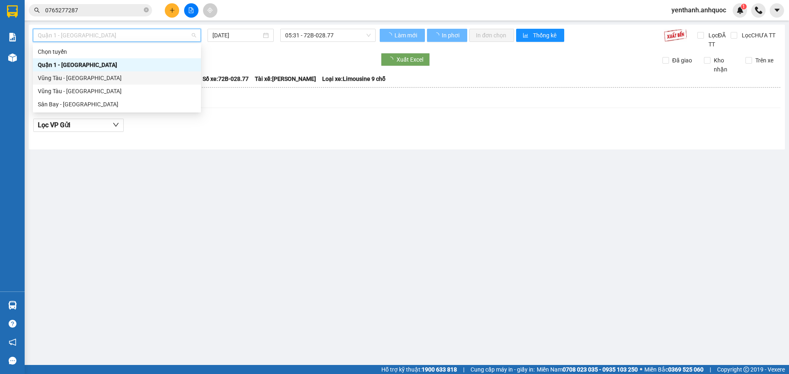
click at [114, 76] on div "Vũng Tàu - [GEOGRAPHIC_DATA]" at bounding box center [117, 78] width 158 height 9
type input "[DATE]"
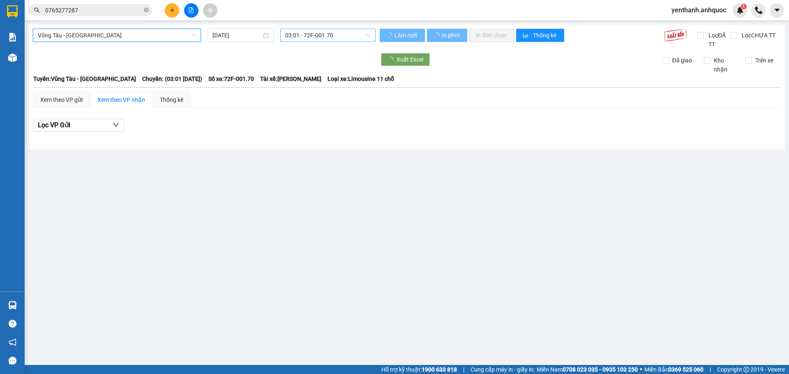
click at [309, 34] on span "03:01 - 72F-001.70" at bounding box center [327, 35] width 85 height 12
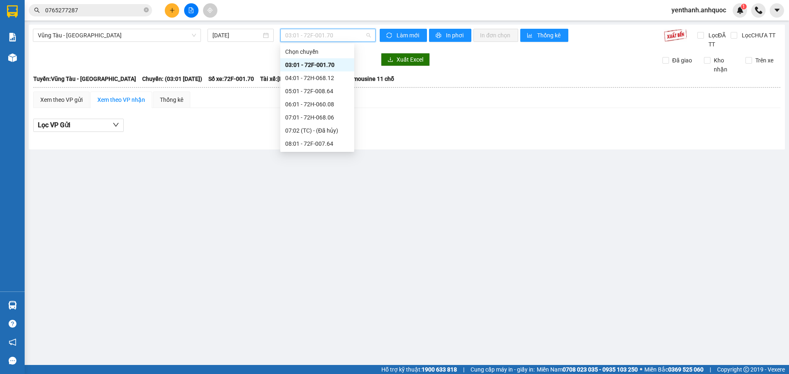
click at [329, 218] on div "14:01 - 72F-008.64" at bounding box center [317, 222] width 64 height 9
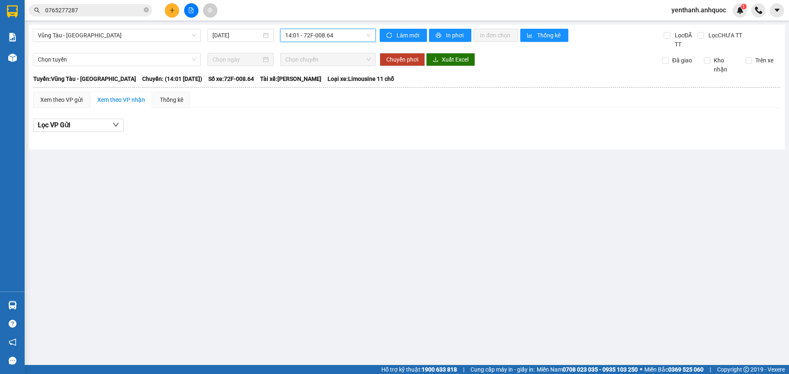
click at [172, 15] on button at bounding box center [172, 10] width 14 height 14
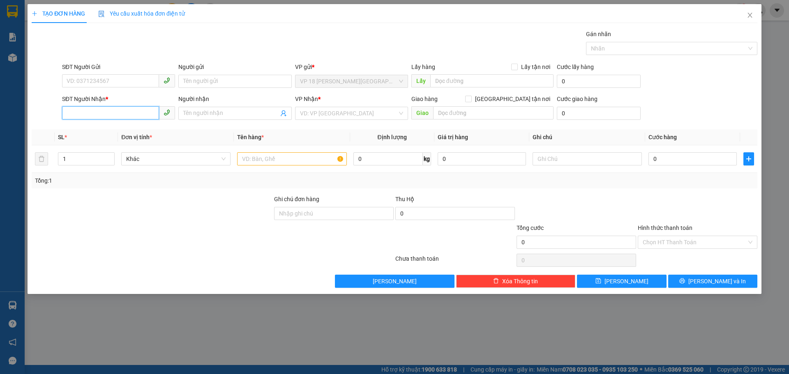
click at [103, 114] on input "SĐT Người Nhận *" at bounding box center [110, 112] width 97 height 13
type input "0933338479"
click at [112, 129] on div "0933338479 - [GEOGRAPHIC_DATA] 1" at bounding box center [118, 129] width 103 height 9
type input "NHẬT MỸ 1"
type input "VPVT"
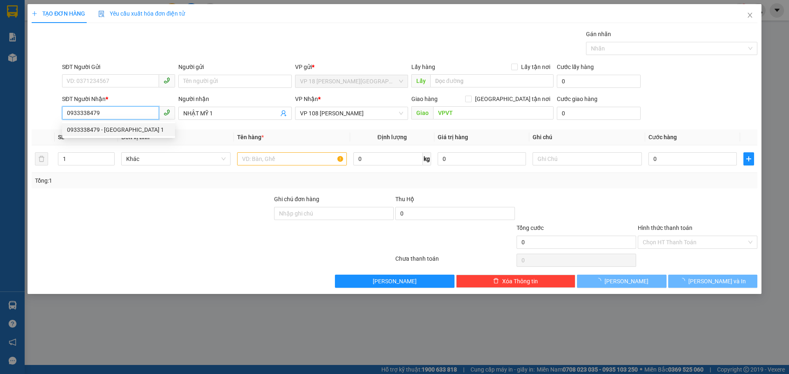
type input "50.000"
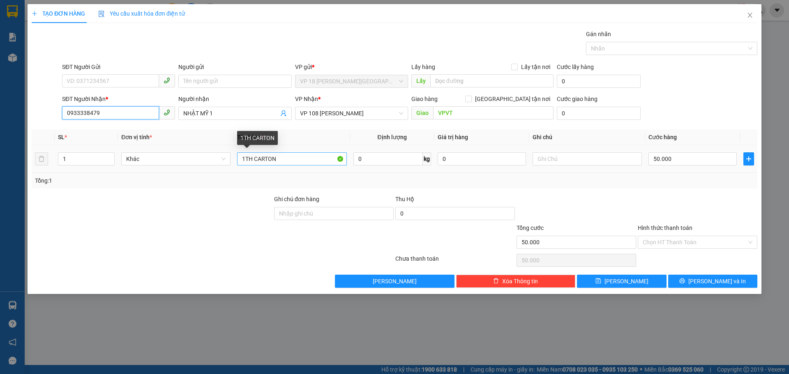
type input "0933338479"
click at [291, 156] on input "1TH CARTON" at bounding box center [291, 158] width 109 height 13
type input "2K CARTON"
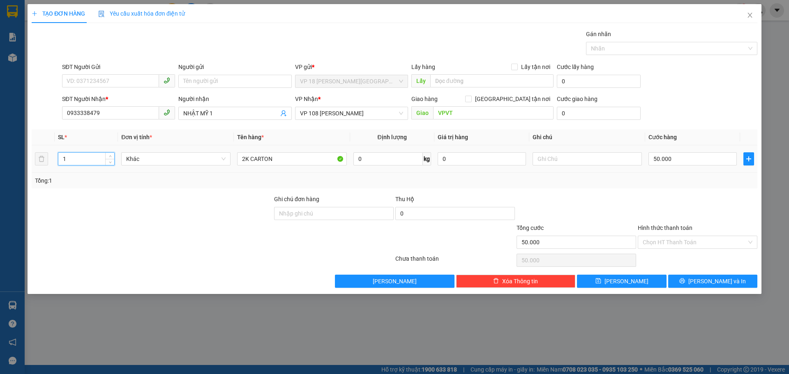
click at [79, 161] on input "1" at bounding box center [86, 159] width 56 height 12
type input "2"
click at [134, 115] on input "0933338479" at bounding box center [110, 112] width 97 height 13
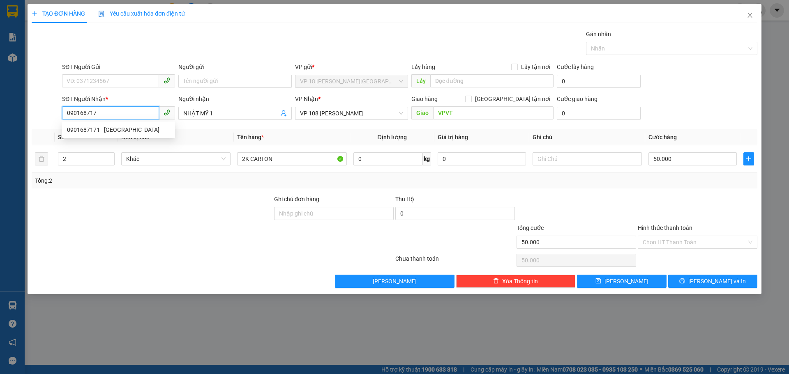
type input "0901687171"
click at [134, 132] on div "0901687171 - [GEOGRAPHIC_DATA]" at bounding box center [118, 129] width 103 height 9
type input "NHẬT MỸ 2"
type input "40.000"
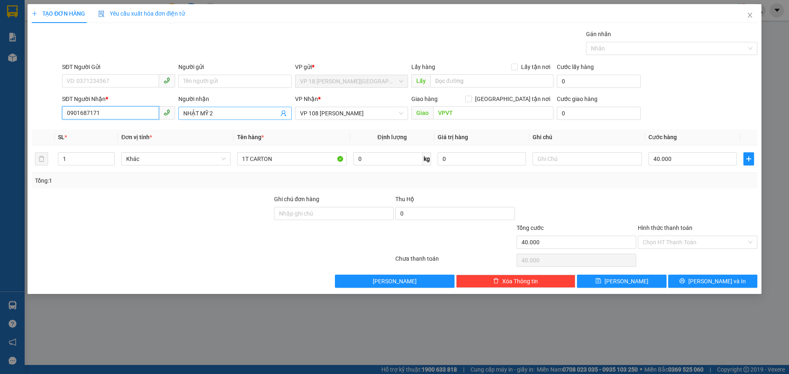
type input "0901687171"
click at [241, 114] on input "NHẬT MỸ 2" at bounding box center [230, 113] width 95 height 9
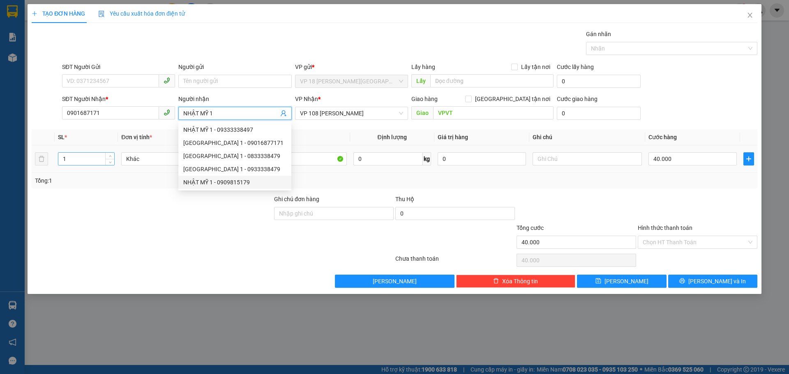
type input "NHẬT MỸ 1"
click at [96, 160] on input "1" at bounding box center [86, 159] width 56 height 12
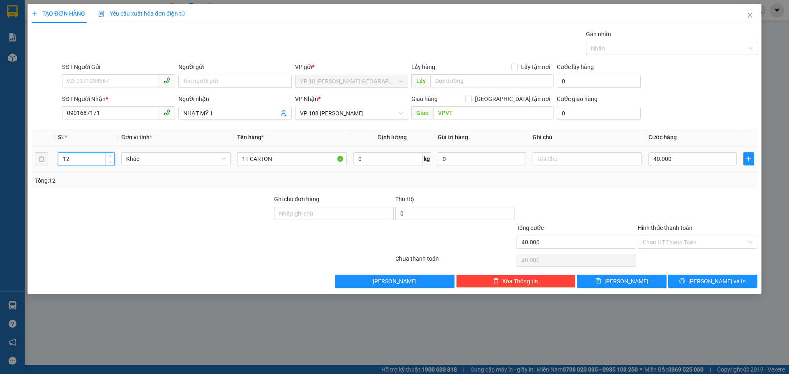
type input "1"
type input "2"
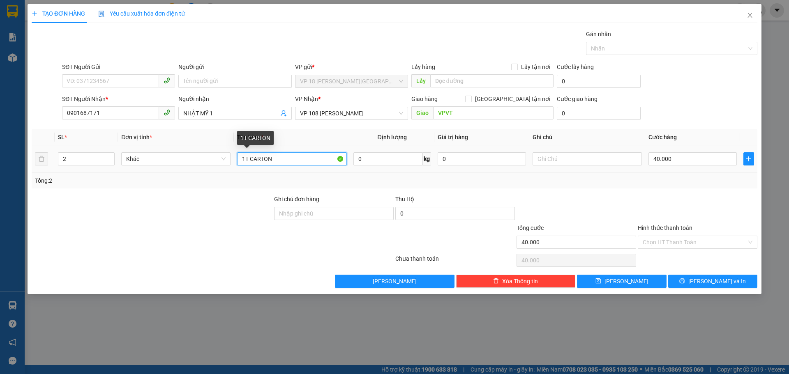
click at [246, 160] on input "1T CARTON" at bounding box center [291, 158] width 109 height 13
type input "2T CARTON"
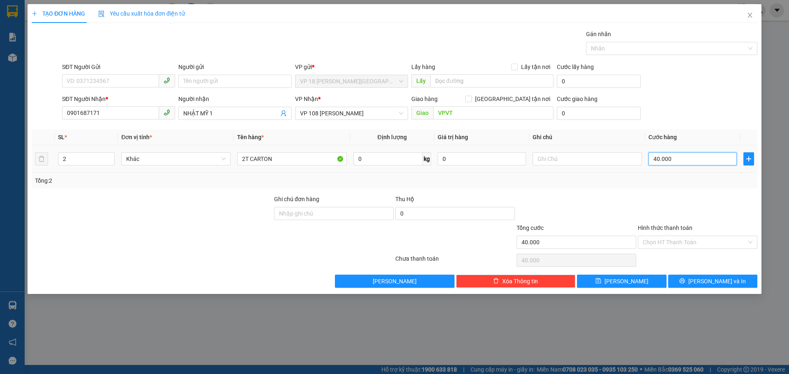
click at [681, 160] on input "40.000" at bounding box center [692, 158] width 88 height 13
click at [699, 288] on div "TẠO ĐƠN HÀNG Yêu cầu xuất hóa đơn điện tử Transit Pickup Surcharge Ids Transit …" at bounding box center [395, 149] width 734 height 290
click at [692, 280] on button "[PERSON_NAME] và In" at bounding box center [712, 281] width 89 height 13
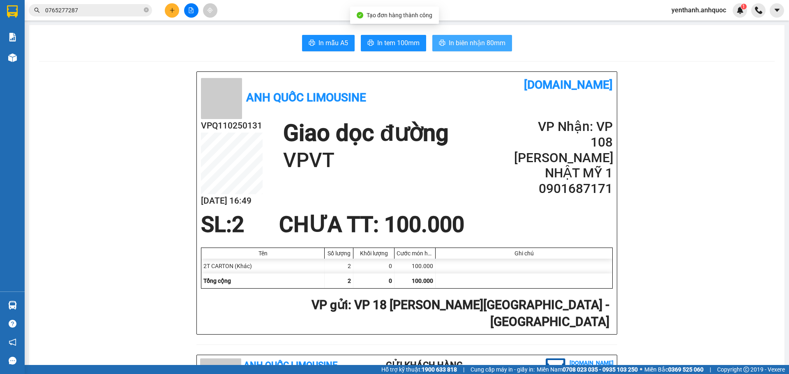
click at [507, 41] on button "In biên nhận 80mm" at bounding box center [472, 43] width 80 height 16
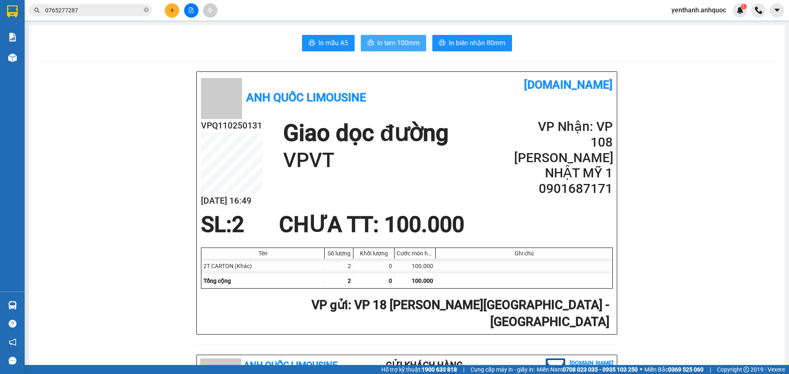
click at [384, 39] on span "In tem 100mm" at bounding box center [398, 43] width 42 height 10
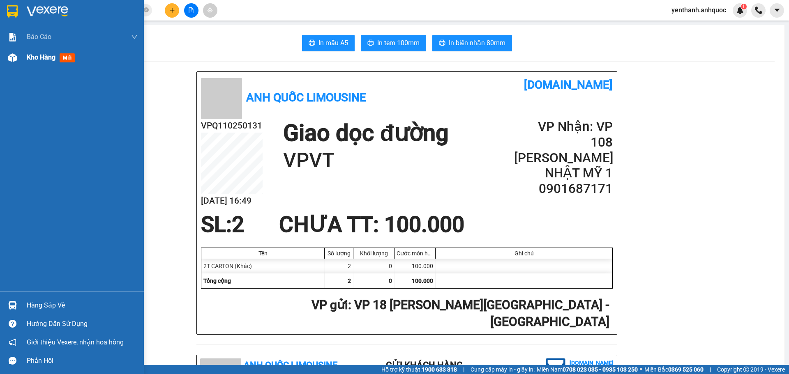
click at [37, 57] on span "Kho hàng" at bounding box center [41, 57] width 29 height 8
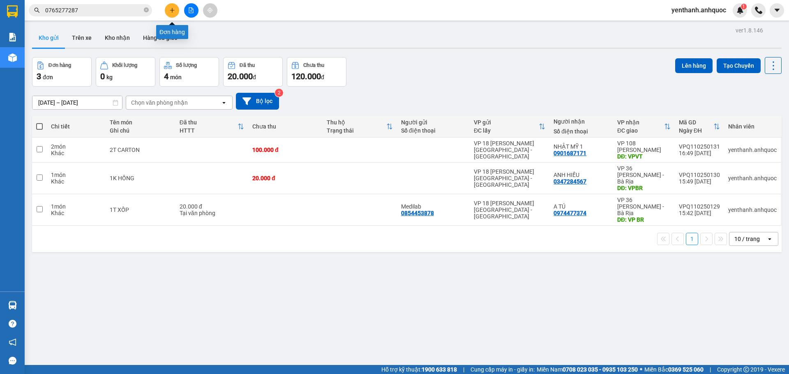
click at [168, 12] on button at bounding box center [172, 10] width 14 height 14
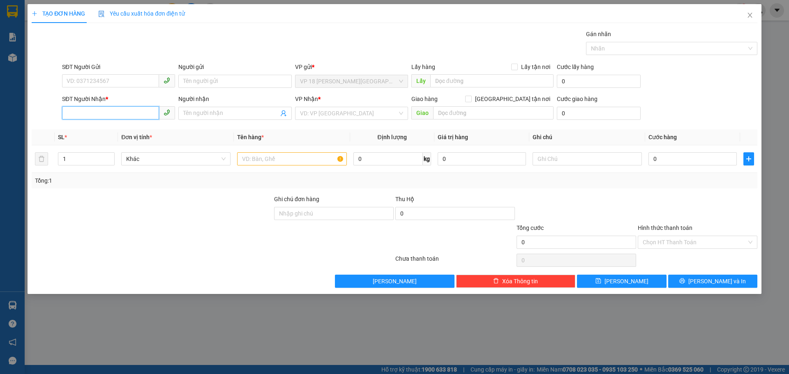
click at [117, 106] on input "SĐT Người Nhận *" at bounding box center [110, 112] width 97 height 13
click at [112, 81] on input "SĐT Người Gửi" at bounding box center [110, 80] width 97 height 13
type input "0777406773"
click at [214, 85] on input "Người gửi" at bounding box center [234, 81] width 113 height 13
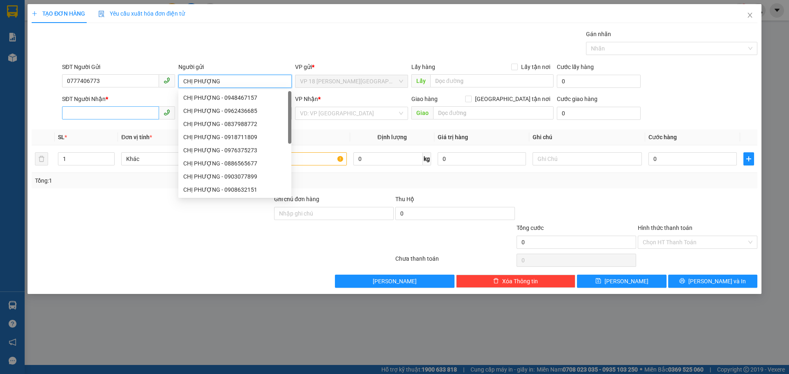
type input "CHỊ PHƯỢNG"
click at [109, 108] on input "SĐT Người Nhận *" at bounding box center [110, 112] width 97 height 13
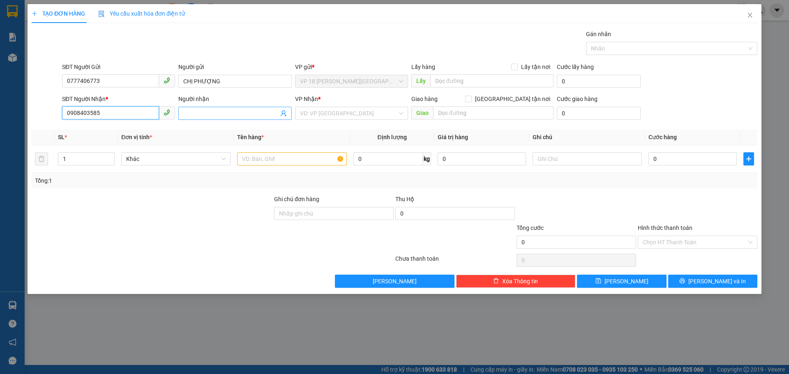
type input "0908403585"
click at [197, 110] on input "Người nhận" at bounding box center [230, 113] width 95 height 9
type input "CHỊ HỢP"
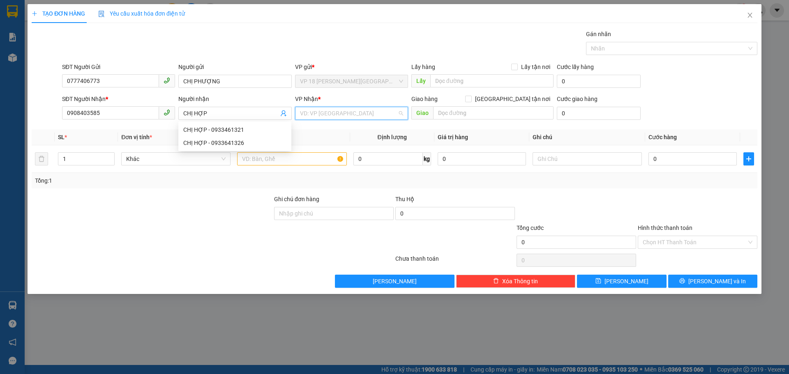
click at [339, 116] on input "search" at bounding box center [348, 113] width 97 height 12
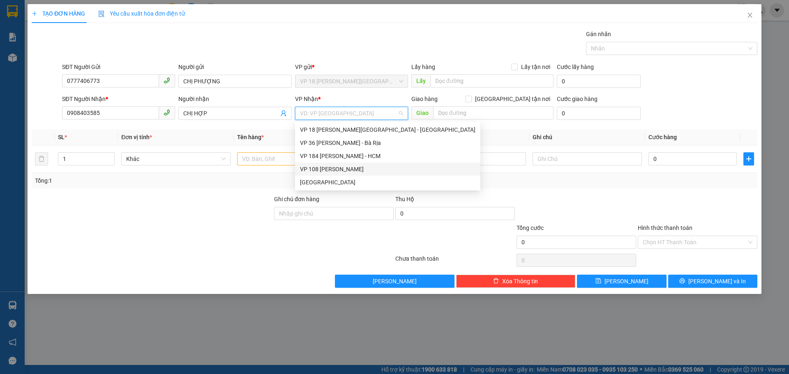
click at [335, 166] on div "VP 108 [PERSON_NAME]" at bounding box center [387, 169] width 175 height 9
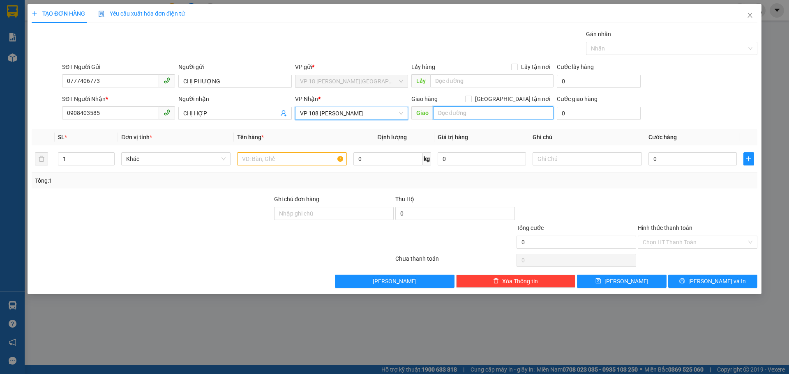
click at [462, 112] on input "text" at bounding box center [493, 112] width 120 height 13
type input "V"
type input "160 HOÀNG HOA THÁM VT"
click at [276, 158] on input "text" at bounding box center [291, 158] width 109 height 13
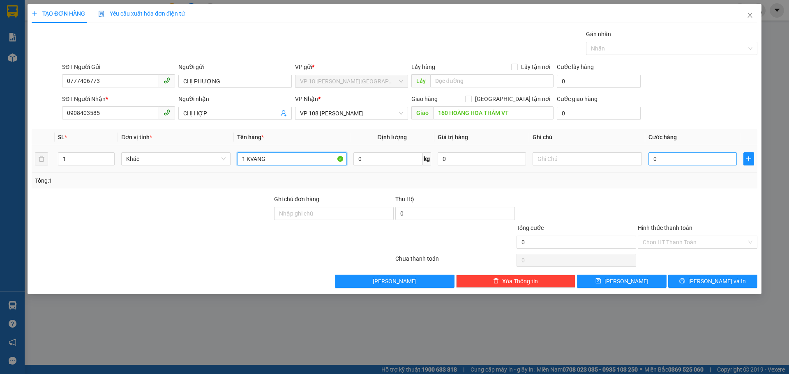
type input "1 KVANG"
click at [707, 156] on input "0" at bounding box center [692, 158] width 88 height 13
type input "2"
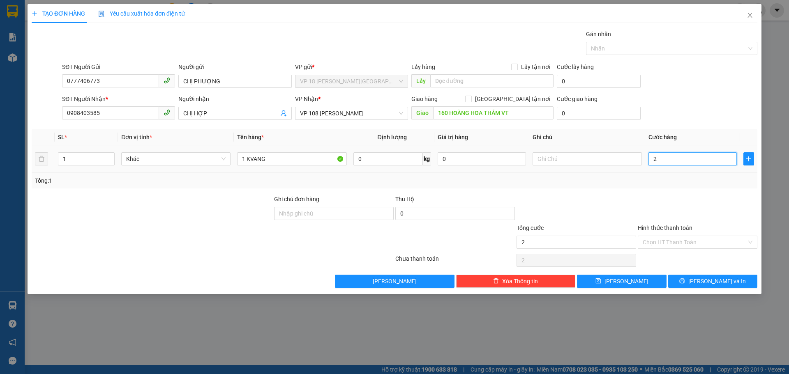
type input "20"
type input "200"
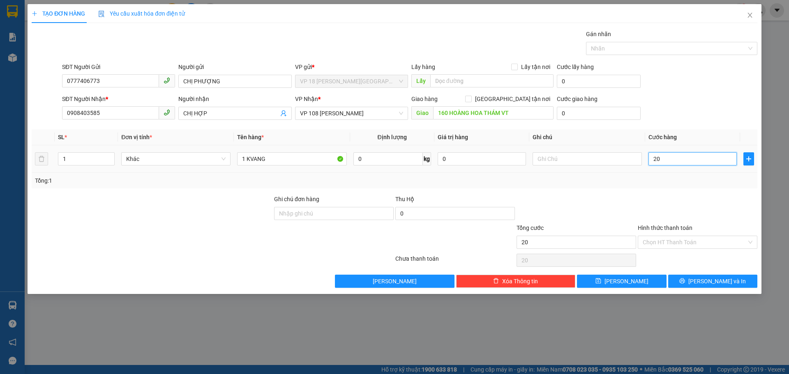
type input "200"
type input "2.000"
type input "20.000"
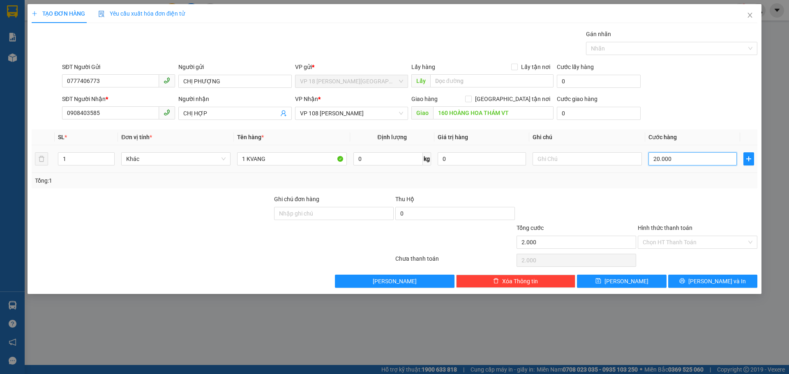
type input "20.000"
click at [329, 212] on input "Ghi chú đơn hàng" at bounding box center [334, 213] width 120 height 13
type input "CK 13/10 THANH"
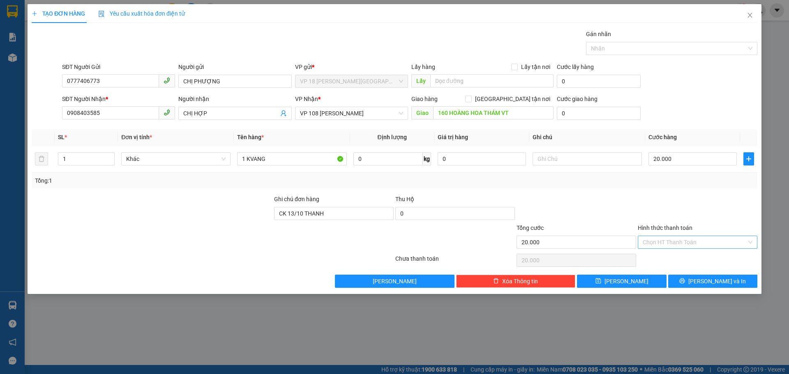
click at [656, 242] on input "Hình thức thanh toán" at bounding box center [694, 242] width 104 height 12
click at [656, 254] on div "Tại văn phòng" at bounding box center [697, 258] width 120 height 13
type input "0"
click at [683, 277] on button "[PERSON_NAME] và In" at bounding box center [712, 281] width 89 height 13
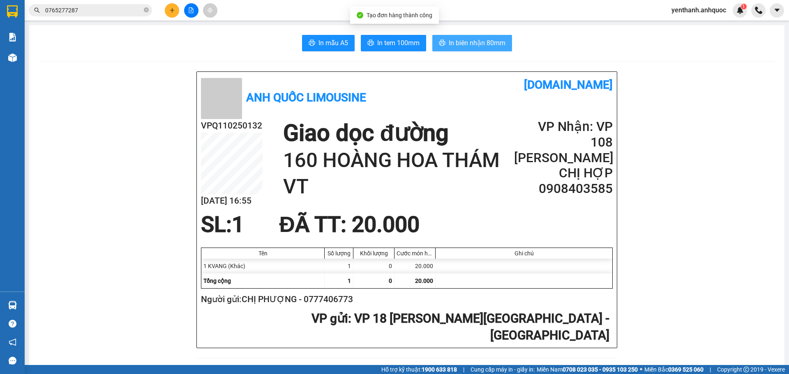
click at [474, 40] on span "In biên nhận 80mm" at bounding box center [477, 43] width 57 height 10
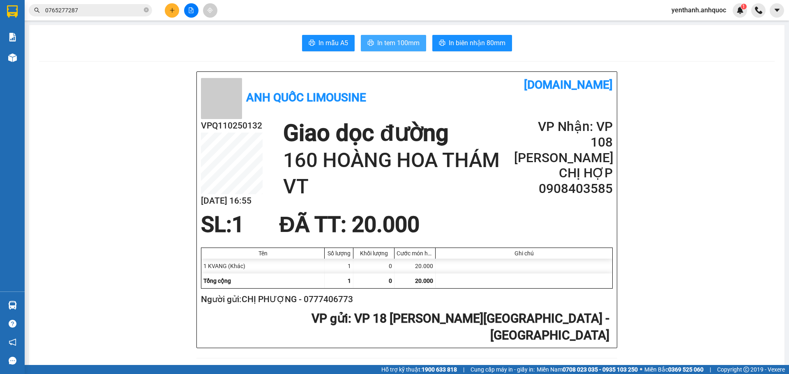
click at [378, 43] on span "In tem 100mm" at bounding box center [398, 43] width 42 height 10
drag, startPoint x: 357, startPoint y: 219, endPoint x: 304, endPoint y: 219, distance: 53.0
click at [304, 293] on h2 "Người gửi: CHỊ PHƯỢNG - 0777406773" at bounding box center [405, 300] width 408 height 14
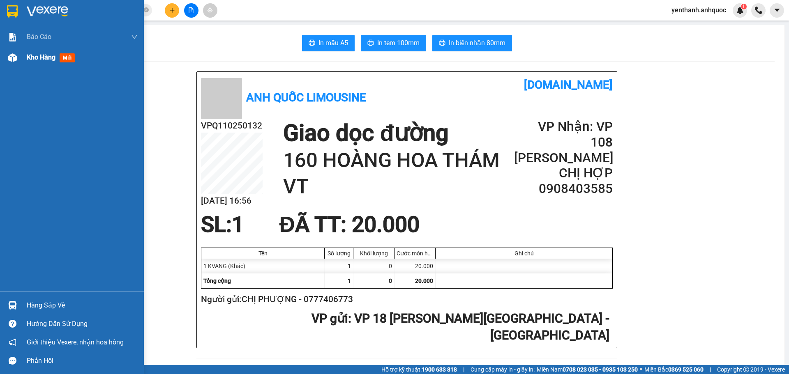
click at [28, 59] on span "Kho hàng" at bounding box center [41, 57] width 29 height 8
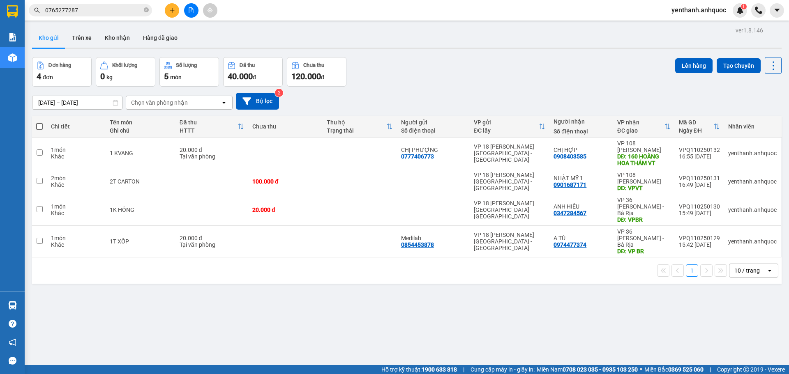
click at [169, 12] on icon "plus" at bounding box center [172, 10] width 6 height 6
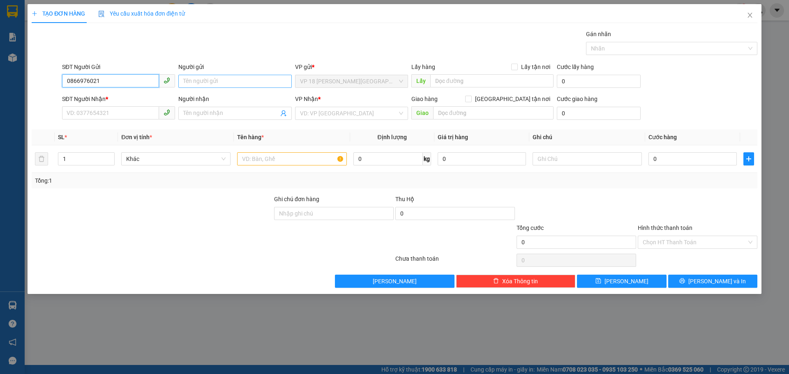
type input "0866976021"
click at [203, 85] on input "Người gửi" at bounding box center [234, 81] width 113 height 13
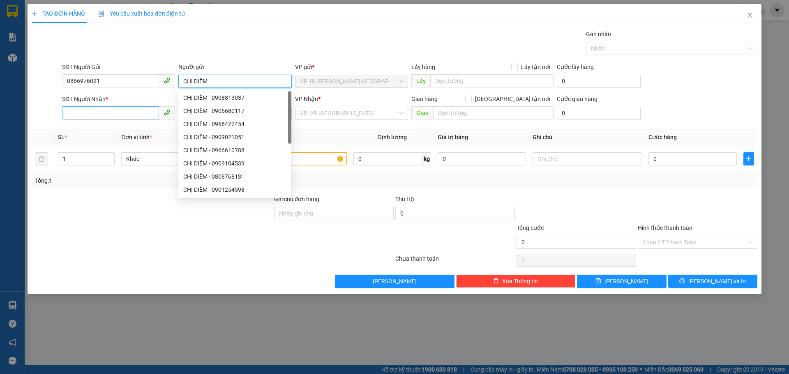
type input "CHỊ DIỄM"
click at [100, 113] on input "SĐT Người Nhận *" at bounding box center [110, 112] width 97 height 13
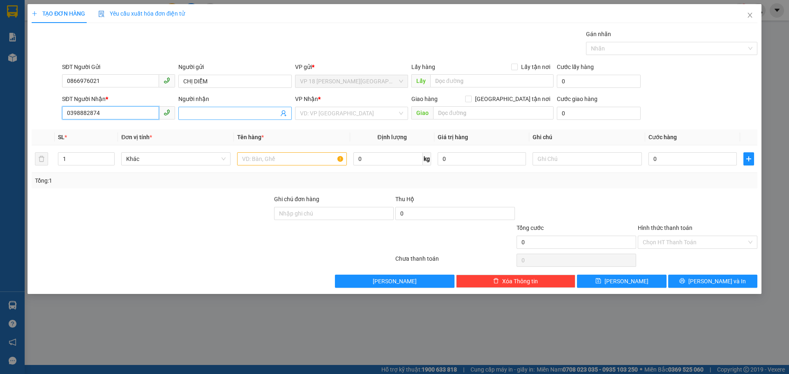
type input "0398882874"
click at [216, 116] on input "Người nhận" at bounding box center [230, 113] width 95 height 9
type input "ANH THƯỜNG"
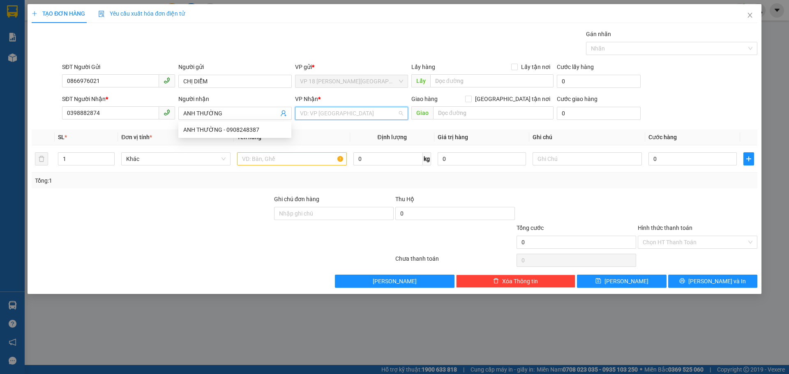
click at [328, 117] on input "search" at bounding box center [348, 113] width 97 height 12
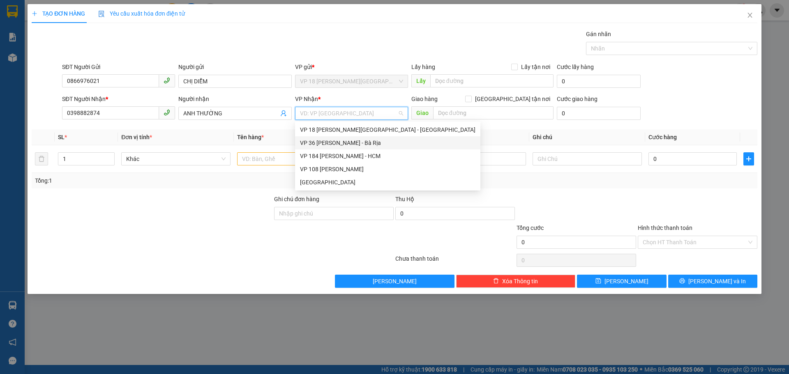
click at [344, 144] on div "VP 36 [PERSON_NAME] - Bà Rịa" at bounding box center [387, 142] width 175 height 9
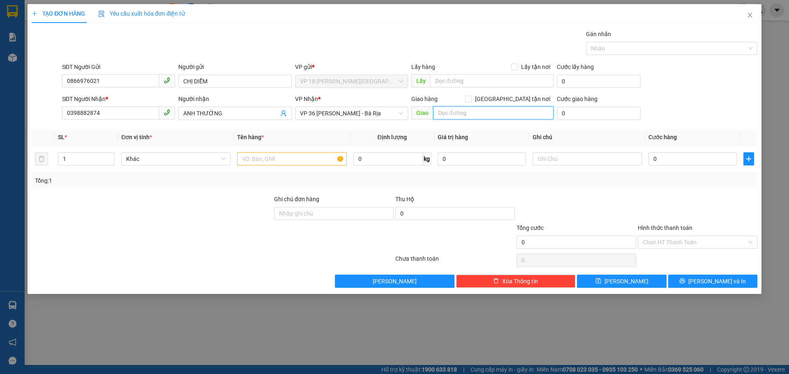
click at [460, 113] on input "text" at bounding box center [493, 112] width 120 height 13
type input "VPBR"
click at [255, 162] on input "text" at bounding box center [291, 158] width 109 height 13
click at [382, 111] on span "VP 36 [PERSON_NAME] - Bà Rịa" at bounding box center [351, 113] width 103 height 12
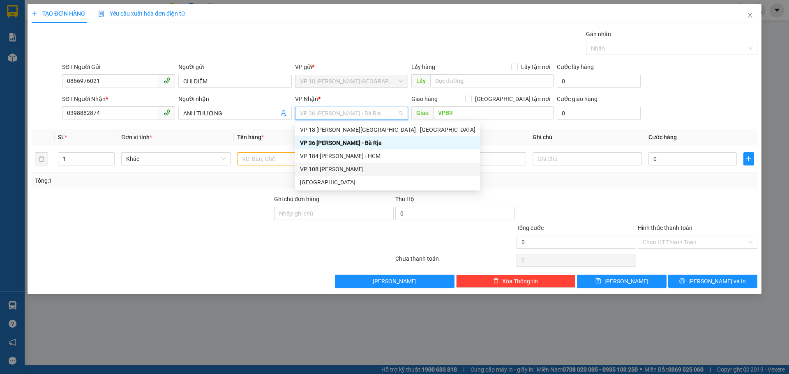
click at [364, 166] on div "VP 108 [PERSON_NAME]" at bounding box center [387, 169] width 175 height 9
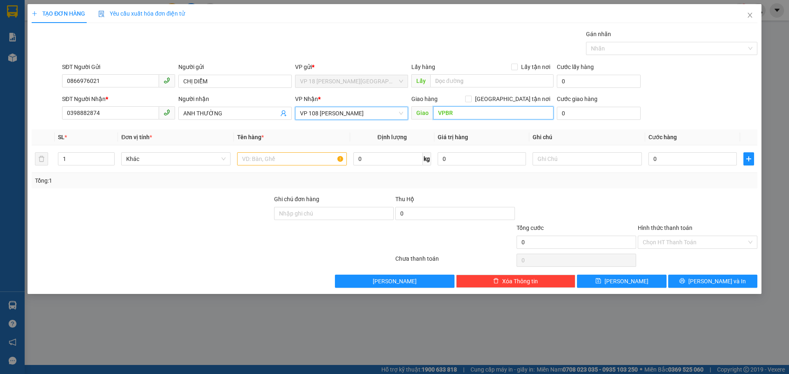
click at [474, 114] on input "VPBR" at bounding box center [493, 112] width 120 height 13
type input "VPVT"
click at [283, 159] on input "text" at bounding box center [291, 158] width 109 height 13
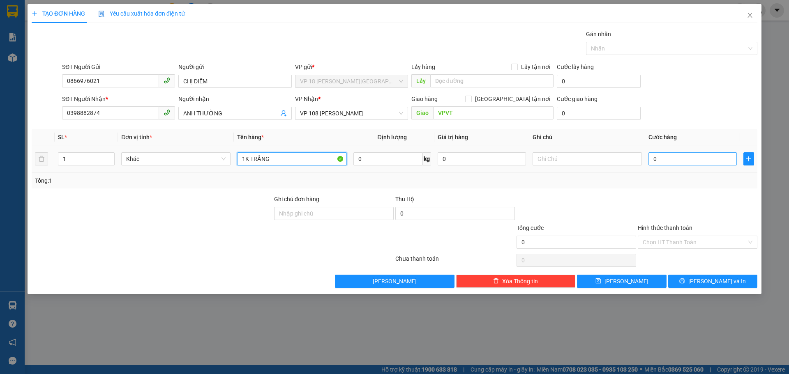
type input "1K TRẮNG"
click at [686, 159] on input "0" at bounding box center [692, 158] width 88 height 13
type input "4"
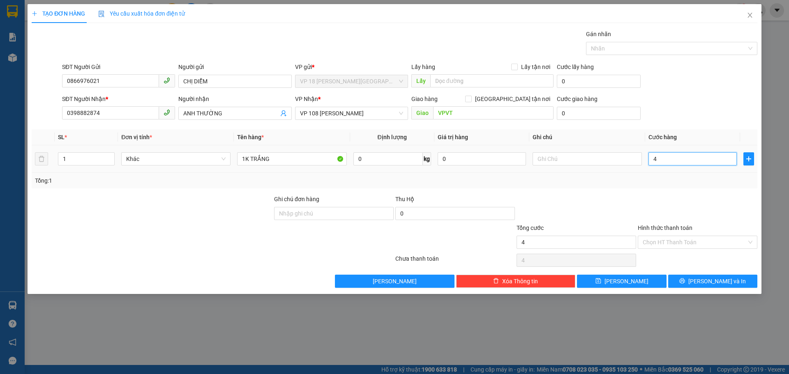
type input "40"
type input "400"
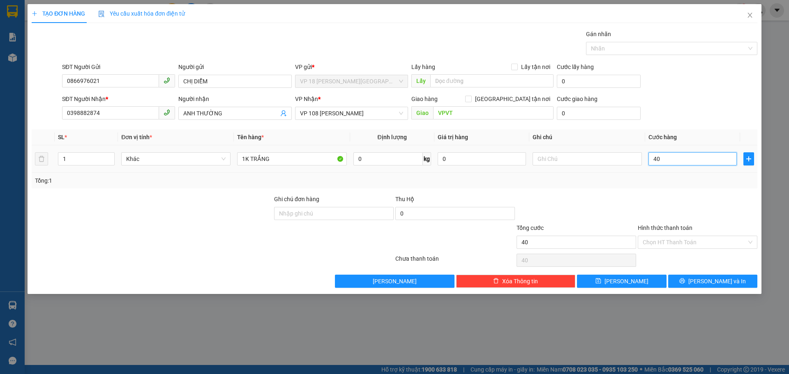
type input "400"
type input "4.000"
type input "40.000"
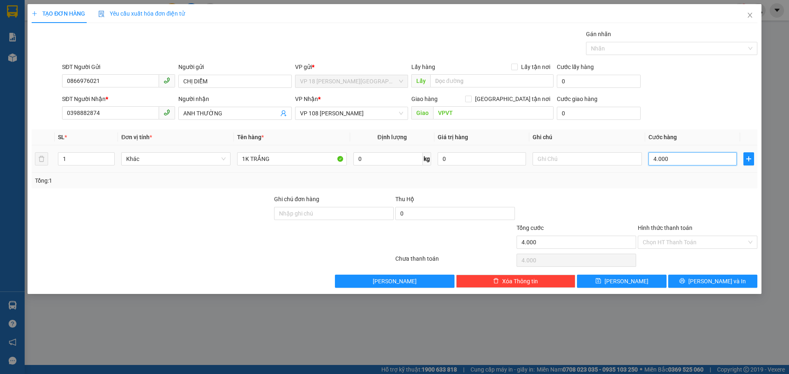
type input "40.000"
type input "400.000"
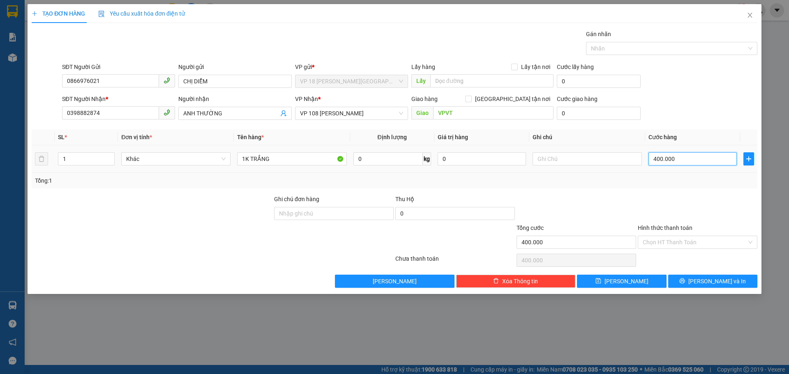
type input "40.000"
drag, startPoint x: 334, startPoint y: 206, endPoint x: 333, endPoint y: 210, distance: 4.4
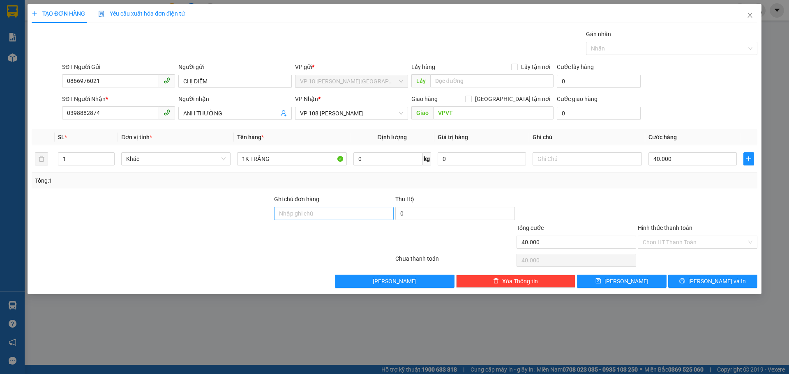
click at [334, 208] on div "Ghi chú đơn hàng" at bounding box center [334, 209] width 120 height 29
click at [333, 210] on input "Ghi chú đơn hàng" at bounding box center [334, 213] width 120 height 13
type input "TM 13/10 THANH"
click at [685, 243] on input "Hình thức thanh toán" at bounding box center [694, 242] width 104 height 12
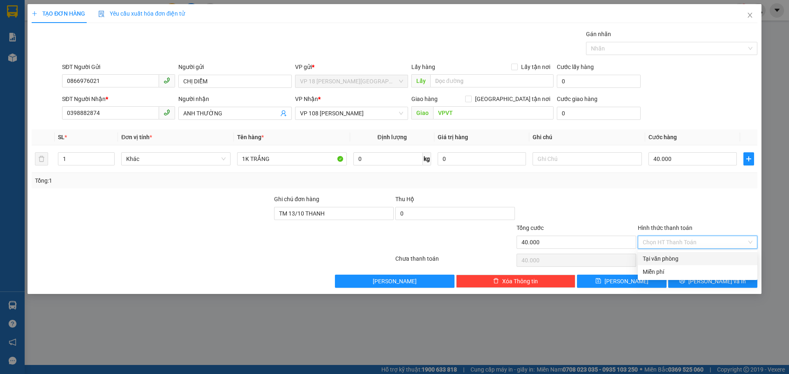
click at [676, 260] on div "Tại văn phòng" at bounding box center [697, 258] width 110 height 9
type input "0"
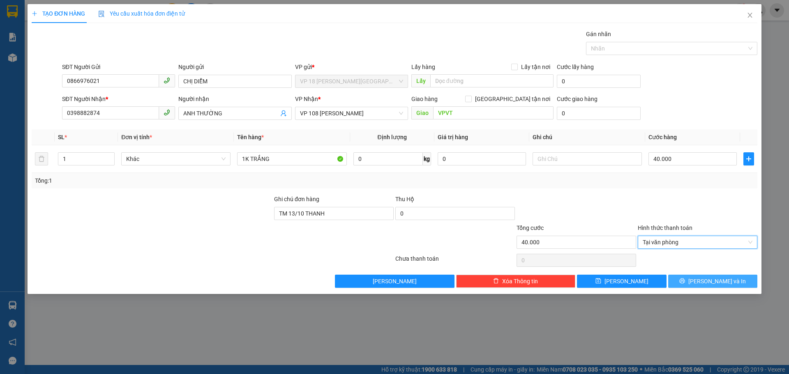
click at [681, 284] on button "[PERSON_NAME] và In" at bounding box center [712, 281] width 89 height 13
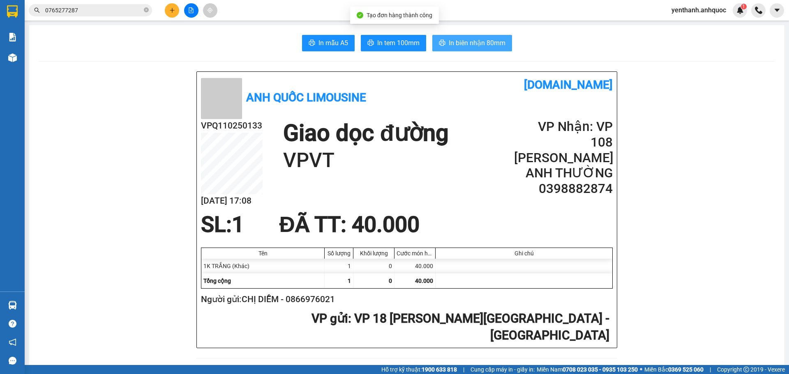
click at [486, 40] on span "In biên nhận 80mm" at bounding box center [477, 43] width 57 height 10
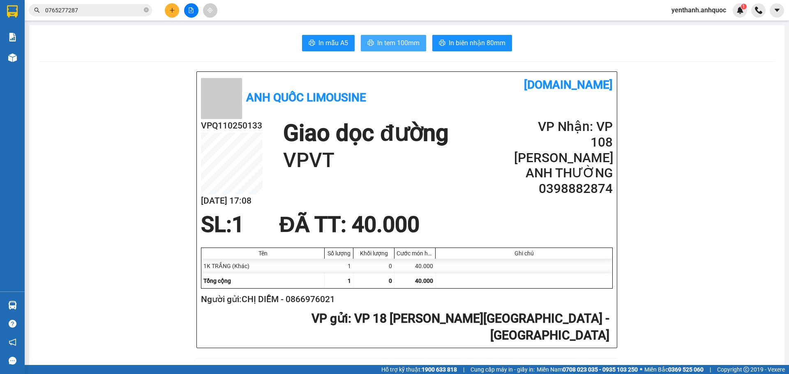
click at [381, 48] on span "In tem 100mm" at bounding box center [398, 43] width 42 height 10
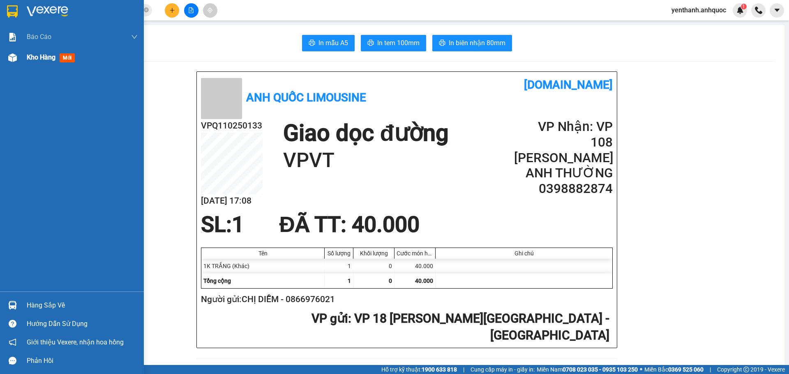
click at [11, 65] on div "Kho hàng mới" at bounding box center [72, 57] width 144 height 21
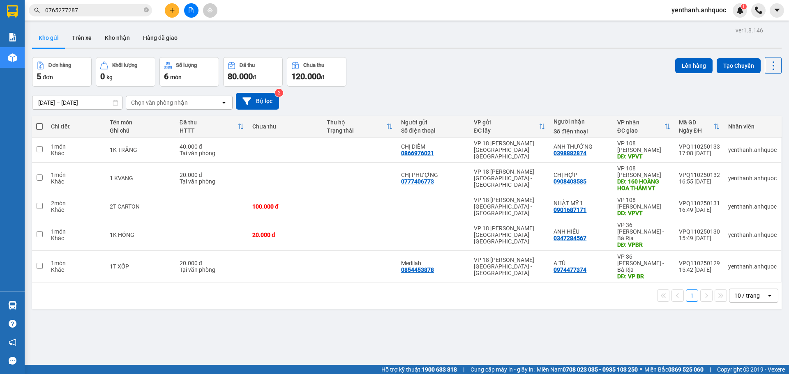
click at [39, 124] on span at bounding box center [39, 126] width 7 height 7
click at [39, 122] on input "checkbox" at bounding box center [39, 122] width 0 height 0
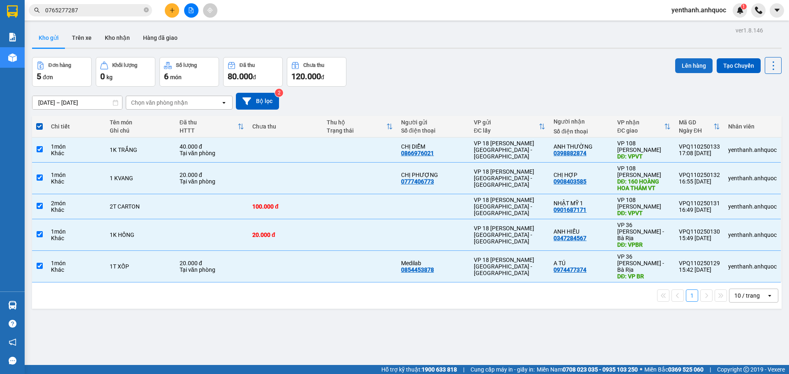
click at [675, 67] on button "Lên hàng" at bounding box center [693, 65] width 37 height 15
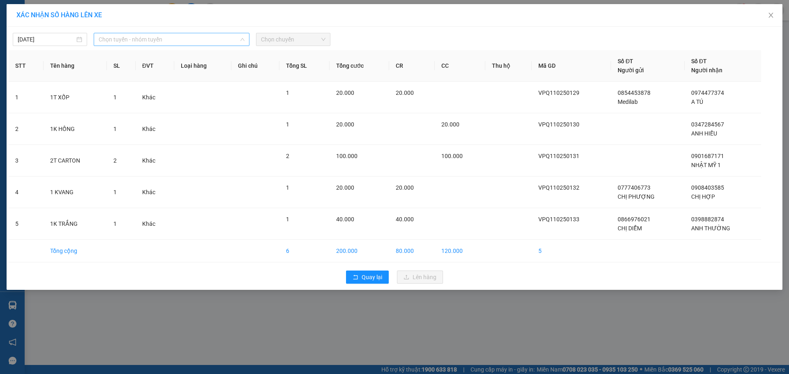
click at [158, 35] on span "Chọn tuyến - nhóm tuyến" at bounding box center [172, 39] width 146 height 12
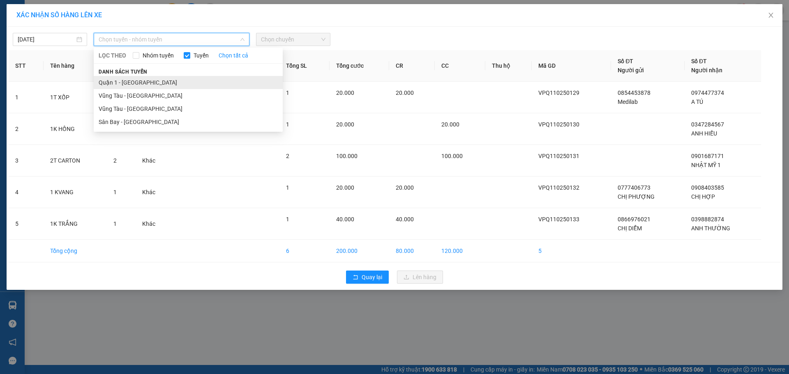
click at [160, 83] on li "Quận 1 - [GEOGRAPHIC_DATA]" at bounding box center [188, 82] width 189 height 13
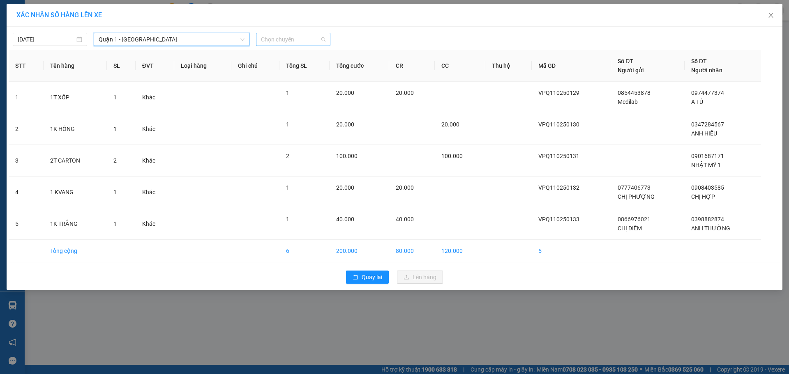
click at [297, 41] on span "Chọn chuyến" at bounding box center [293, 39] width 64 height 12
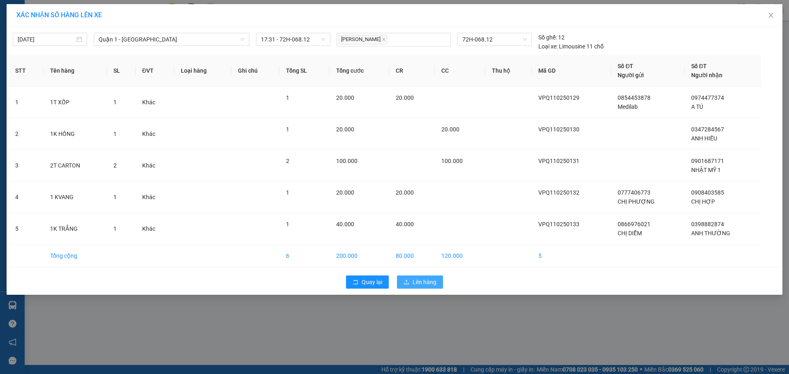
click at [422, 279] on span "Lên hàng" at bounding box center [424, 282] width 24 height 9
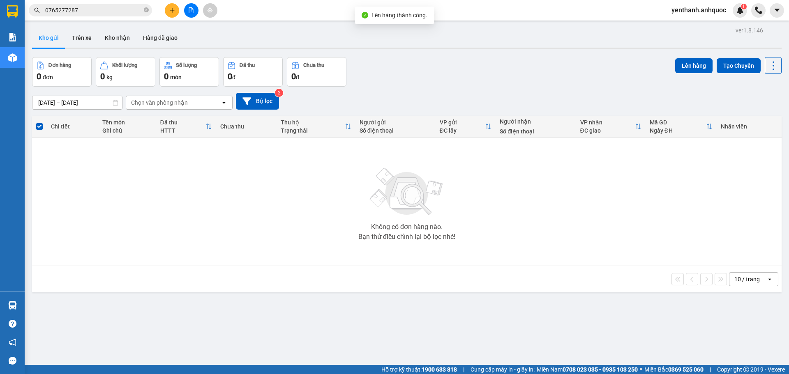
click at [189, 13] on icon "file-add" at bounding box center [191, 10] width 5 height 6
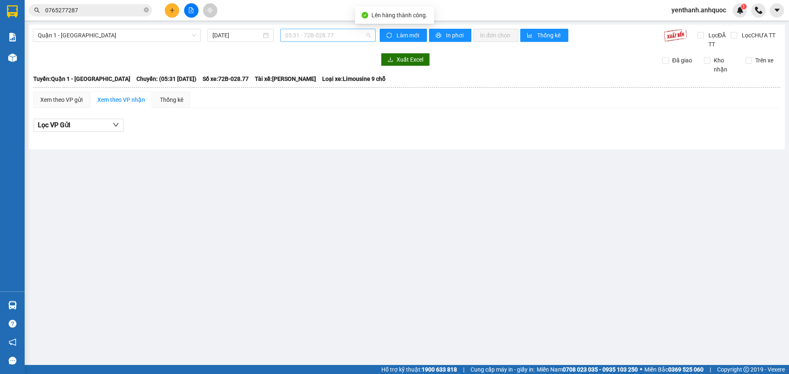
click at [327, 37] on span "05:31 - 72B-028.77" at bounding box center [327, 35] width 85 height 12
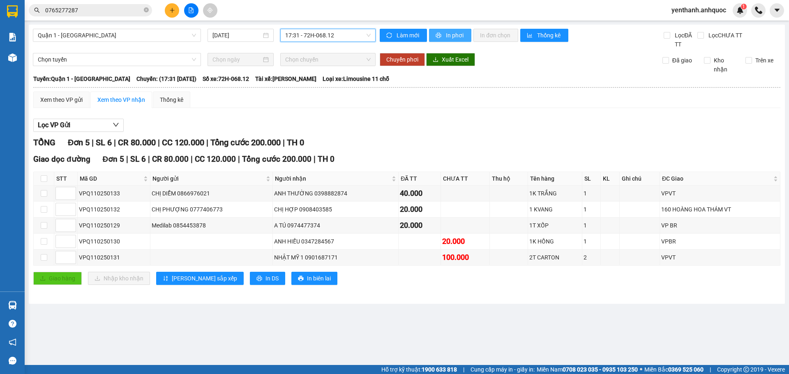
click at [453, 36] on span "In phơi" at bounding box center [455, 35] width 19 height 9
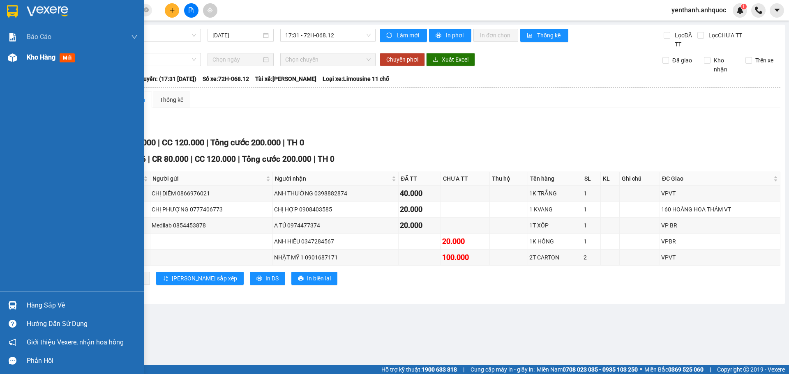
click at [37, 57] on span "Kho hàng" at bounding box center [41, 57] width 29 height 8
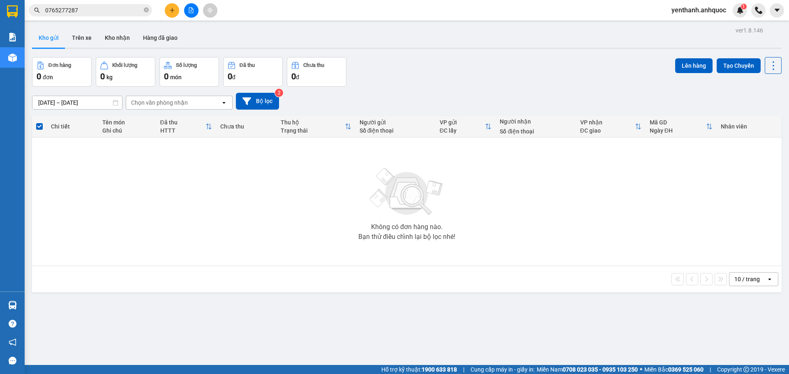
click at [190, 13] on icon "file-add" at bounding box center [191, 10] width 5 height 6
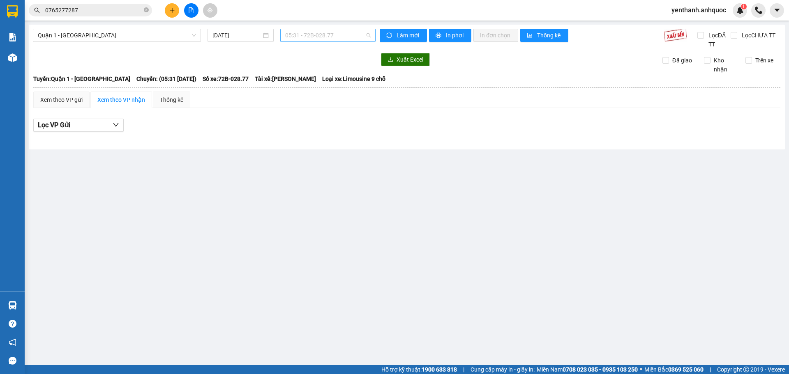
click at [339, 35] on span "05:31 - 72B-028.77" at bounding box center [327, 35] width 85 height 12
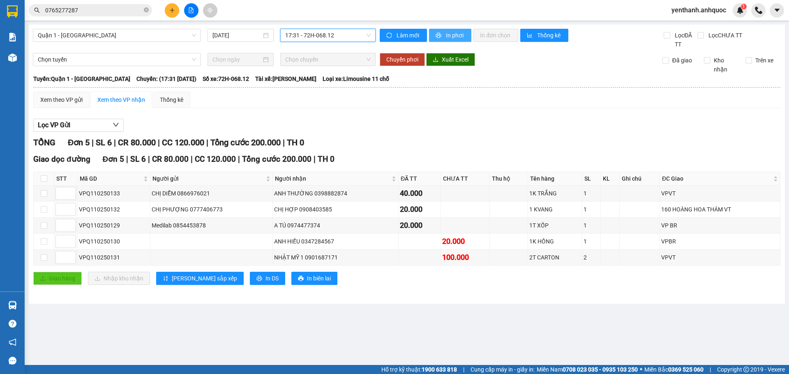
click at [455, 41] on button "In phơi" at bounding box center [450, 35] width 42 height 13
click at [178, 11] on button at bounding box center [172, 10] width 14 height 14
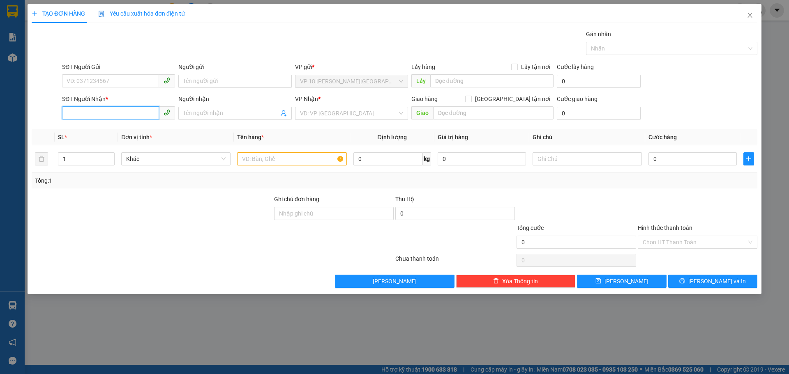
click at [104, 115] on input "SĐT Người Nhận *" at bounding box center [110, 112] width 97 height 13
click at [115, 130] on div "0347284567 - [PERSON_NAME]" at bounding box center [118, 129] width 103 height 9
type input "0347284567"
type input "ANH HIẾU"
type input "VPBR"
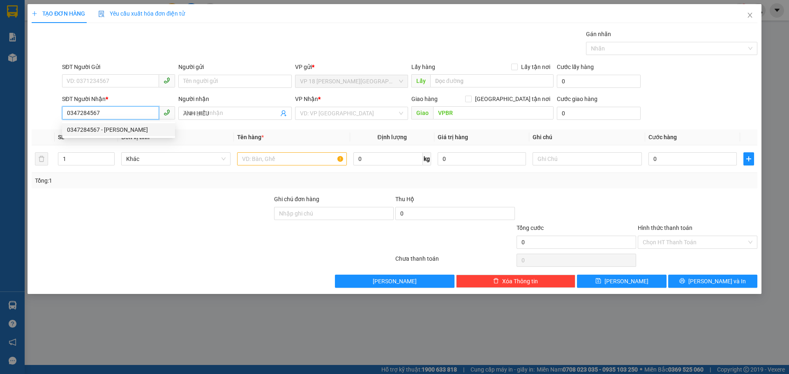
type input "20.000"
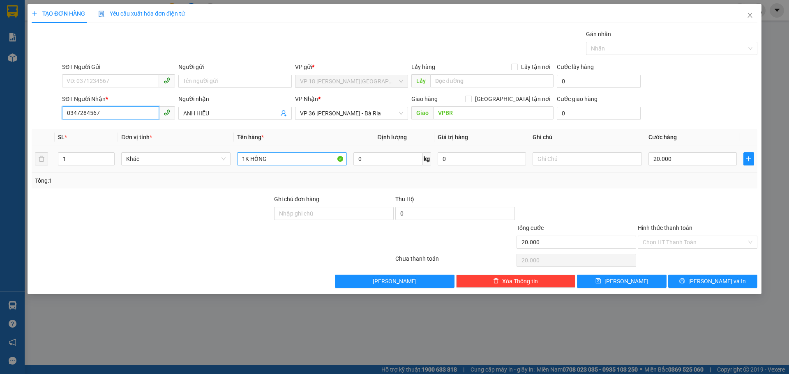
type input "0347284567"
click at [285, 157] on input "1K HỒNG" at bounding box center [291, 158] width 109 height 13
type input "1K ĐEN"
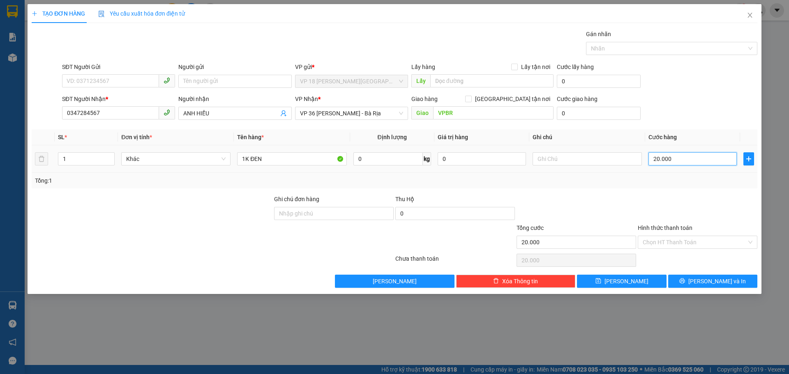
click at [704, 165] on input "20.000" at bounding box center [692, 158] width 88 height 13
click at [689, 282] on button "[PERSON_NAME] và In" at bounding box center [712, 281] width 89 height 13
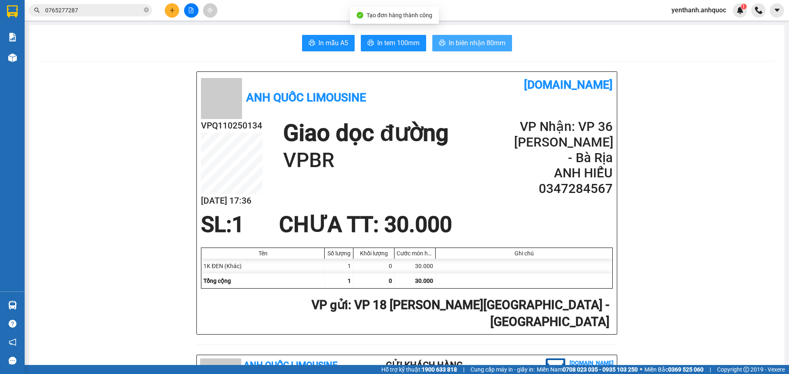
click at [469, 46] on span "In biên nhận 80mm" at bounding box center [477, 43] width 57 height 10
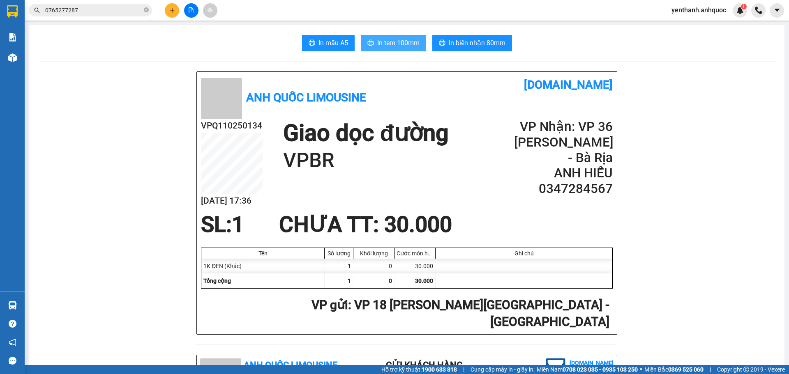
click at [398, 44] on span "In tem 100mm" at bounding box center [398, 43] width 42 height 10
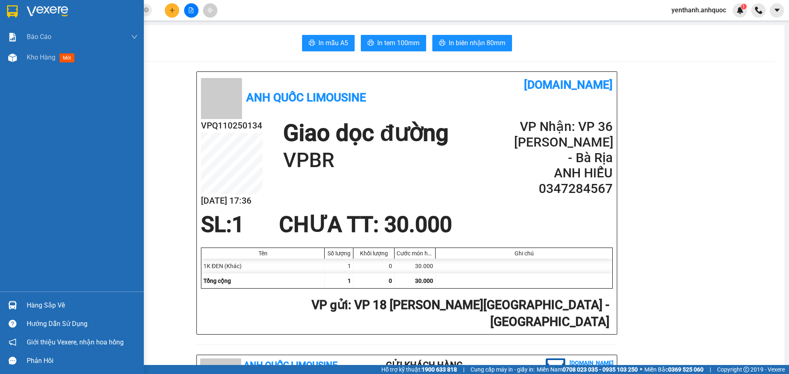
click at [33, 70] on div "Báo cáo Báo cáo dòng tiền (nhân viên) Doanh số tạo đơn theo VP gửi (nhân viên) …" at bounding box center [72, 159] width 144 height 265
click at [35, 65] on div "Kho hàng mới" at bounding box center [82, 57] width 111 height 21
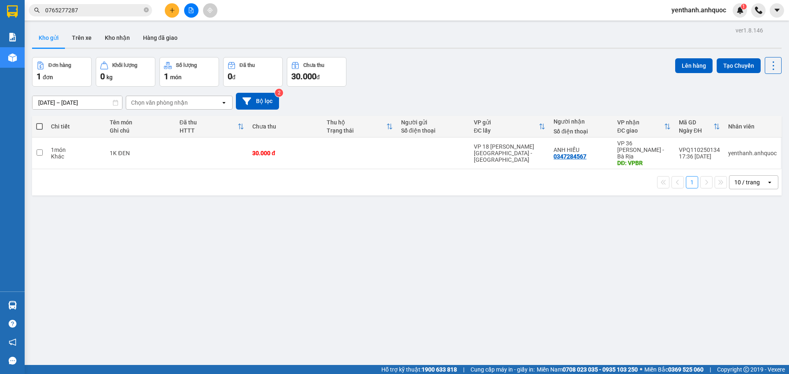
click at [39, 126] on span at bounding box center [39, 126] width 7 height 7
click at [39, 122] on input "checkbox" at bounding box center [39, 122] width 0 height 0
checkbox input "true"
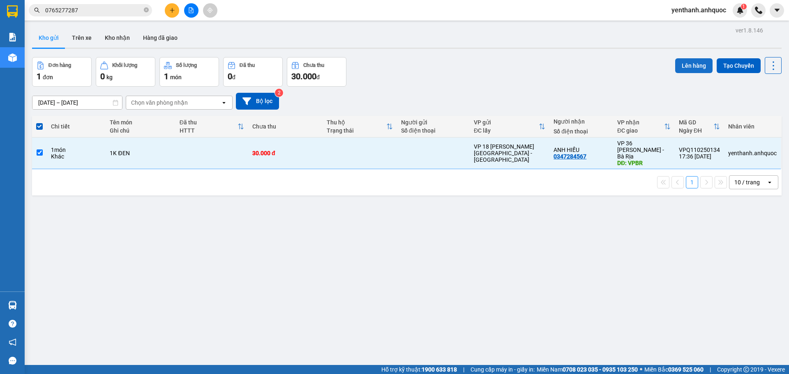
click at [686, 62] on button "Lên hàng" at bounding box center [693, 65] width 37 height 15
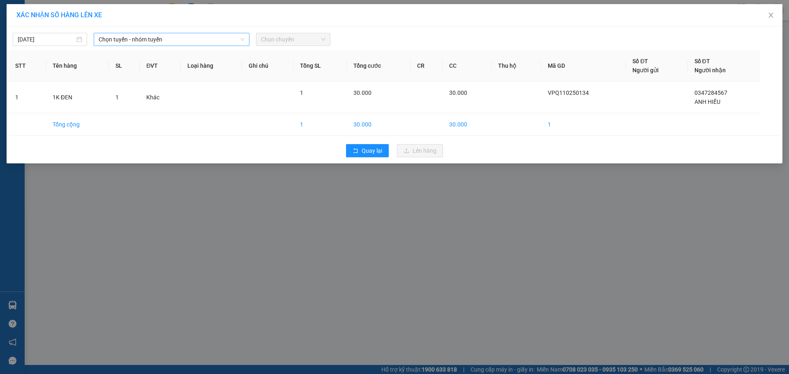
click at [165, 42] on span "Chọn tuyến - nhóm tuyến" at bounding box center [172, 39] width 146 height 12
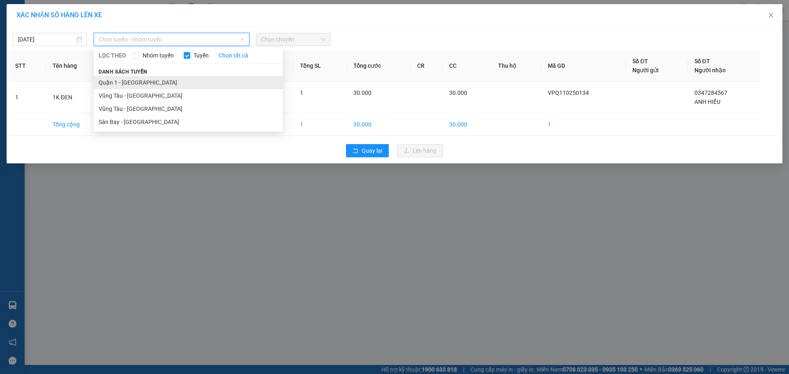
click at [152, 80] on li "Quận 1 - [GEOGRAPHIC_DATA]" at bounding box center [188, 82] width 189 height 13
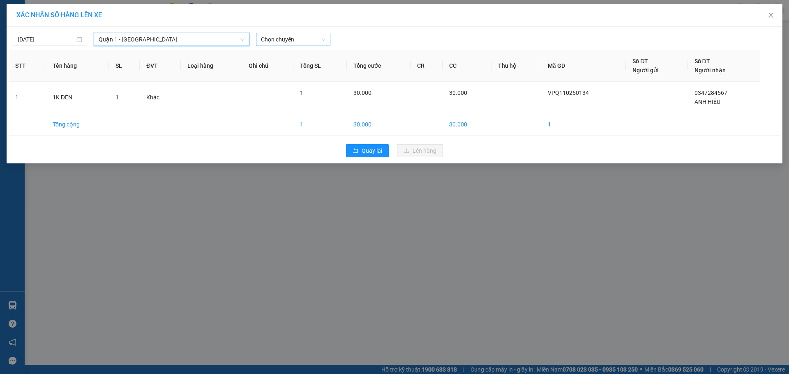
click at [292, 41] on span "Chọn chuyến" at bounding box center [293, 39] width 64 height 12
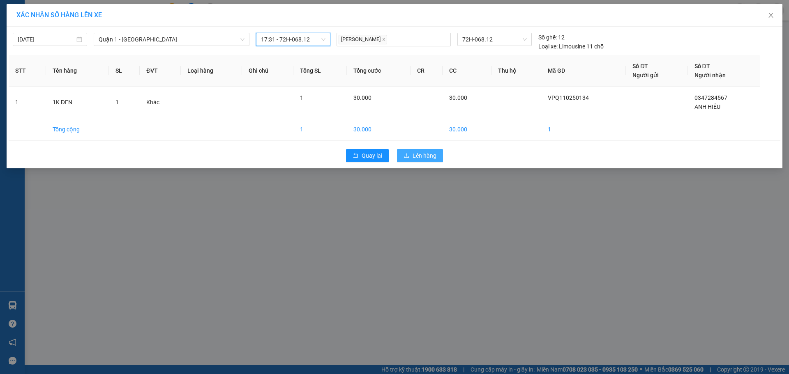
click at [409, 152] on button "Lên hàng" at bounding box center [420, 155] width 46 height 13
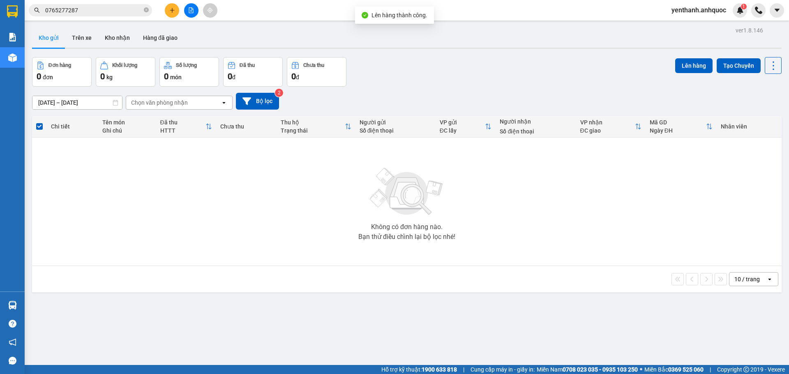
click at [190, 10] on icon "file-add" at bounding box center [191, 10] width 6 height 6
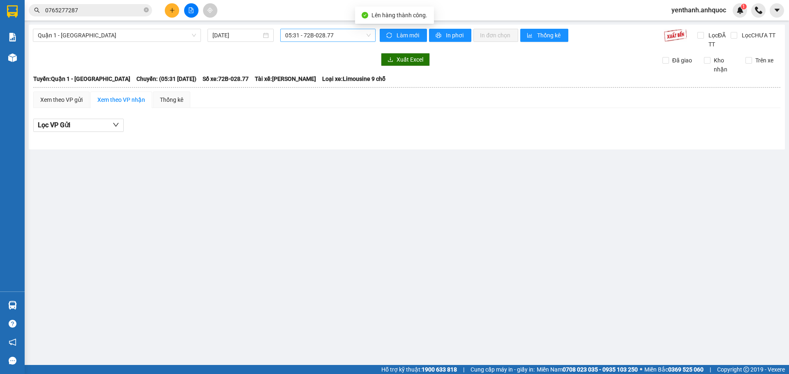
click at [348, 37] on span "05:31 - 72B-028.77" at bounding box center [327, 35] width 85 height 12
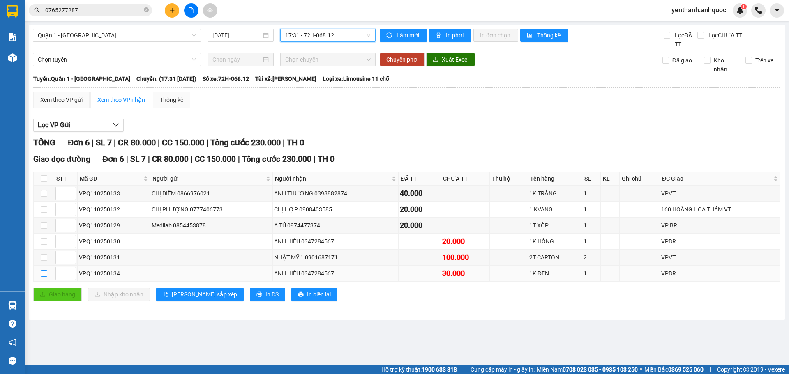
click at [41, 274] on input "checkbox" at bounding box center [44, 273] width 7 height 7
checkbox input "true"
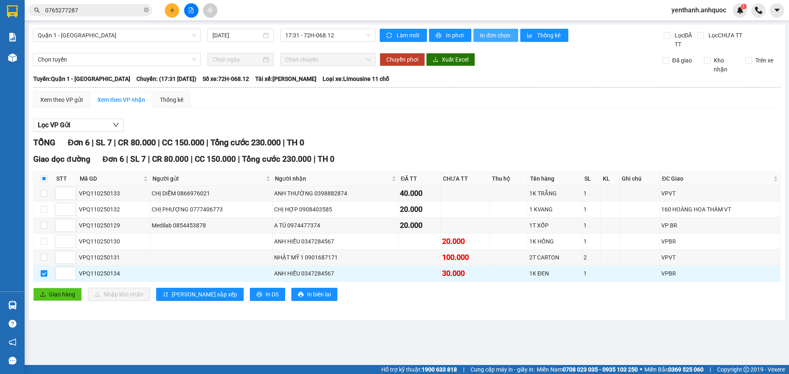
click at [491, 37] on span "In đơn chọn" at bounding box center [496, 35] width 32 height 9
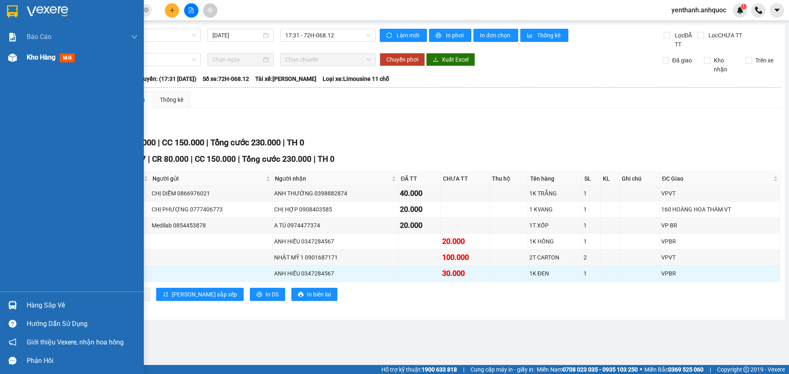
click at [9, 61] on img at bounding box center [12, 57] width 9 height 9
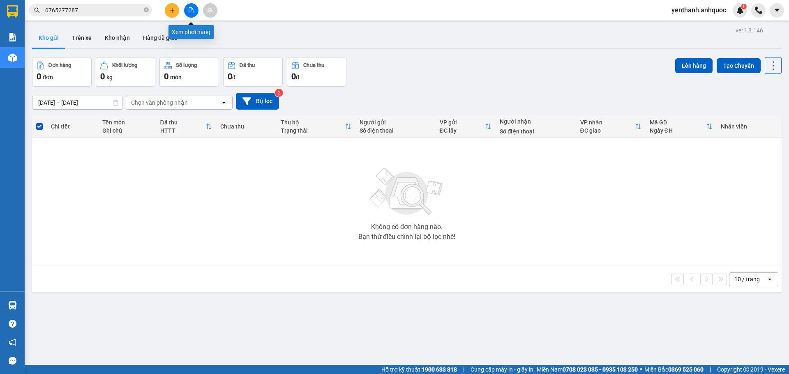
click at [187, 14] on button at bounding box center [191, 10] width 14 height 14
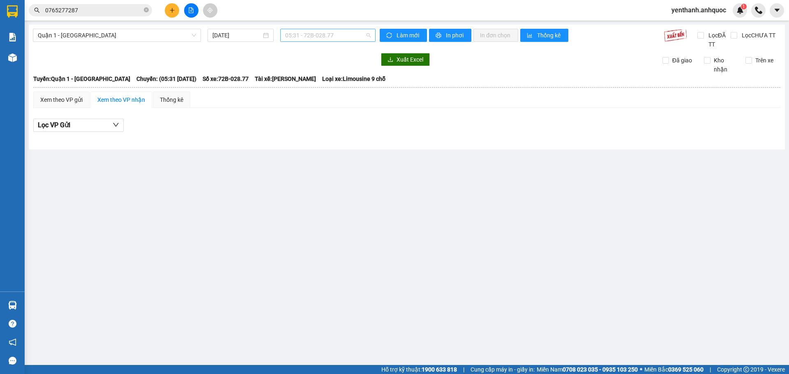
click at [335, 38] on span "05:31 - 72B-028.77" at bounding box center [327, 35] width 85 height 12
click at [350, 35] on span "05:31 - 72B-028.77" at bounding box center [327, 35] width 85 height 12
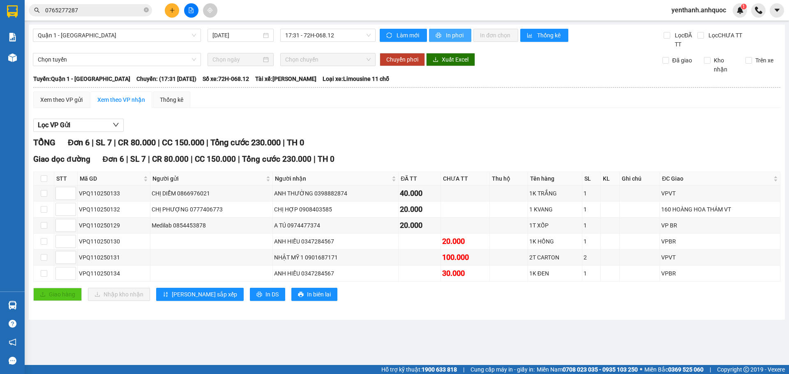
click at [455, 38] on span "In phơi" at bounding box center [455, 35] width 19 height 9
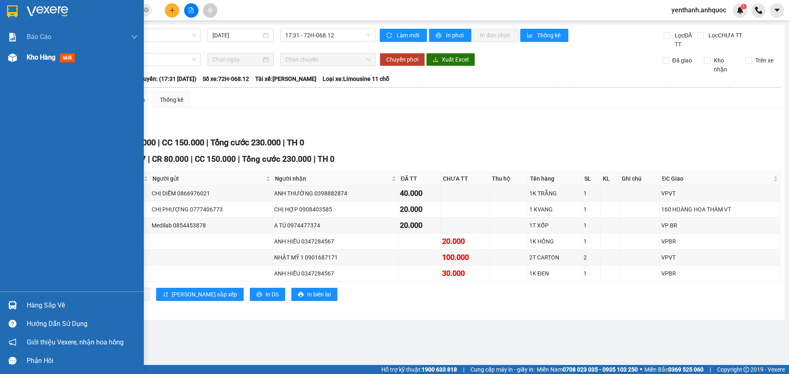
click at [37, 66] on div "Kho hàng mới" at bounding box center [82, 57] width 111 height 21
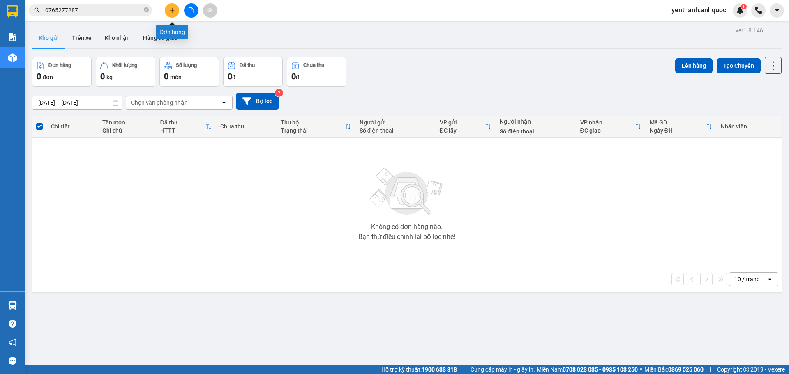
click at [171, 7] on icon "plus" at bounding box center [172, 10] width 6 height 6
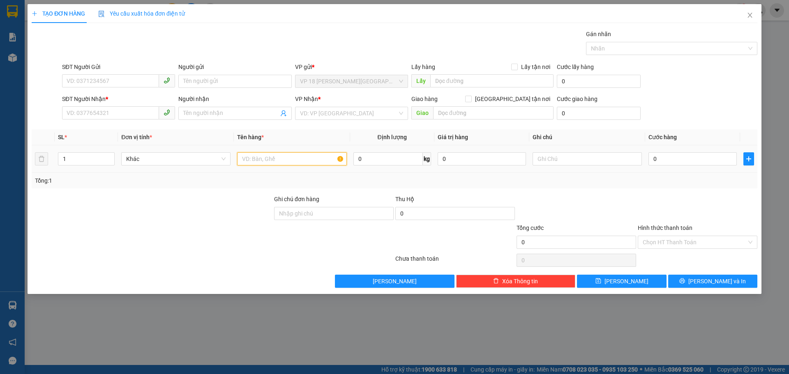
click at [283, 161] on input "text" at bounding box center [291, 158] width 109 height 13
click at [83, 114] on input "SĐT Người Nhận *" at bounding box center [110, 112] width 97 height 13
click at [245, 160] on input "1T CARTON" at bounding box center [291, 158] width 109 height 13
type input "2T CARTON"
type input "6"
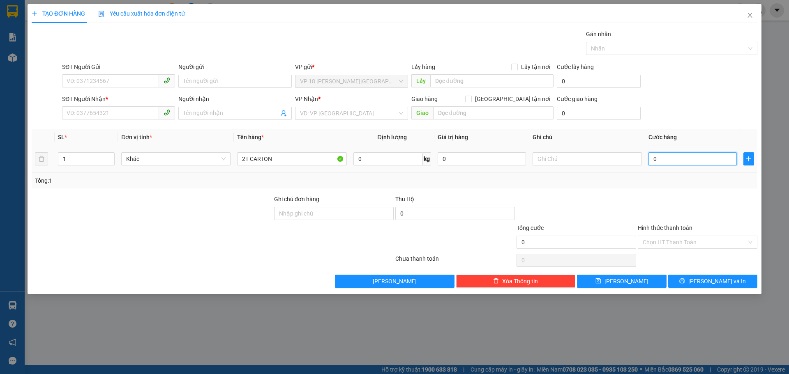
type input "6"
type input "60"
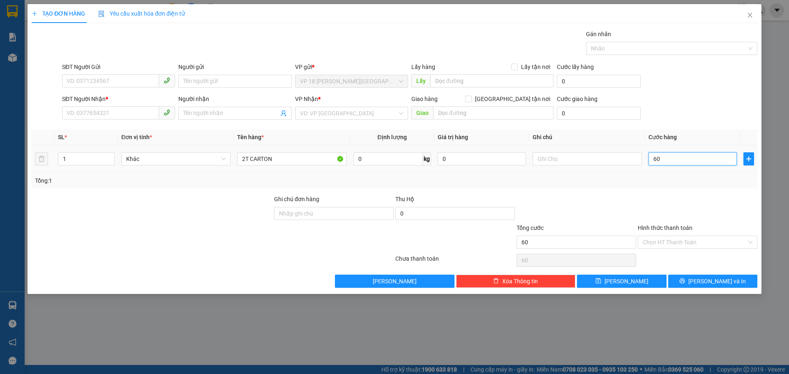
type input "600"
type input "6.000"
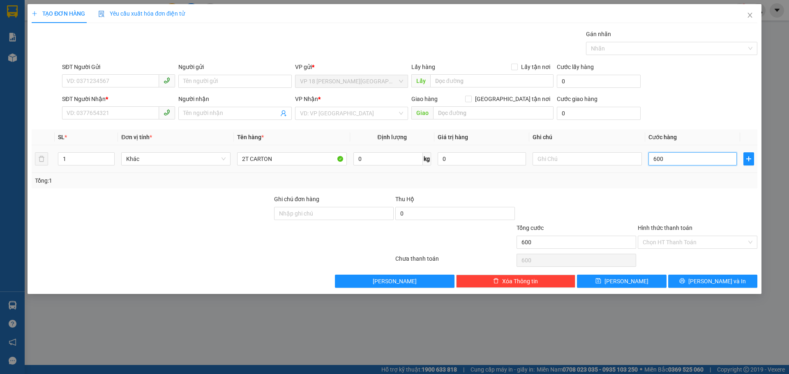
type input "6.000"
type input "60.000"
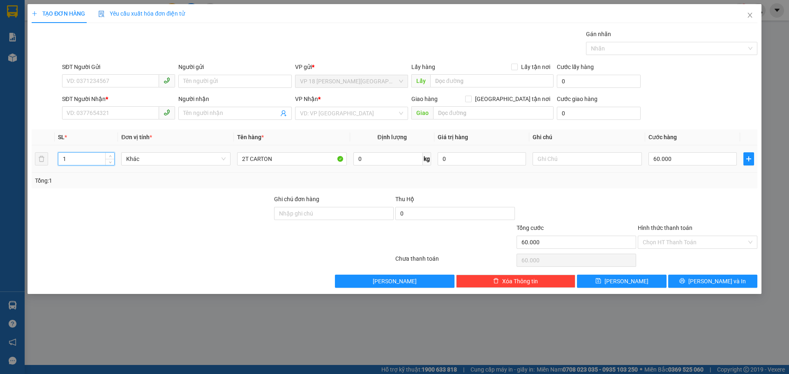
click at [98, 160] on input "1" at bounding box center [86, 159] width 56 height 12
type input "2"
click at [90, 106] on input "SĐT Người Nhận *" at bounding box center [110, 112] width 97 height 13
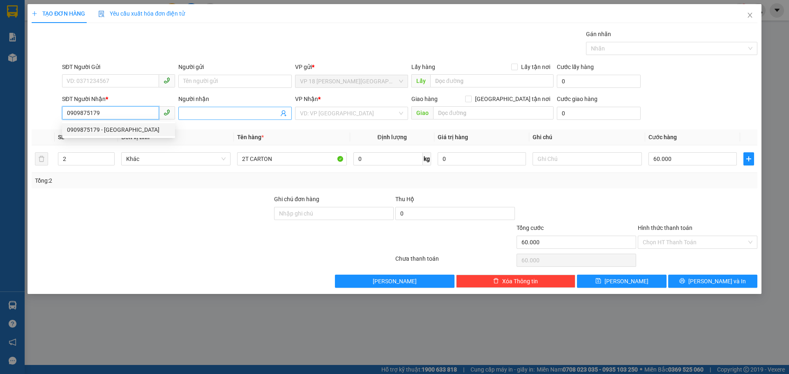
type input "0909875179"
click at [218, 116] on input "Người nhận" at bounding box center [230, 113] width 95 height 9
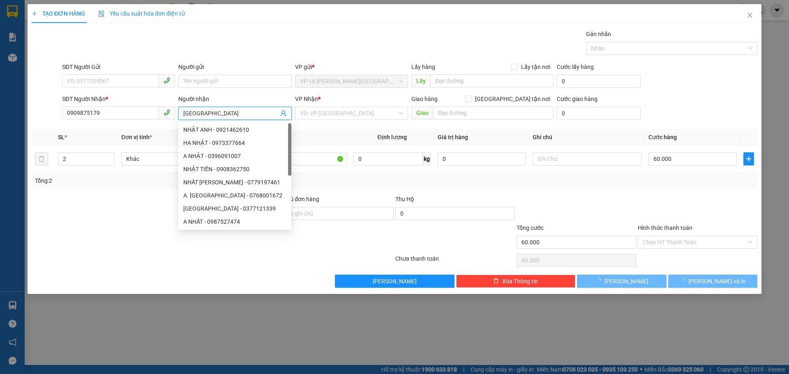
type input "NHẬT MỸ 2"
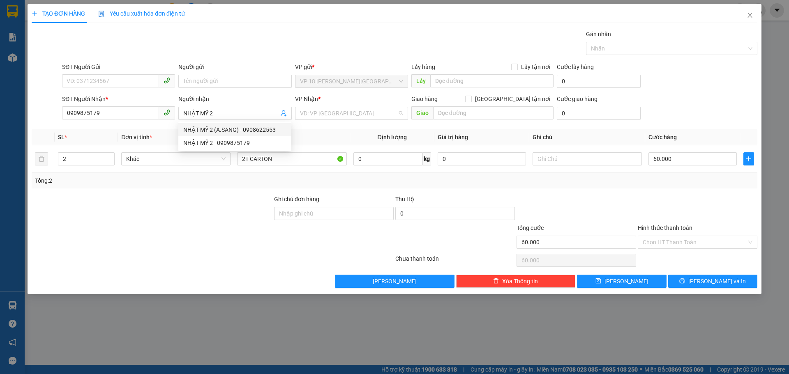
click at [355, 110] on input "search" at bounding box center [348, 113] width 97 height 12
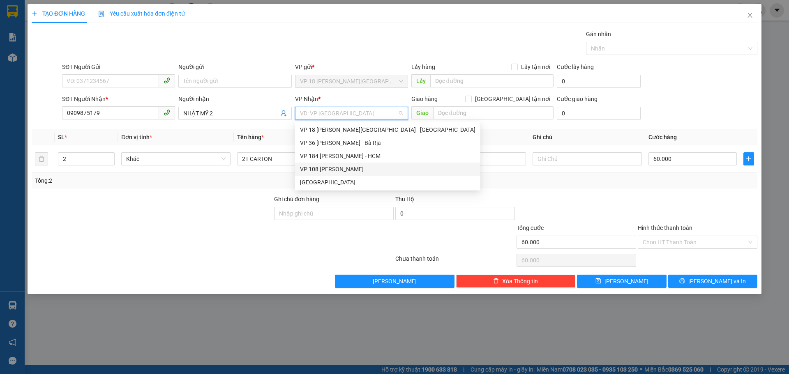
click at [341, 167] on div "VP 108 [PERSON_NAME]" at bounding box center [387, 169] width 175 height 9
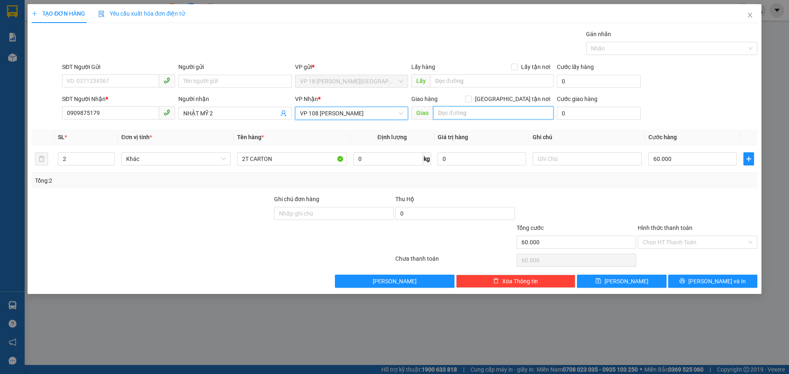
click at [465, 115] on input "text" at bounding box center [493, 112] width 120 height 13
type input "VPVT"
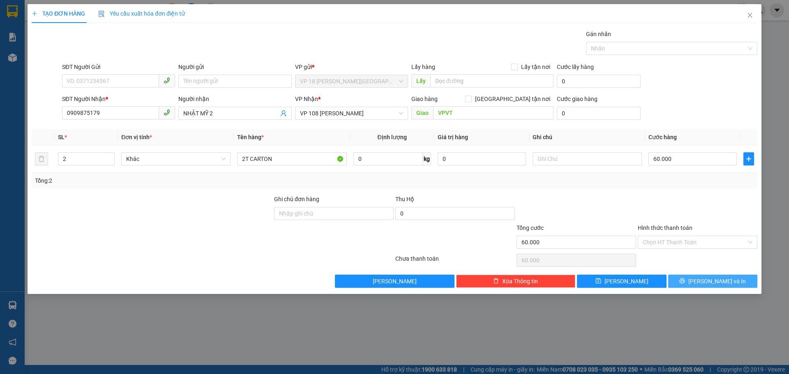
click at [686, 279] on button "[PERSON_NAME] và In" at bounding box center [712, 281] width 89 height 13
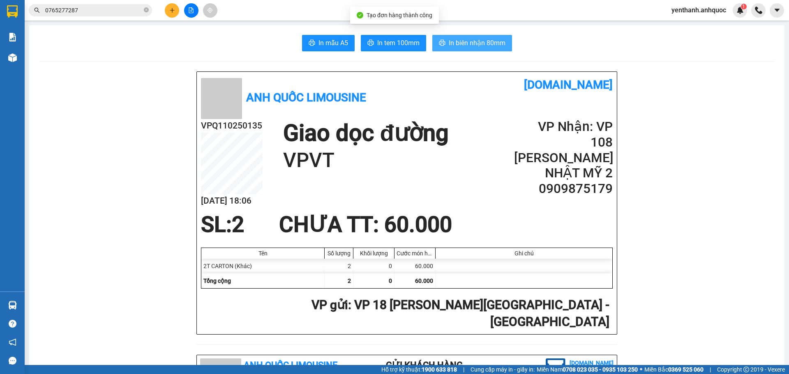
click at [478, 48] on span "In biên nhận 80mm" at bounding box center [477, 43] width 57 height 10
click at [479, 44] on span "In biên nhận 80mm" at bounding box center [477, 43] width 57 height 10
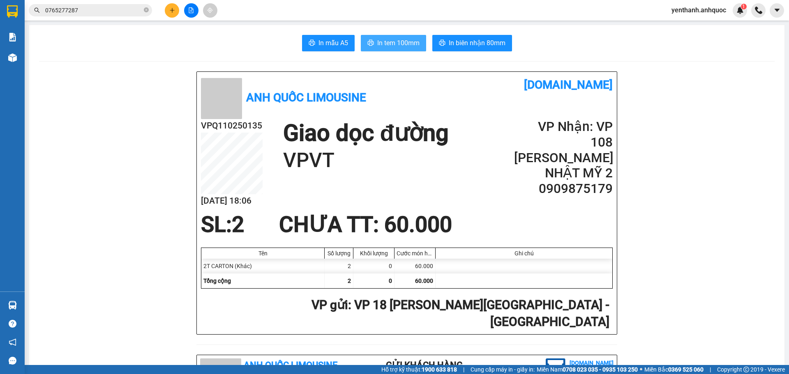
click at [399, 48] on span "In tem 100mm" at bounding box center [398, 43] width 42 height 10
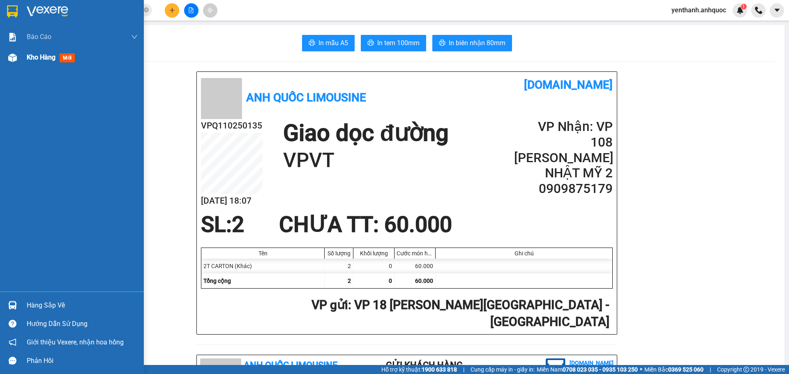
click at [24, 66] on div "Kho hàng mới" at bounding box center [72, 57] width 144 height 21
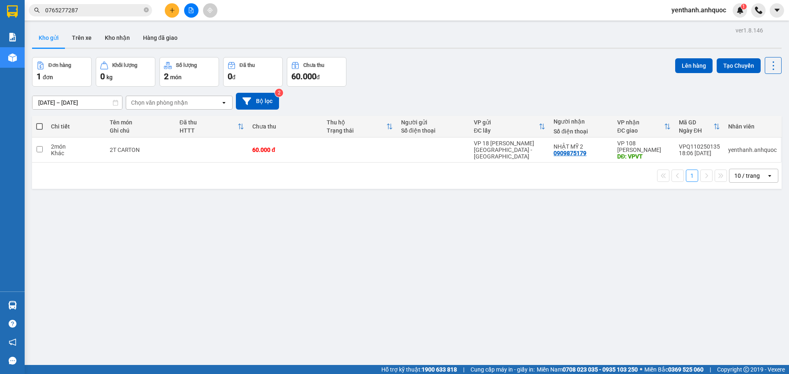
click at [41, 126] on span at bounding box center [39, 126] width 7 height 7
click at [39, 122] on input "checkbox" at bounding box center [39, 122] width 0 height 0
checkbox input "true"
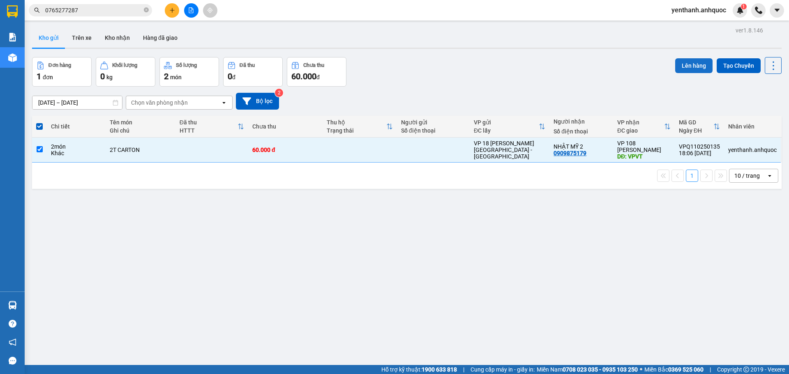
click at [680, 63] on button "Lên hàng" at bounding box center [693, 65] width 37 height 15
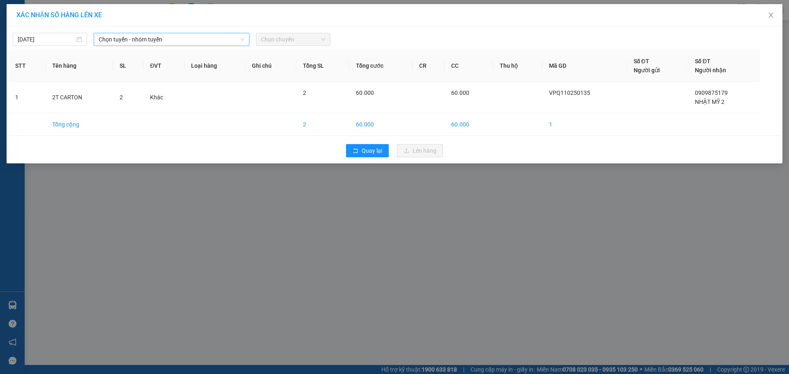
click at [208, 40] on span "Chọn tuyến - nhóm tuyến" at bounding box center [172, 39] width 146 height 12
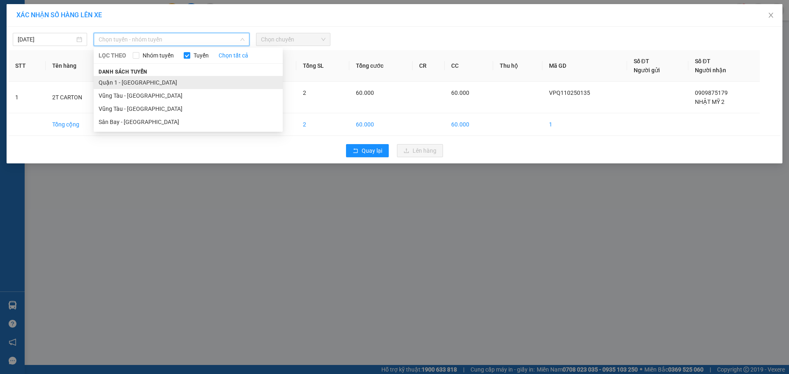
click at [191, 84] on li "Quận 1 - [GEOGRAPHIC_DATA]" at bounding box center [188, 82] width 189 height 13
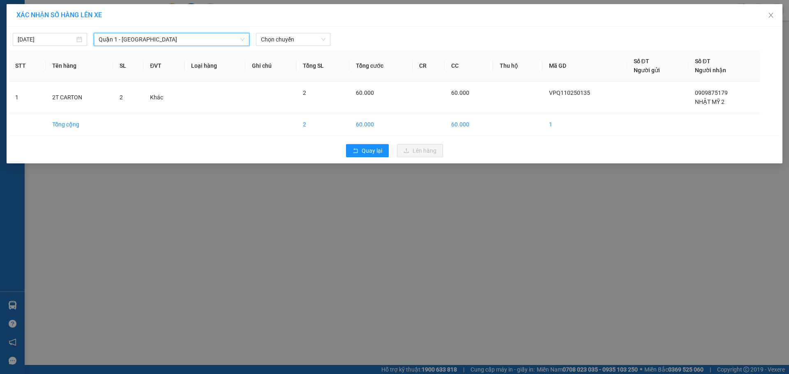
click at [302, 48] on div "13/10/2025 Quận 1 - Vũng Tàu Quận 1 - Vũng Tàu LỌC THEO Nhóm tuyến Tuyến Chọn t…" at bounding box center [395, 95] width 776 height 137
click at [303, 43] on span "Chọn chuyến" at bounding box center [293, 39] width 64 height 12
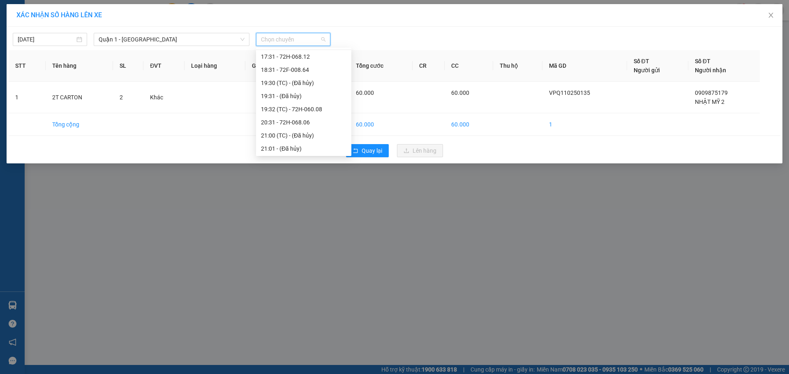
scroll to position [355, 0]
click at [302, 73] on div "18:31 - 72F-008.64" at bounding box center [303, 68] width 85 height 9
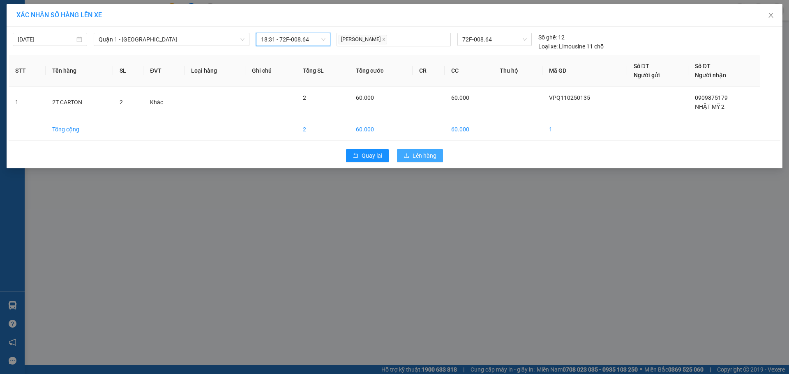
click at [426, 157] on span "Lên hàng" at bounding box center [424, 155] width 24 height 9
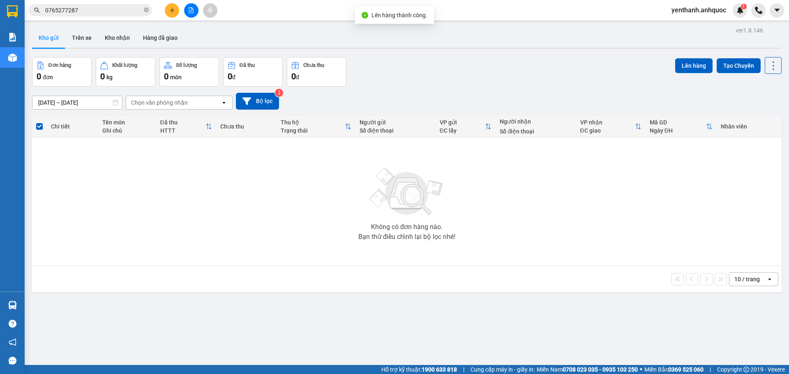
click at [191, 11] on icon "file-add" at bounding box center [191, 10] width 5 height 6
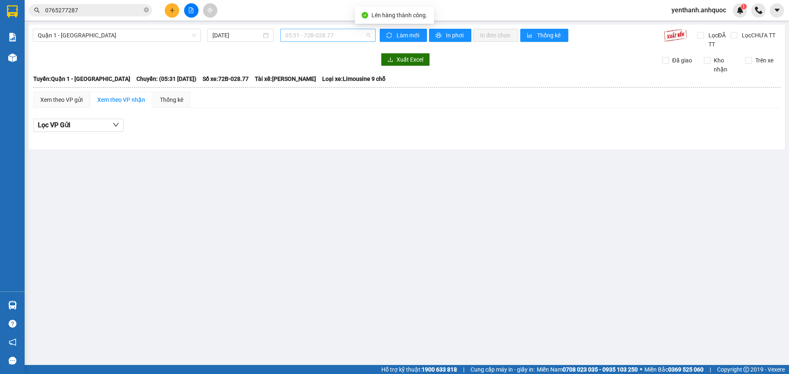
click at [314, 32] on span "05:31 - 72B-028.77" at bounding box center [327, 35] width 85 height 12
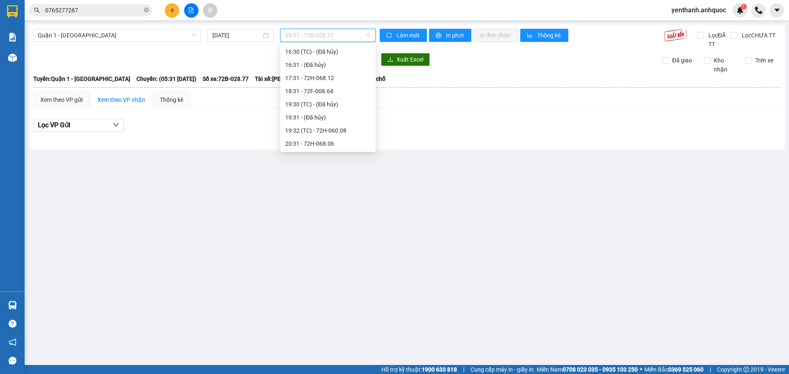
scroll to position [355, 0]
click at [317, 67] on div "18:31 - 72F-008.64" at bounding box center [327, 64] width 85 height 9
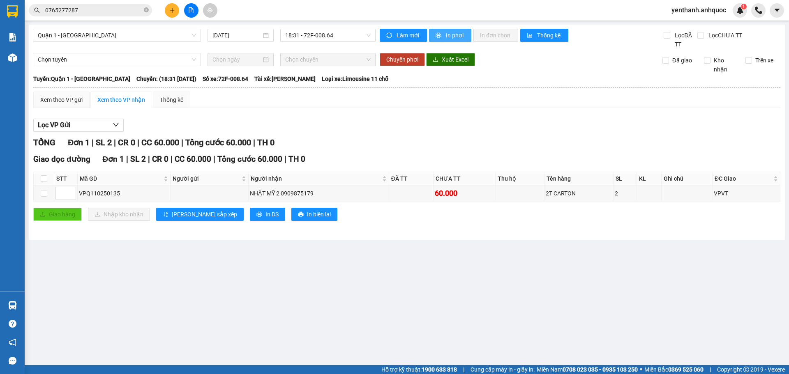
click at [449, 39] on span "In phơi" at bounding box center [455, 35] width 19 height 9
click at [141, 33] on span "Quận 1 - [GEOGRAPHIC_DATA]" at bounding box center [117, 35] width 158 height 12
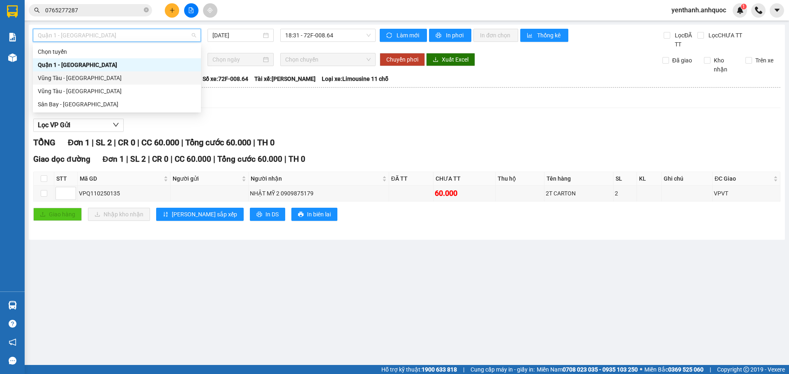
click at [115, 83] on div "Vũng Tàu - [GEOGRAPHIC_DATA]" at bounding box center [117, 77] width 168 height 13
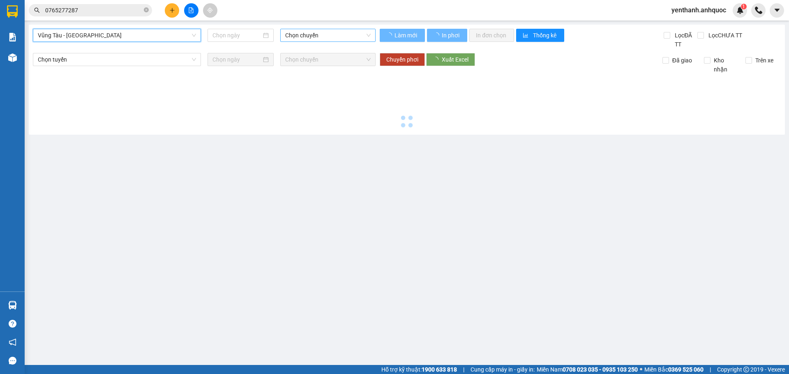
type input "[DATE]"
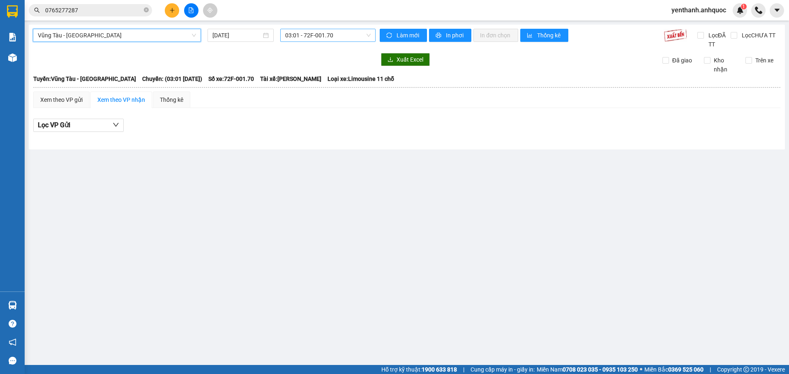
click at [304, 38] on span "03:01 - 72F-001.70" at bounding box center [327, 35] width 85 height 12
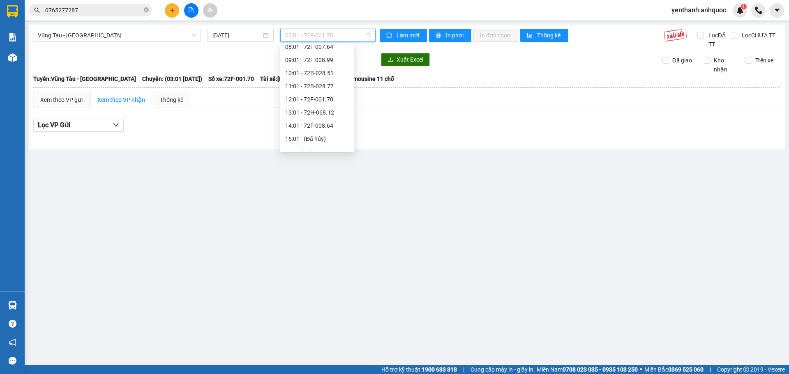
scroll to position [158, 0]
click at [315, 133] on div "18:01 - 72H-068.06" at bounding box center [317, 130] width 64 height 9
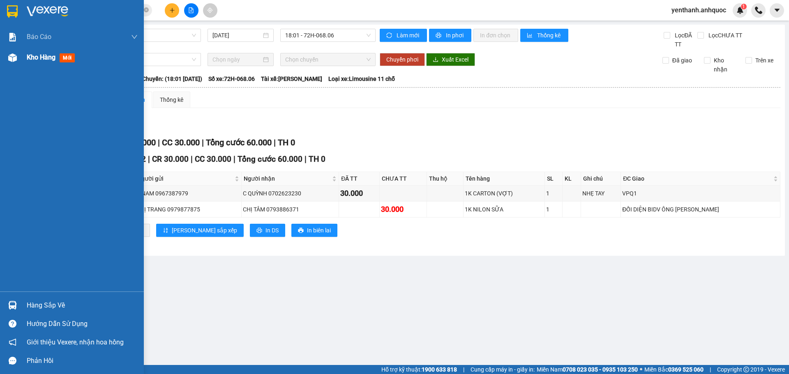
click at [44, 58] on span "Kho hàng" at bounding box center [41, 57] width 29 height 8
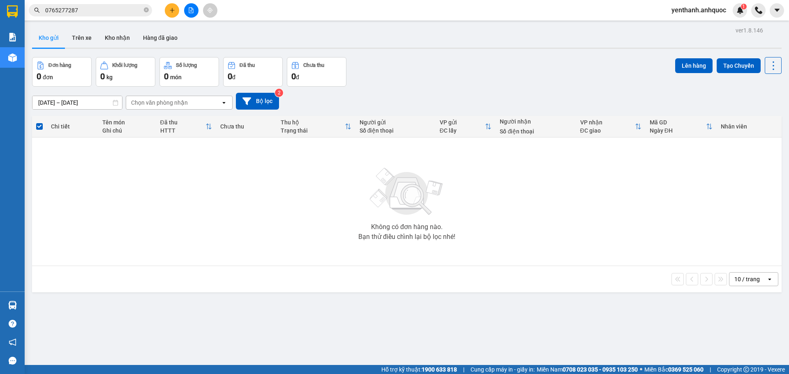
click at [194, 12] on button at bounding box center [191, 10] width 14 height 14
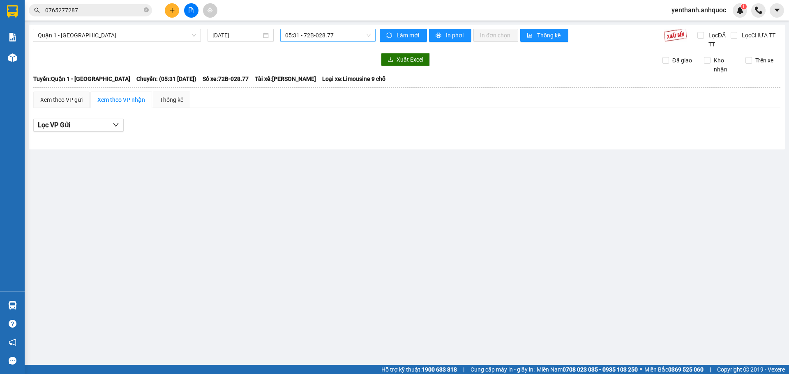
click at [334, 35] on span "05:31 - 72B-028.77" at bounding box center [327, 35] width 85 height 12
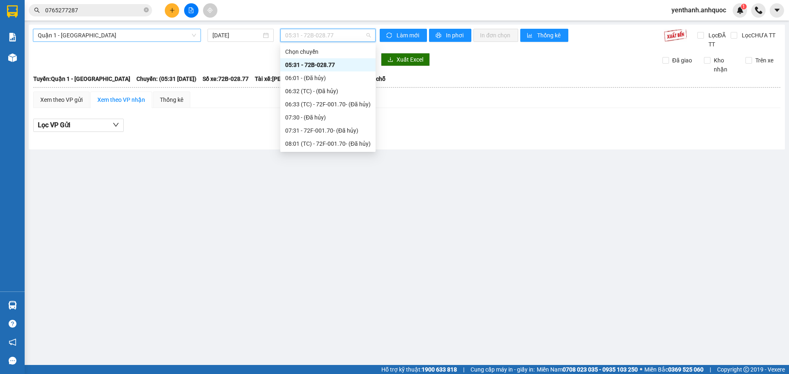
click at [163, 37] on span "Quận 1 - [GEOGRAPHIC_DATA]" at bounding box center [117, 35] width 158 height 12
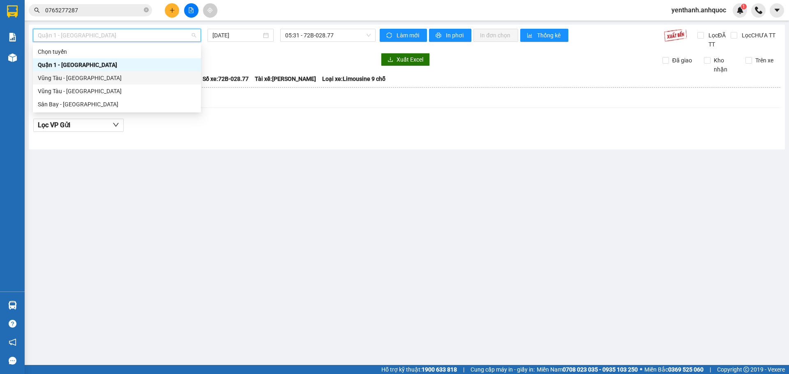
click at [139, 77] on div "Vũng Tàu - [GEOGRAPHIC_DATA]" at bounding box center [117, 78] width 158 height 9
type input "[DATE]"
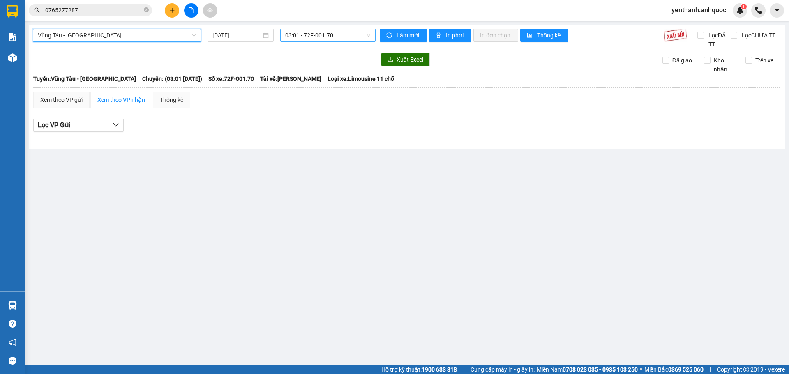
click at [309, 37] on span "03:01 - 72F-001.70" at bounding box center [327, 35] width 85 height 12
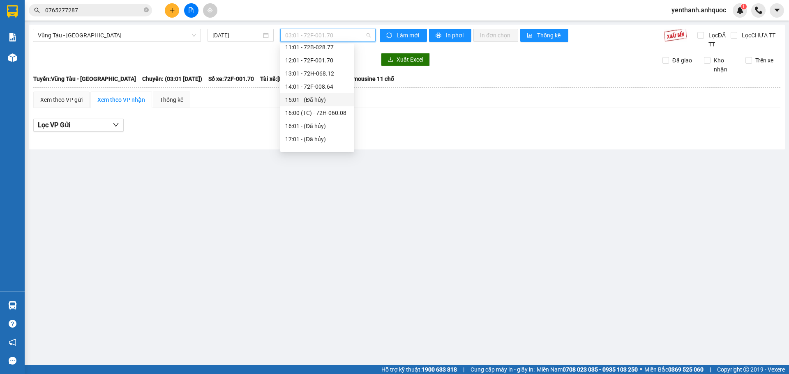
scroll to position [158, 0]
click at [331, 131] on div "18:01 - 72H-068.06" at bounding box center [317, 130] width 64 height 9
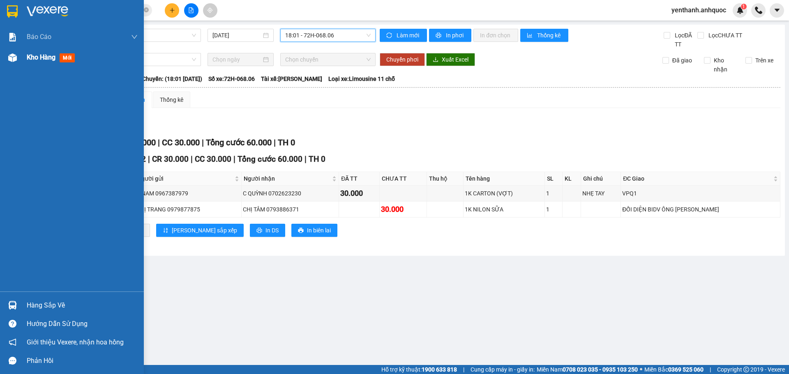
click at [21, 58] on div "Kho hàng mới" at bounding box center [72, 57] width 144 height 21
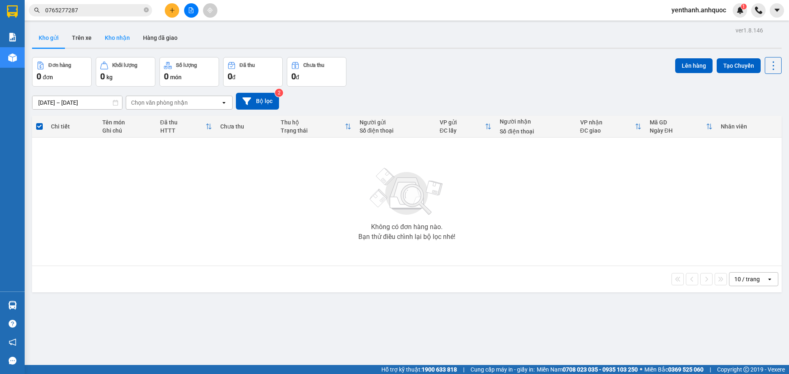
click at [131, 44] on button "Kho nhận" at bounding box center [117, 38] width 38 height 20
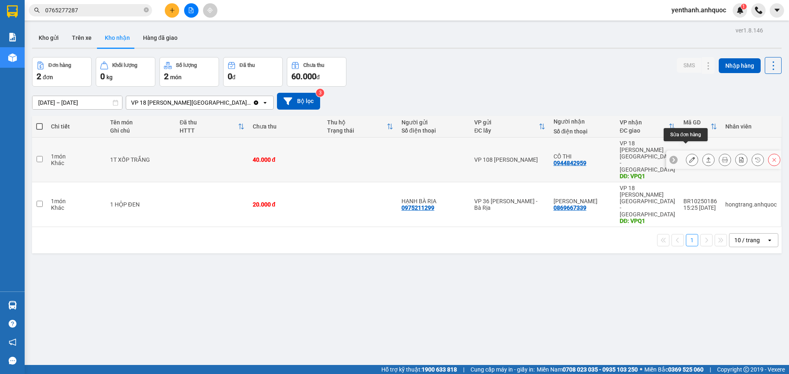
click at [689, 157] on icon at bounding box center [692, 160] width 6 height 6
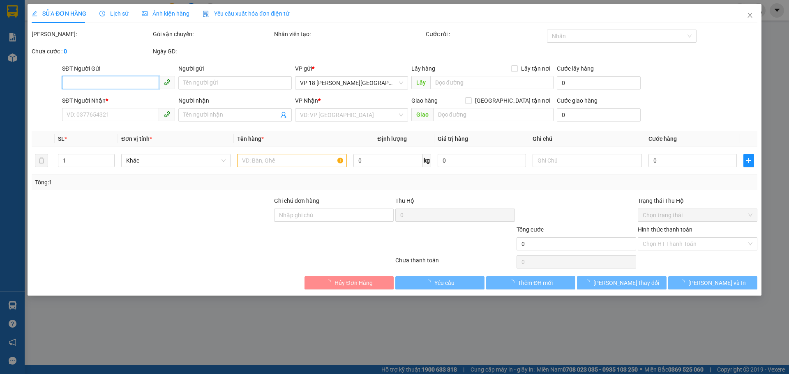
type input "0944842959"
type input "CÔ THI"
type input "VPQ1"
type input "40.000"
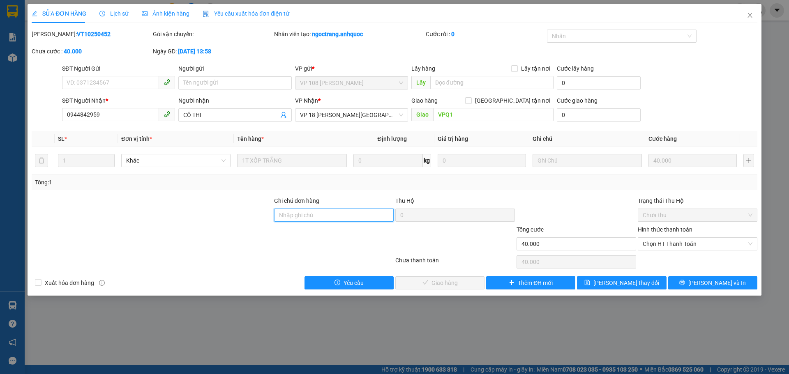
click at [313, 214] on input "Ghi chú đơn hàng" at bounding box center [334, 215] width 120 height 13
click at [669, 240] on span "Chọn HT Thanh Toán" at bounding box center [697, 244] width 110 height 12
type input "TM 13/10 THANH"
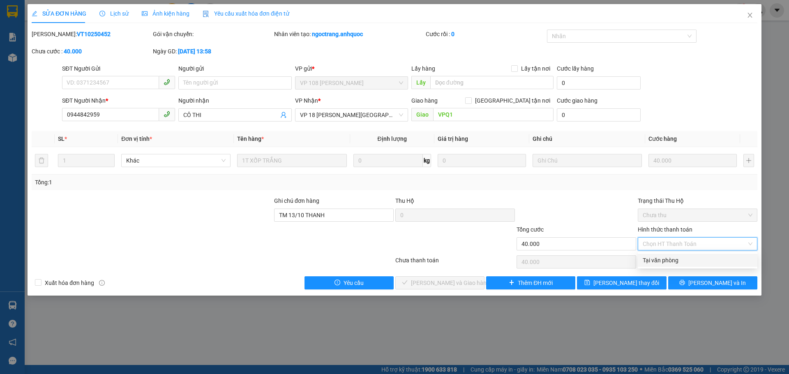
click at [660, 256] on div "Tại văn phòng" at bounding box center [697, 260] width 110 height 9
type input "0"
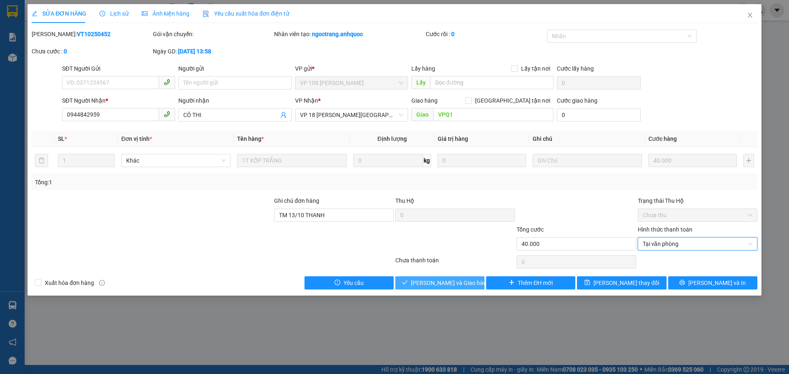
click at [450, 282] on span "[PERSON_NAME] và Giao hàng" at bounding box center [450, 282] width 79 height 9
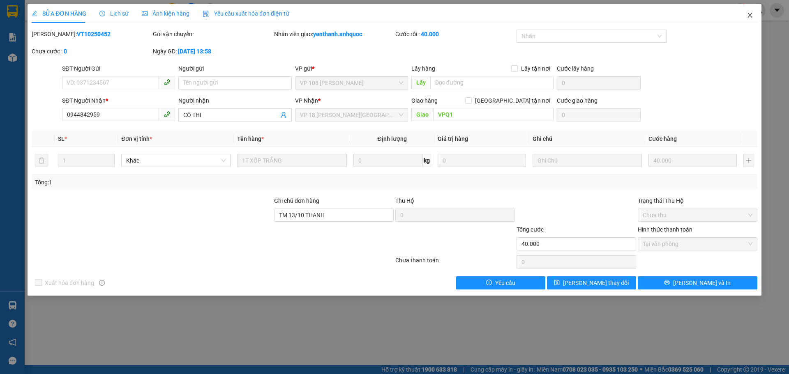
click at [746, 16] on icon "close" at bounding box center [749, 15] width 7 height 7
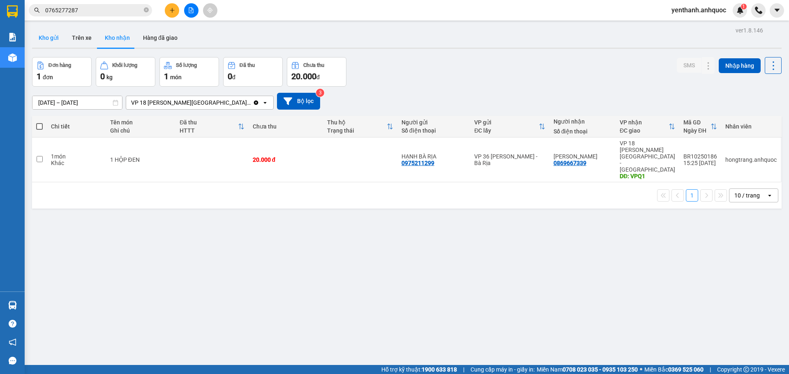
click at [40, 44] on button "Kho gửi" at bounding box center [48, 38] width 33 height 20
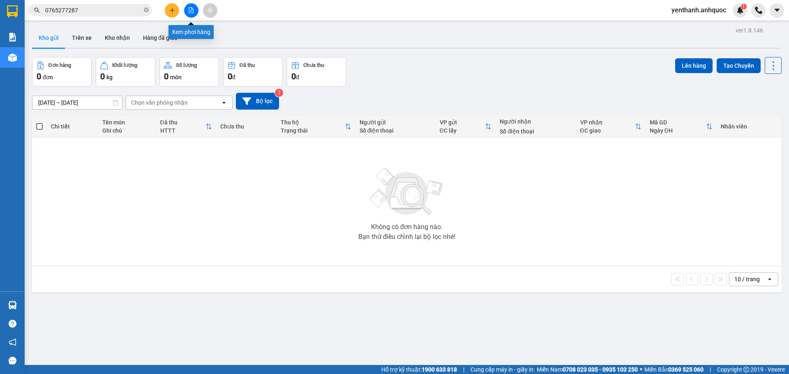
click at [186, 9] on button at bounding box center [191, 10] width 14 height 14
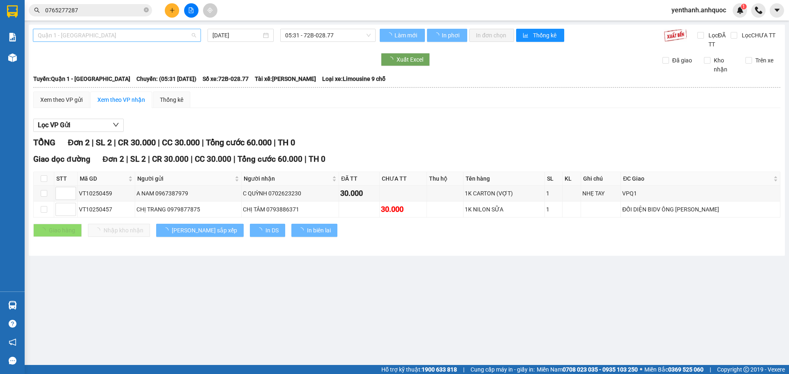
click at [107, 32] on span "Quận 1 - [GEOGRAPHIC_DATA]" at bounding box center [117, 35] width 158 height 12
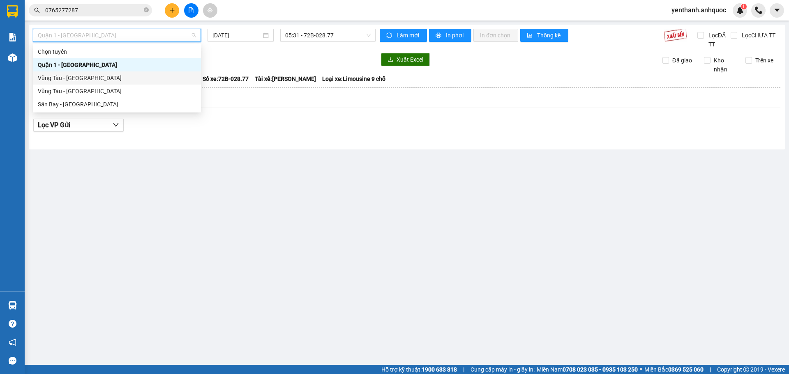
click at [102, 75] on div "Vũng Tàu - [GEOGRAPHIC_DATA]" at bounding box center [117, 78] width 158 height 9
type input "[DATE]"
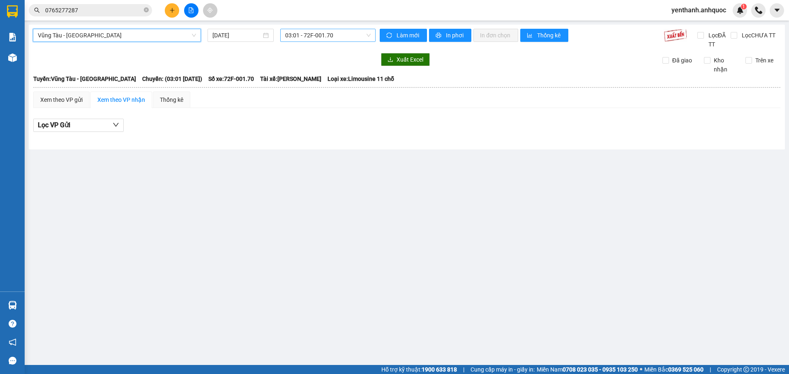
click at [325, 41] on div "03:01 - 72F-001.70" at bounding box center [327, 35] width 95 height 13
click at [331, 38] on span "03:01 - 72F-001.70" at bounding box center [327, 35] width 85 height 12
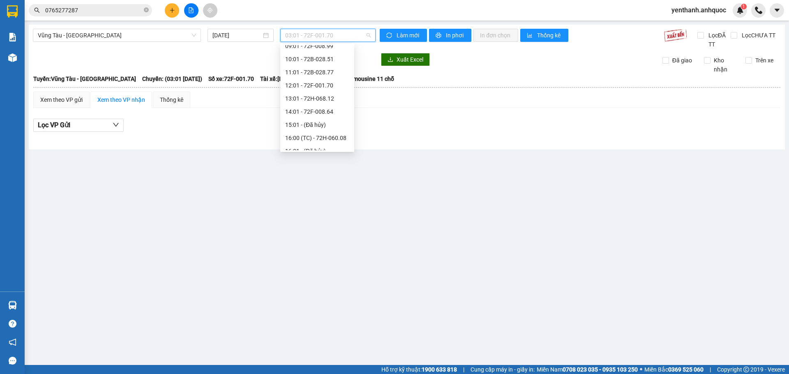
scroll to position [158, 0]
click at [320, 133] on div "18:01 - 72H-068.06" at bounding box center [317, 130] width 64 height 9
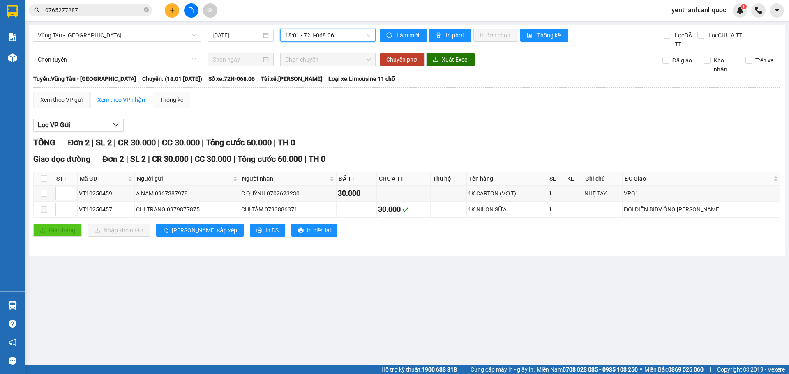
click at [349, 35] on span "18:01 - 72H-068.06" at bounding box center [327, 35] width 85 height 12
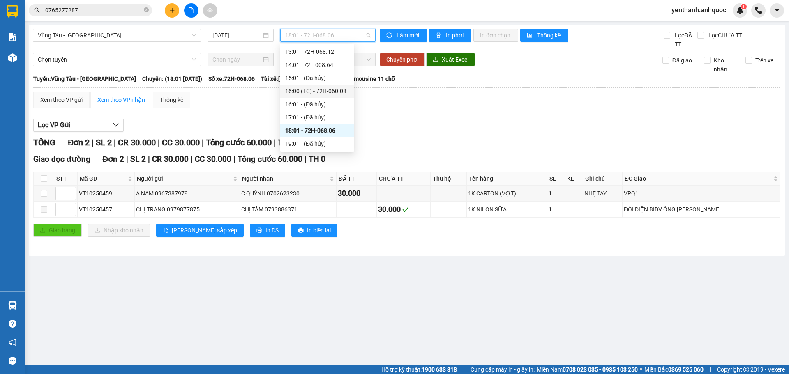
click at [327, 87] on div "16:00 (TC) - 72H-060.08" at bounding box center [317, 91] width 64 height 9
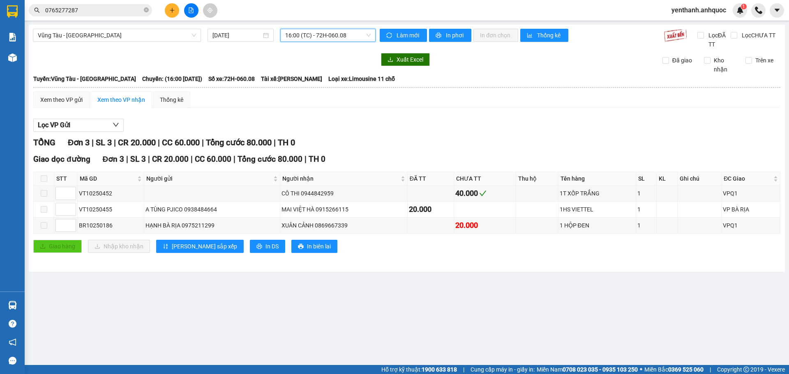
click at [335, 42] on div "Vũng Tàu - Quận 1 13/10/2025 16:00 16:00 (TC) - 72H-060.08" at bounding box center [204, 39] width 343 height 20
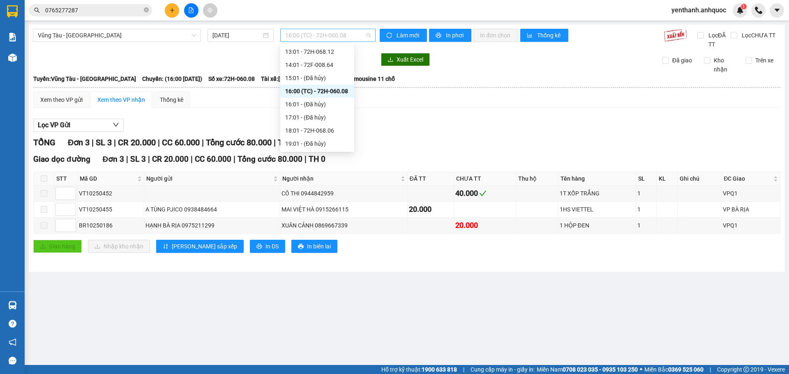
click at [336, 39] on span "16:00 (TC) - 72H-060.08" at bounding box center [327, 35] width 85 height 12
click at [319, 130] on div "18:01 - 72H-068.06" at bounding box center [317, 130] width 64 height 9
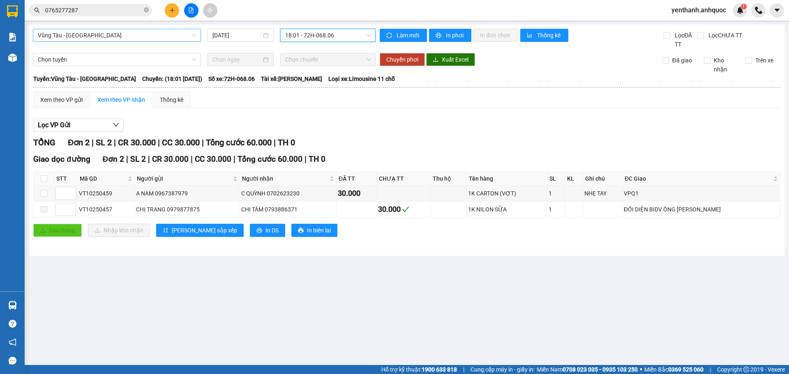
click at [131, 41] on span "Vũng Tàu - [GEOGRAPHIC_DATA]" at bounding box center [117, 35] width 158 height 12
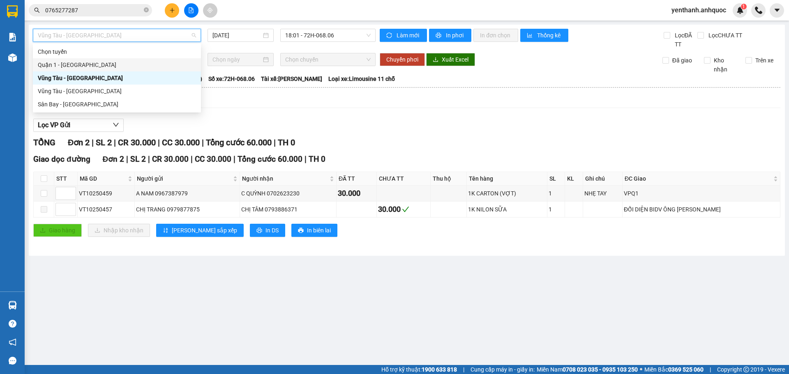
click at [123, 66] on div "Quận 1 - [GEOGRAPHIC_DATA]" at bounding box center [117, 64] width 158 height 9
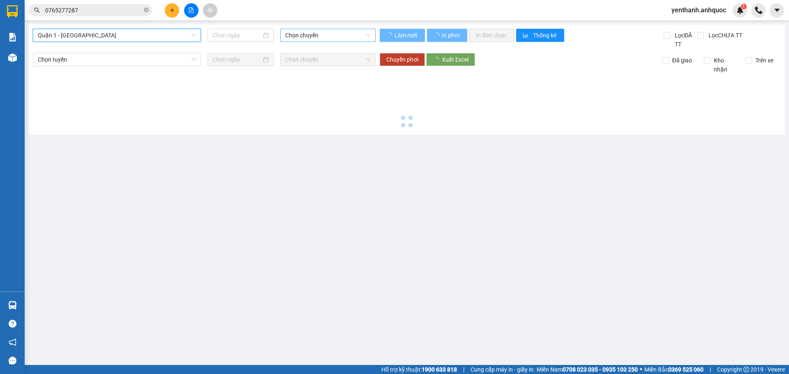
click at [329, 39] on span "Chọn chuyến" at bounding box center [327, 35] width 85 height 12
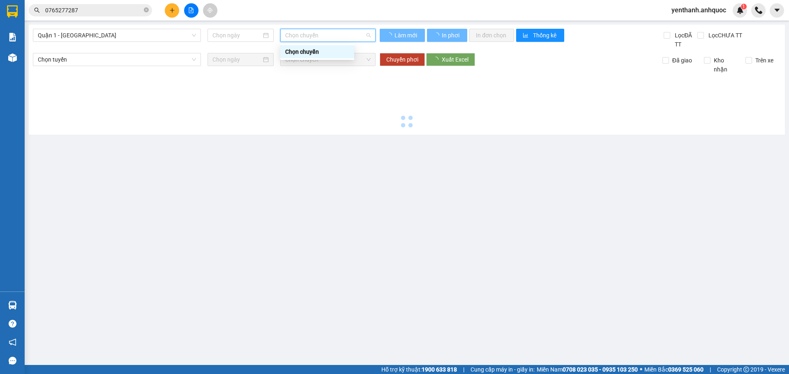
type input "[DATE]"
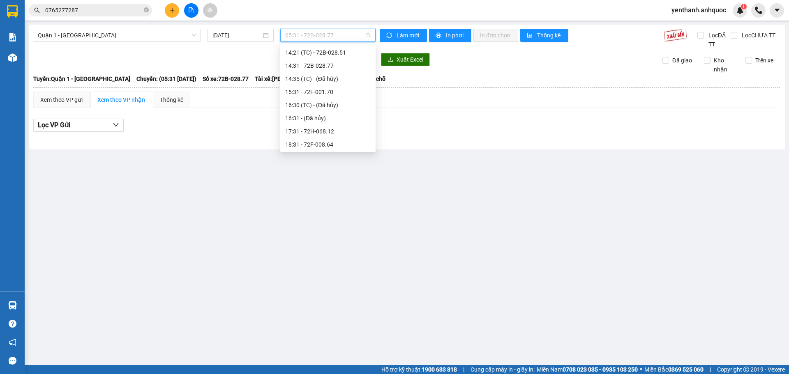
scroll to position [288, 0]
click at [334, 132] on div "18:31 - 72F-008.64" at bounding box center [327, 132] width 85 height 9
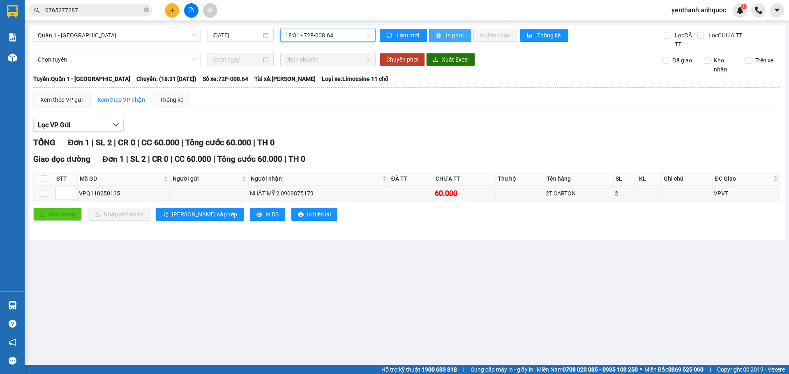
click at [449, 36] on span "In phơi" at bounding box center [455, 35] width 19 height 9
click at [334, 37] on span "18:31 - 72F-008.64" at bounding box center [327, 35] width 85 height 12
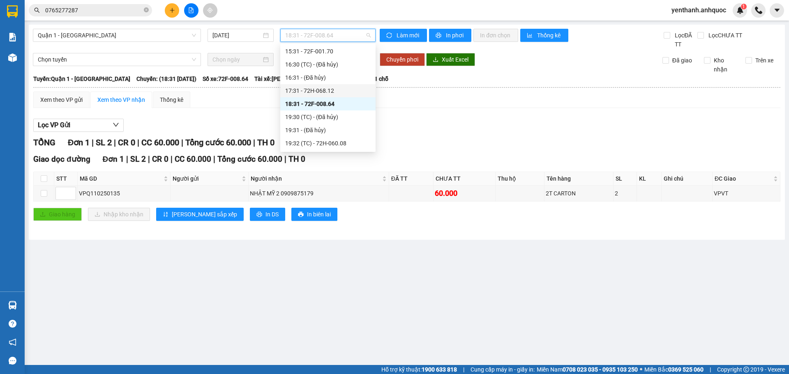
scroll to position [329, 0]
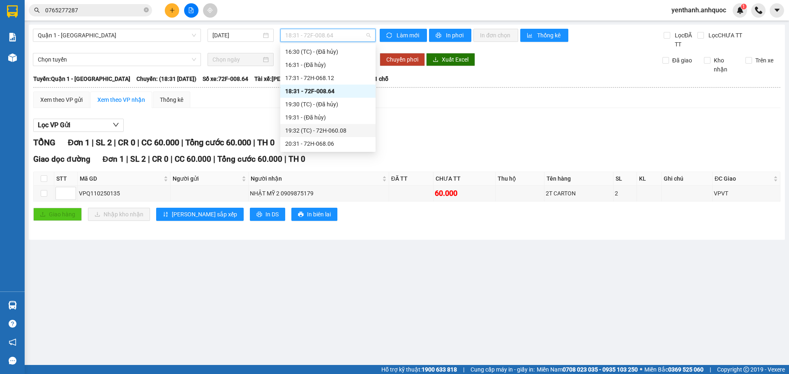
click at [342, 134] on div "19:32 (TC) - 72H-060.08" at bounding box center [327, 130] width 85 height 9
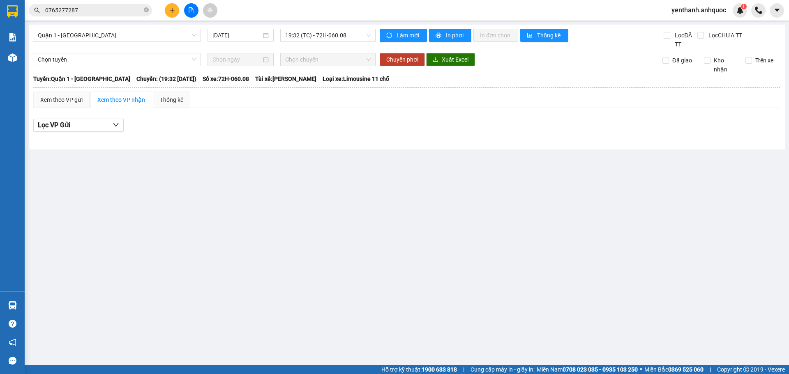
click at [350, 25] on div "Quận 1 - Vũng Tàu 13/10/2025 19:32 (TC) - 72H-060.08 Làm mới In phơi In đơn chọ…" at bounding box center [407, 87] width 756 height 125
click at [350, 38] on span "19:32 (TC) - 72H-060.08" at bounding box center [327, 35] width 85 height 12
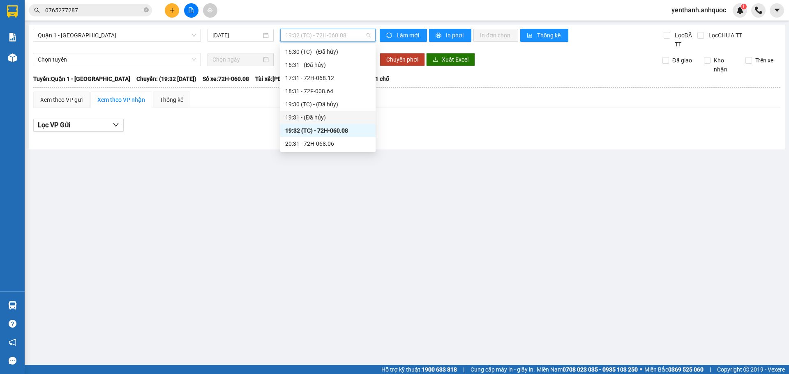
scroll to position [355, 0]
click at [338, 120] on div "20:31 - 72H-068.06" at bounding box center [327, 117] width 85 height 9
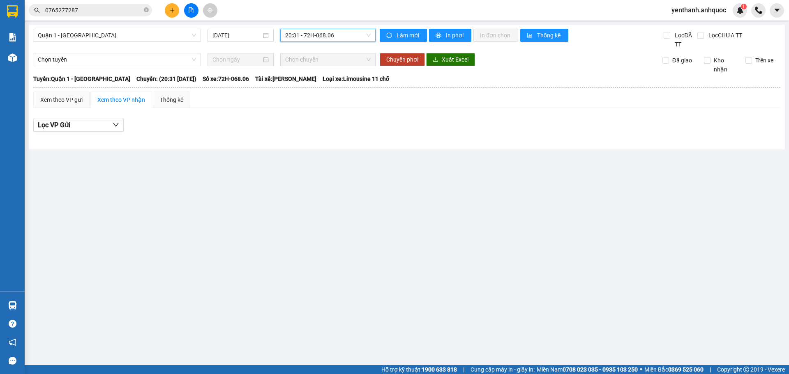
click at [344, 38] on span "20:31 - 72H-068.06" at bounding box center [327, 35] width 85 height 12
click at [320, 36] on span "20:31 - 72H-068.06" at bounding box center [327, 35] width 85 height 12
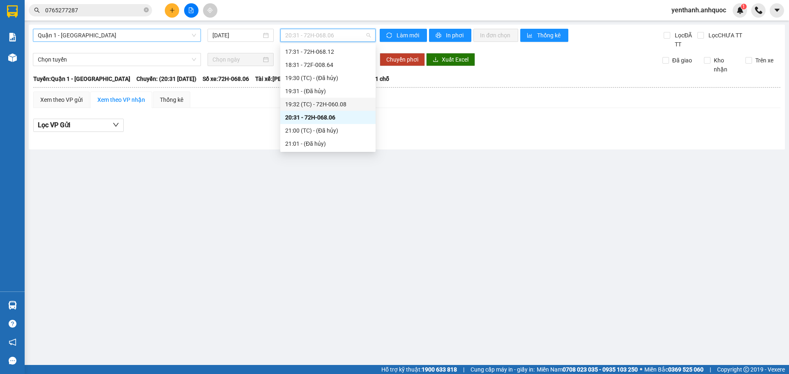
click at [169, 35] on span "Quận 1 - [GEOGRAPHIC_DATA]" at bounding box center [117, 35] width 158 height 12
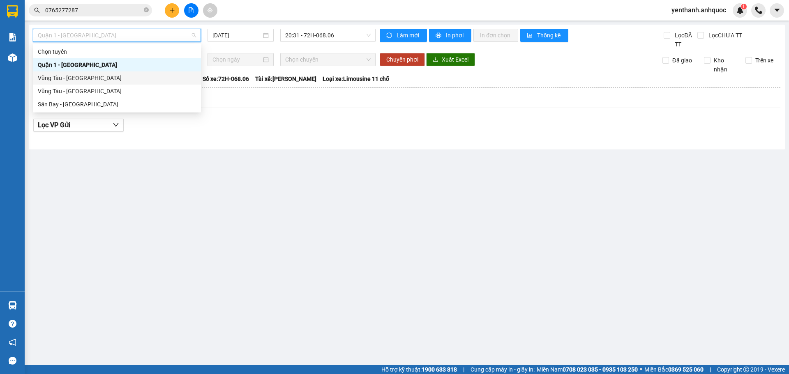
click at [123, 76] on div "Vũng Tàu - [GEOGRAPHIC_DATA]" at bounding box center [117, 78] width 158 height 9
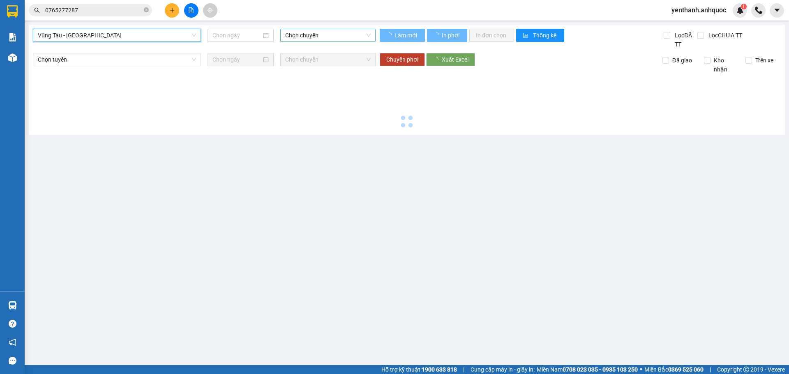
type input "[DATE]"
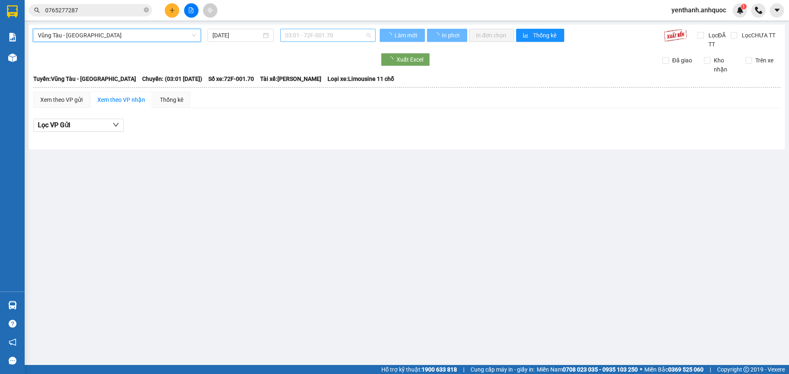
click at [321, 34] on span "03:01 - 72F-001.70" at bounding box center [327, 35] width 85 height 12
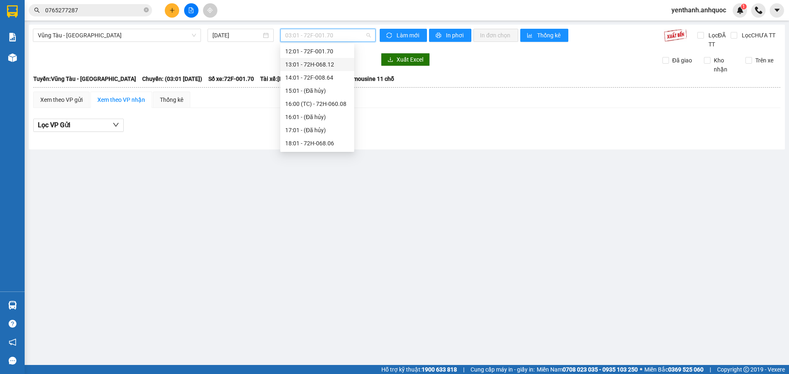
scroll to position [158, 0]
click at [329, 131] on div "18:01 - 72H-068.06" at bounding box center [317, 130] width 64 height 9
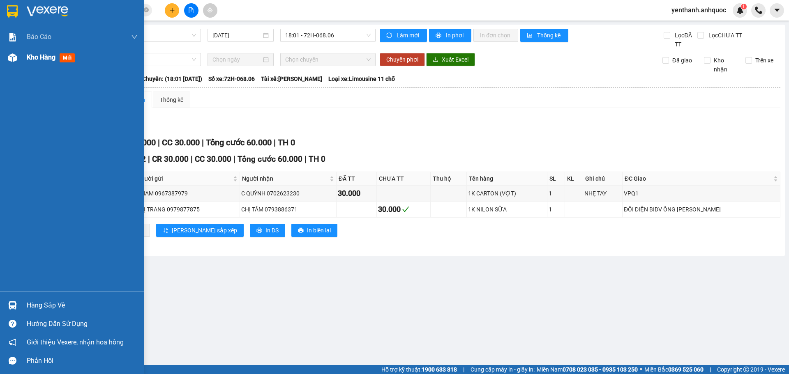
click at [16, 60] on img at bounding box center [12, 57] width 9 height 9
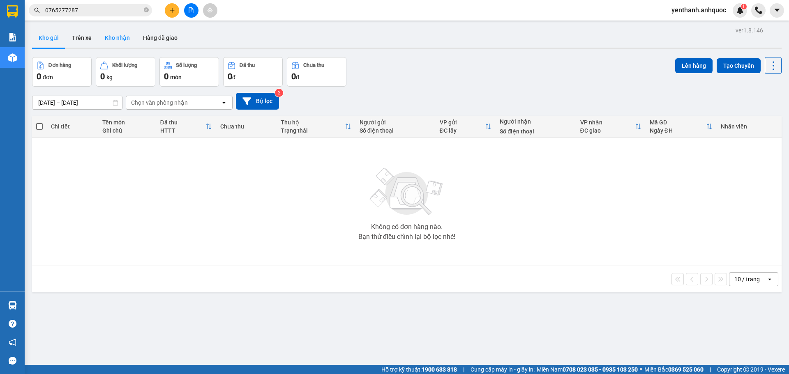
click at [115, 34] on button "Kho nhận" at bounding box center [117, 38] width 38 height 20
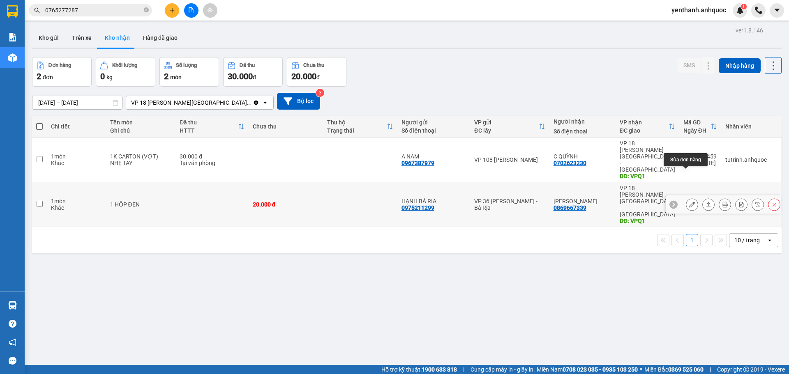
click at [686, 198] on button at bounding box center [692, 205] width 12 height 14
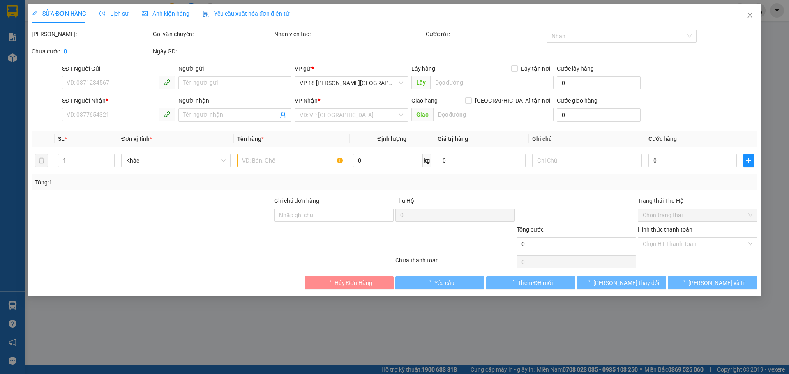
type input "0975211299"
type input "HẠNH BÀ RỊA"
type input "0869667339"
type input "XUÂN CẢNH"
type input "VPQ1"
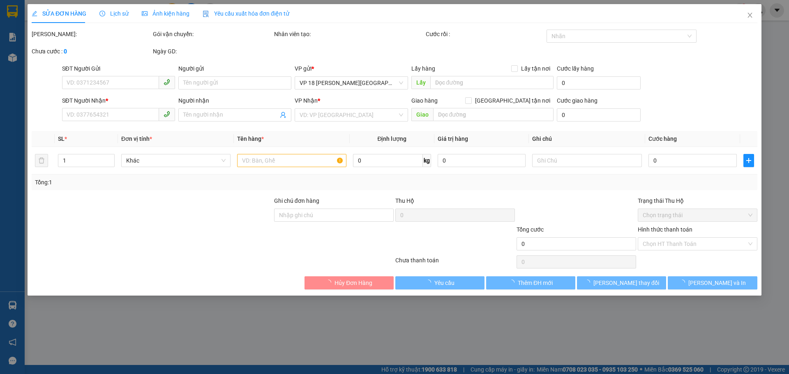
type input "20.000"
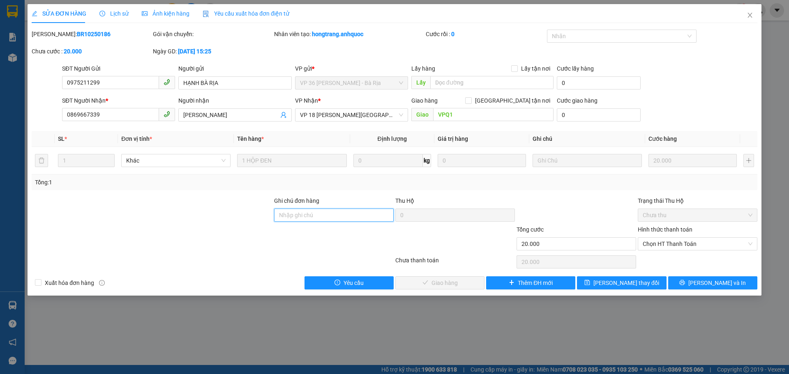
click at [341, 219] on input "Ghi chú đơn hàng" at bounding box center [334, 215] width 120 height 13
type input "SCB 13/10 THANH"
click at [665, 247] on span "Chọn HT Thanh Toán" at bounding box center [697, 244] width 110 height 12
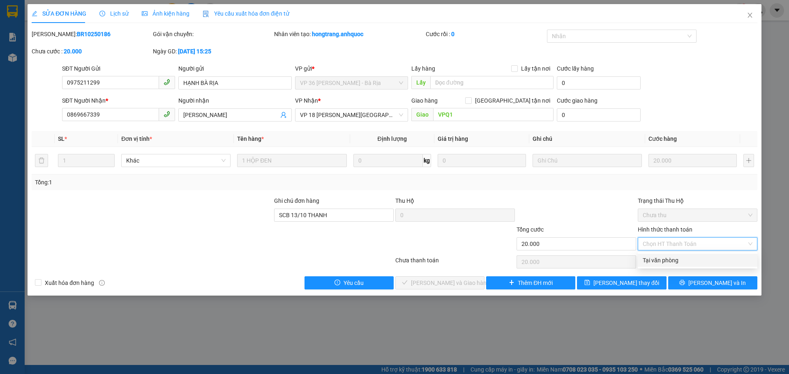
click at [653, 263] on div "Tại văn phòng" at bounding box center [697, 260] width 110 height 9
type input "0"
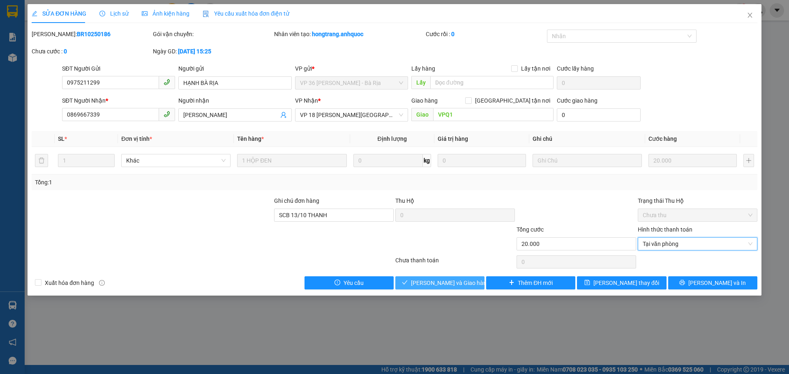
click at [460, 283] on span "[PERSON_NAME] và Giao hàng" at bounding box center [450, 282] width 79 height 9
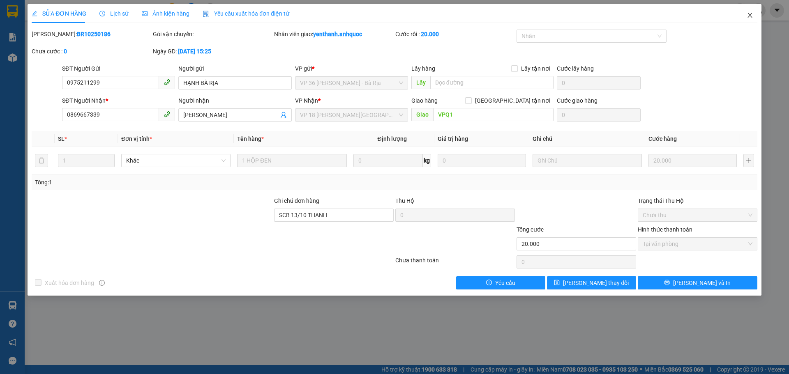
click at [755, 17] on span "Close" at bounding box center [749, 15] width 23 height 23
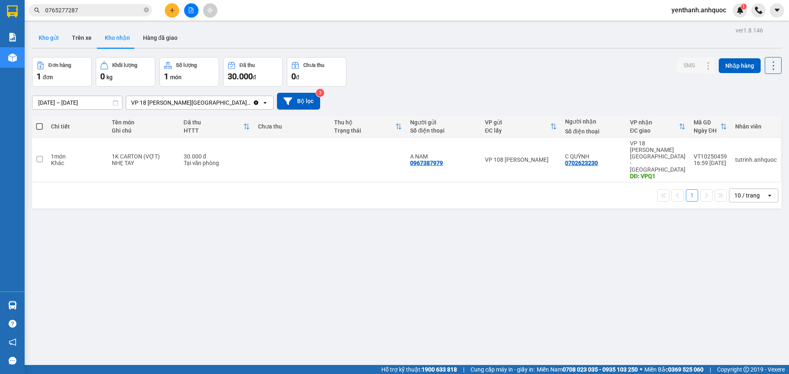
click at [49, 42] on button "Kho gửi" at bounding box center [48, 38] width 33 height 20
